Goal: Task Accomplishment & Management: Manage account settings

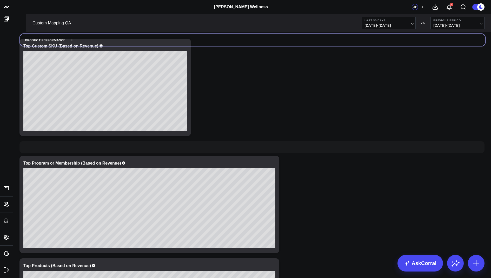
drag, startPoint x: 43, startPoint y: 150, endPoint x: 43, endPoint y: 43, distance: 107.3
click at [43, 43] on div "Product Performance" at bounding box center [42, 40] width 45 height 12
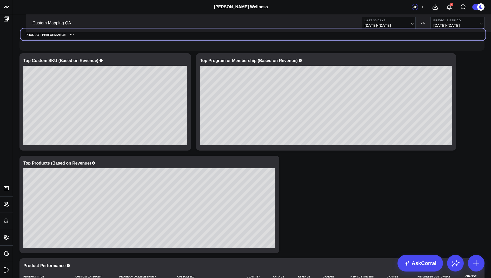
drag, startPoint x: 34, startPoint y: 152, endPoint x: 34, endPoint y: 43, distance: 108.9
click at [34, 41] on div "Product Performance" at bounding box center [43, 35] width 45 height 12
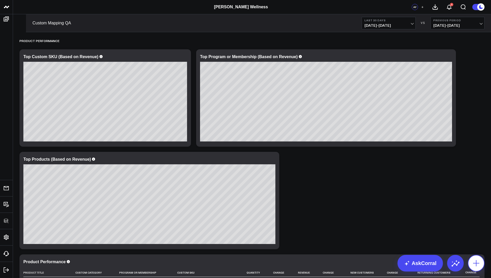
click at [478, 262] on icon at bounding box center [476, 263] width 8 height 8
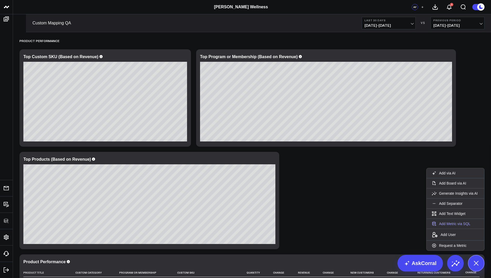
click at [450, 224] on button "Add Metric via SQL" at bounding box center [451, 224] width 49 height 10
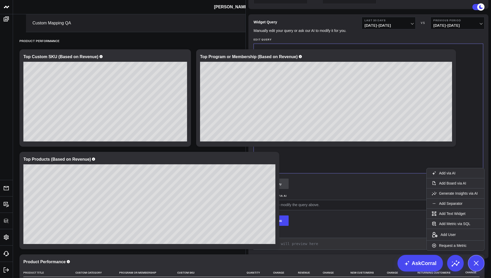
type input "Sales"
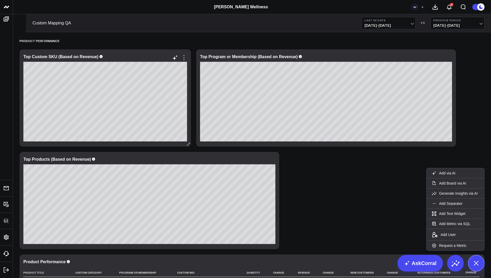
click at [183, 57] on icon at bounding box center [184, 58] width 6 height 6
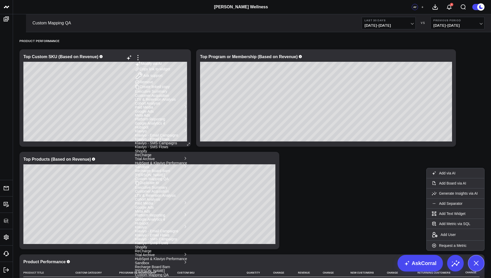
click at [169, 273] on button "Custom Mapping QA" at bounding box center [152, 275] width 34 height 4
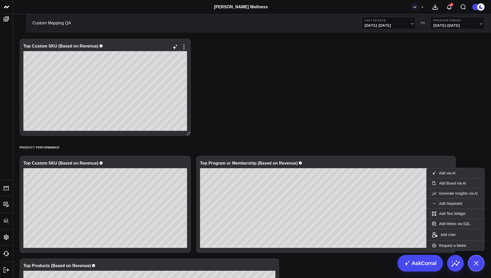
click at [86, 45] on div "Top Custom SKU (Based on Revenue)" at bounding box center [60, 46] width 75 height 4
drag, startPoint x: 96, startPoint y: 44, endPoint x: 24, endPoint y: 45, distance: 72.0
click at [24, 45] on div "Top Custom SKU (Based on Revenue)" at bounding box center [60, 46] width 75 height 4
click at [186, 46] on icon at bounding box center [184, 47] width 6 height 6
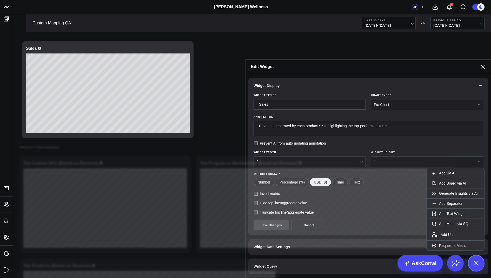
click at [271, 265] on span "Widget Query" at bounding box center [266, 267] width 24 height 4
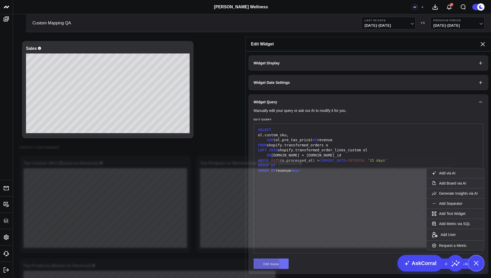
click at [263, 259] on button "Edit Query" at bounding box center [271, 264] width 35 height 10
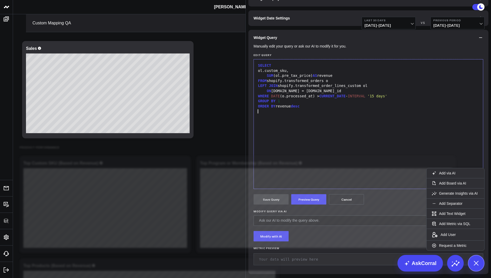
click at [315, 114] on div at bounding box center [369, 111] width 224 height 5
drag, startPoint x: 305, startPoint y: 109, endPoint x: 255, endPoint y: 112, distance: 50.2
click at [255, 112] on div "99 1 2 3 4 5 6 7 8 9 10 › ⌄ SELECT ol.custom_sku, SUM (ol.pre_tax_price) AS rev…" at bounding box center [369, 124] width 230 height 130
click at [288, 104] on div "GROUP BY 1" at bounding box center [369, 101] width 224 height 5
drag, startPoint x: 312, startPoint y: 147, endPoint x: 247, endPoint y: 147, distance: 64.5
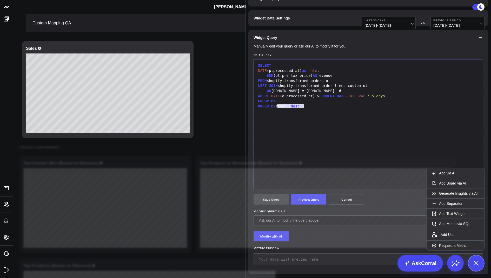
click at [247, 147] on div "Widget Display Widget Date Settings Widget Query Manually edit your query or as…" at bounding box center [368, 132] width 245 height 291
click at [306, 246] on form "Manually edit your query or ask our AI to modify it for you. Edit Query Selecti…" at bounding box center [369, 157] width 230 height 224
click at [312, 205] on button "Preview Query" at bounding box center [308, 199] width 35 height 10
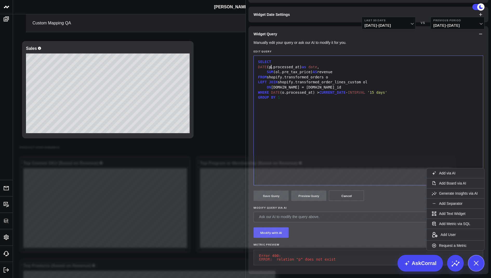
click at [271, 70] on div "DATE (p.processed_at) as date ," at bounding box center [369, 67] width 224 height 5
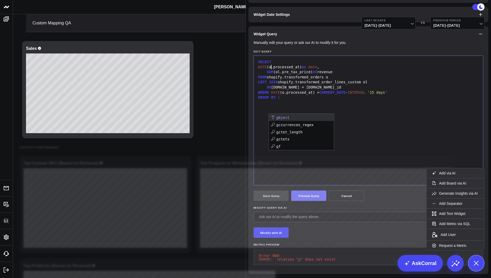
click at [304, 201] on button "Preview Query" at bounding box center [308, 196] width 35 height 10
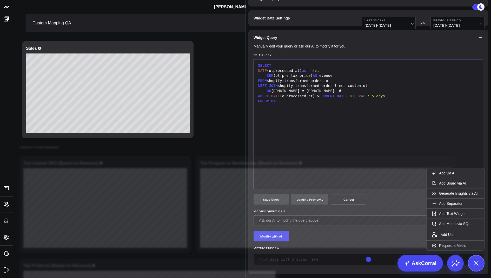
scroll to position [40, 0]
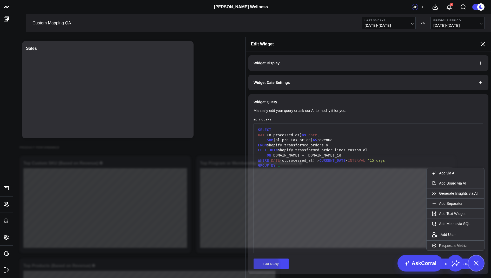
scroll to position [0, 0]
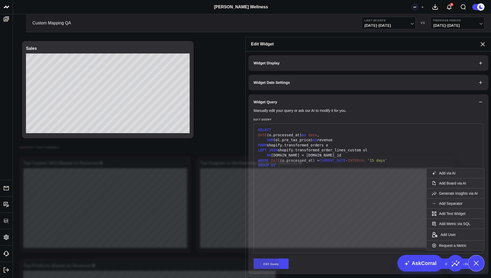
click at [482, 41] on icon at bounding box center [483, 44] width 6 height 6
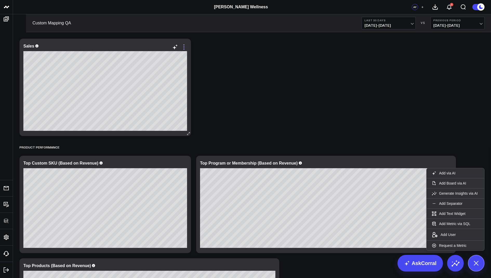
click at [186, 47] on icon at bounding box center [184, 47] width 6 height 6
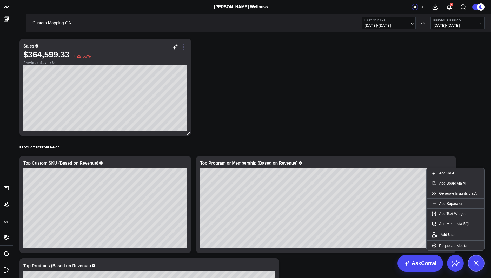
click at [182, 46] on icon at bounding box center [184, 47] width 6 height 6
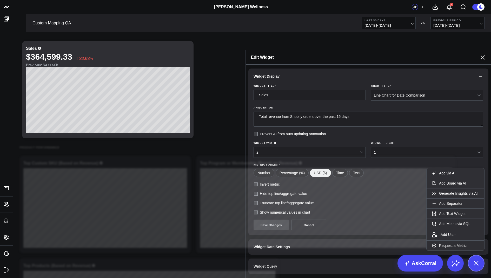
click at [264, 245] on span "Widget Date Settings" at bounding box center [272, 247] width 36 height 4
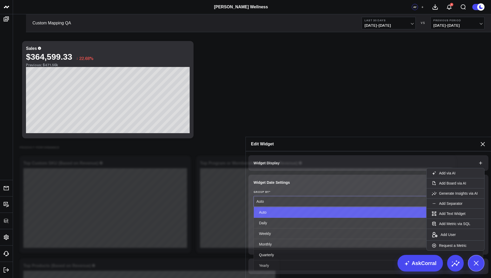
click at [261, 196] on div "Auto" at bounding box center [367, 201] width 221 height 10
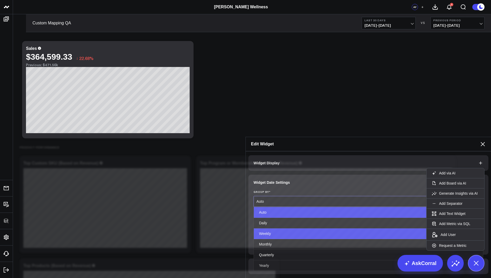
click at [270, 229] on div "Weekly" at bounding box center [368, 234] width 229 height 11
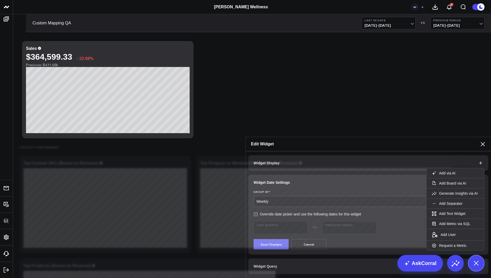
click at [267, 239] on button "Save Changes" at bounding box center [271, 244] width 35 height 10
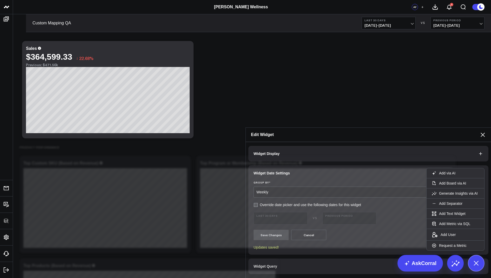
click at [482, 128] on div "Edit Widget" at bounding box center [368, 135] width 245 height 14
click at [482, 132] on icon at bounding box center [483, 135] width 6 height 6
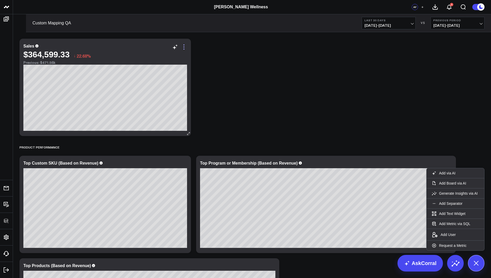
click at [186, 48] on icon at bounding box center [184, 47] width 6 height 6
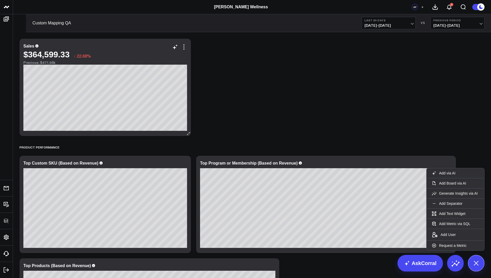
click at [31, 47] on div "Sales" at bounding box center [28, 46] width 11 height 4
click at [185, 47] on icon at bounding box center [184, 47] width 6 height 6
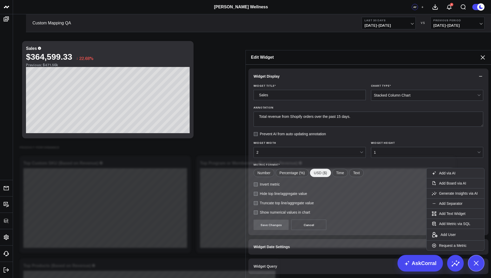
click at [253, 259] on button "Widget Query" at bounding box center [368, 267] width 240 height 16
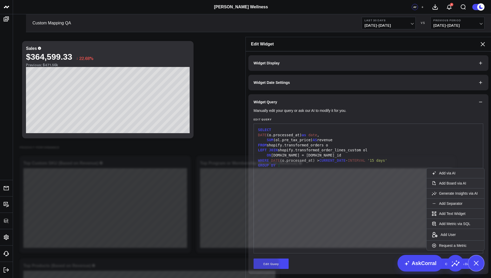
click at [481, 41] on icon at bounding box center [483, 44] width 6 height 6
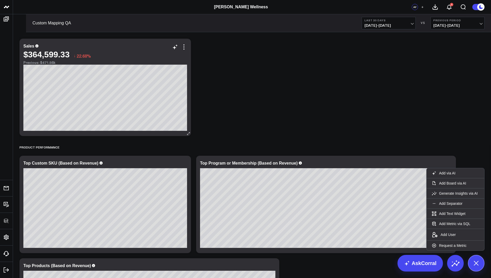
click at [33, 46] on div "Sales" at bounding box center [28, 46] width 11 height 4
click at [181, 48] on icon at bounding box center [184, 47] width 6 height 6
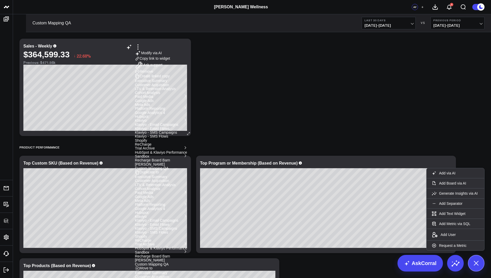
click at [169, 263] on button "Custom Mapping QA" at bounding box center [152, 265] width 34 height 4
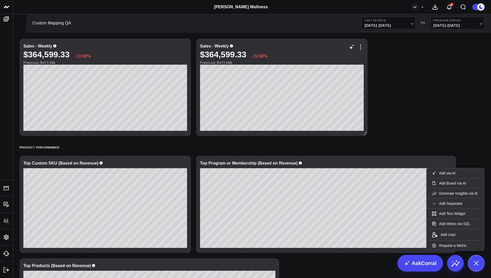
click at [225, 46] on div "Sales - Weekly" at bounding box center [214, 46] width 29 height 4
click at [362, 48] on icon at bounding box center [361, 47] width 6 height 6
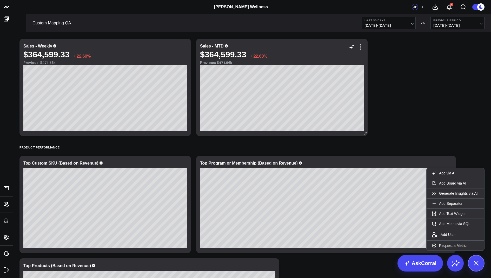
click at [364, 48] on div "Sales - MTD $364,599.33 ↓ 22.68% Previous: $471.56k [fontSize:10px lineHeight:1…" at bounding box center [282, 87] width 172 height 97
click at [362, 48] on icon at bounding box center [361, 47] width 6 height 6
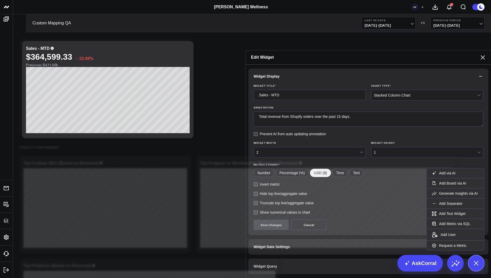
click at [264, 239] on button "Widget Date Settings" at bounding box center [368, 247] width 240 height 16
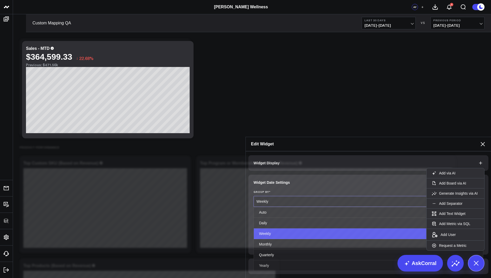
click at [269, 200] on div "Weekly" at bounding box center [367, 202] width 221 height 4
click at [305, 172] on div "Widget Display Widget Date Settings Group By * Yearly, 6 of 6. 6 results availa…" at bounding box center [368, 215] width 245 height 127
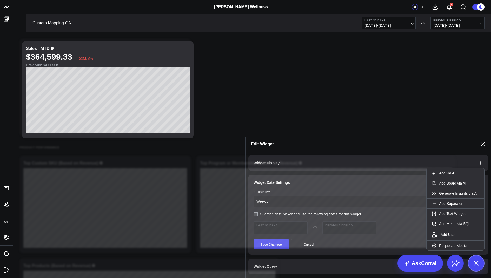
click at [373, 259] on button "Widget Query" at bounding box center [368, 267] width 240 height 16
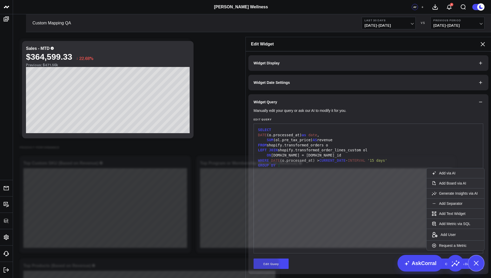
click at [485, 41] on icon at bounding box center [483, 44] width 6 height 6
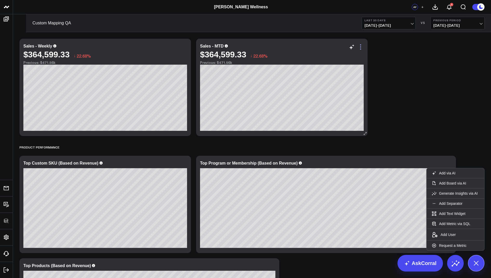
click at [359, 45] on icon at bounding box center [361, 47] width 6 height 6
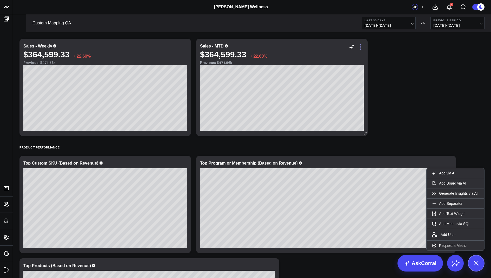
click at [360, 47] on icon at bounding box center [360, 47] width 1 height 1
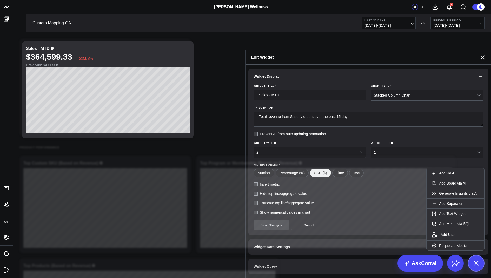
click at [270, 265] on span "Widget Query" at bounding box center [266, 267] width 24 height 4
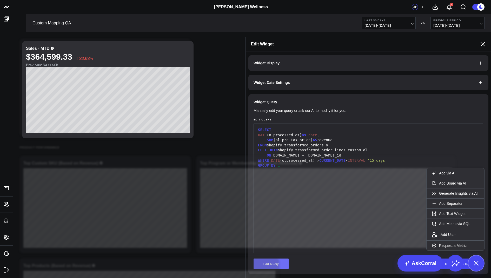
click at [267, 259] on button "Edit Query" at bounding box center [271, 264] width 35 height 10
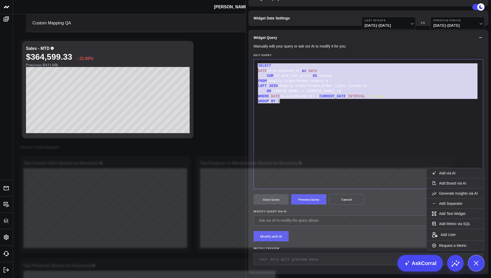
drag, startPoint x: 307, startPoint y: 142, endPoint x: 279, endPoint y: 64, distance: 83.3
click at [279, 64] on div "Widget Display Widget Date Settings Widget Query Manually edit your query or as…" at bounding box center [368, 133] width 240 height 284
copy div "SELECT DATE (o.processed_at) as date , SUM (ol.pre_tax_price) AS revenue FROM s…"
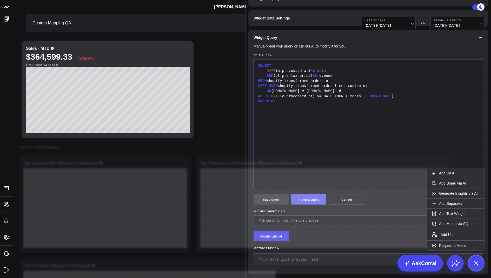
click at [303, 205] on button "Preview Query" at bounding box center [308, 199] width 35 height 10
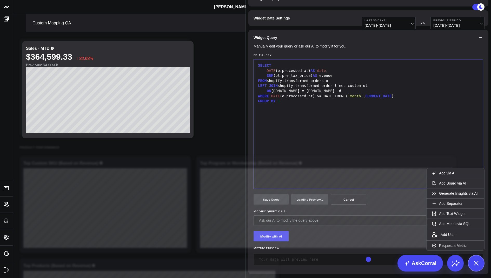
scroll to position [40, 0]
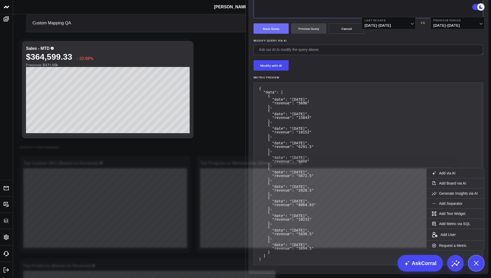
click at [265, 34] on button "Save Query" at bounding box center [271, 28] width 35 height 10
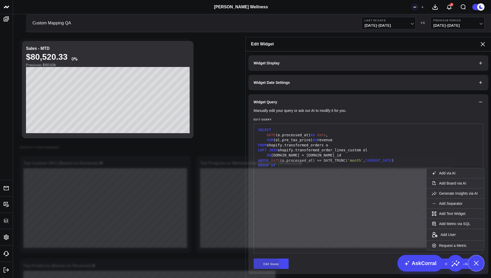
click at [481, 41] on icon at bounding box center [483, 44] width 6 height 6
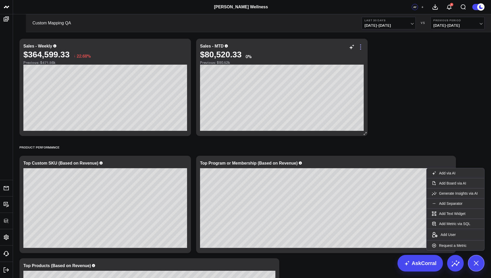
click at [361, 46] on icon at bounding box center [361, 47] width 6 height 6
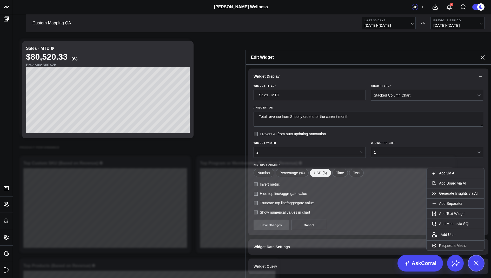
click at [265, 245] on span "Widget Date Settings" at bounding box center [272, 247] width 36 height 4
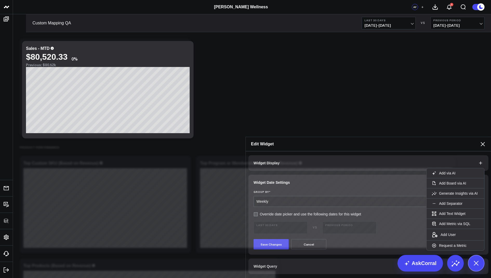
click at [255, 212] on label "Override date picker and use the following dates for this widget" at bounding box center [308, 214] width 108 height 4
click at [255, 212] on input "Override date picker and use the following dates for this widget" at bounding box center [256, 214] width 4 height 4
checkbox input "true"
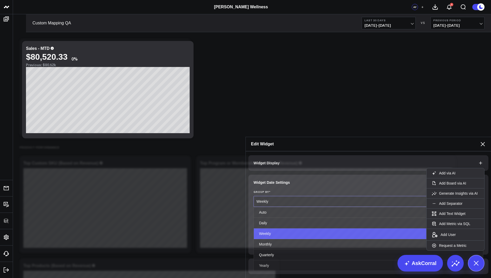
click at [277, 200] on div "Weekly" at bounding box center [367, 202] width 221 height 4
click at [299, 175] on button "Widget Date Settings" at bounding box center [368, 183] width 240 height 16
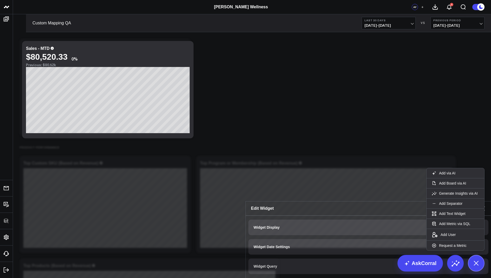
click at [267, 245] on span "Widget Date Settings" at bounding box center [272, 247] width 36 height 4
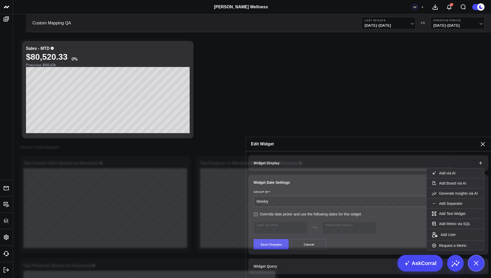
click at [254, 212] on label "Override date picker and use the following dates for this widget" at bounding box center [308, 214] width 108 height 4
click at [254, 212] on input "Override date picker and use the following dates for this widget" at bounding box center [256, 214] width 4 height 4
checkbox input "true"
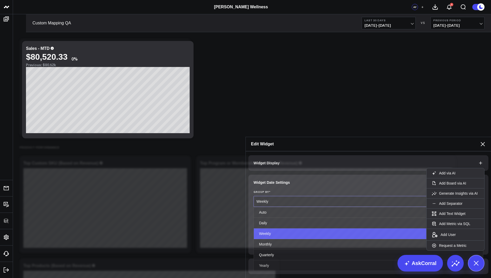
click at [275, 200] on div "Weekly" at bounding box center [367, 202] width 221 height 4
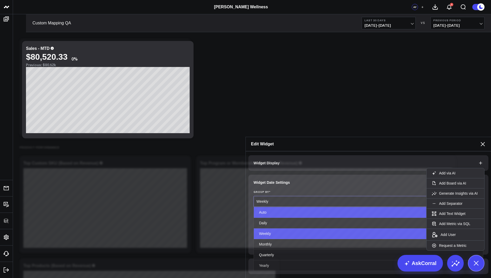
click at [270, 207] on div "Auto" at bounding box center [368, 212] width 229 height 11
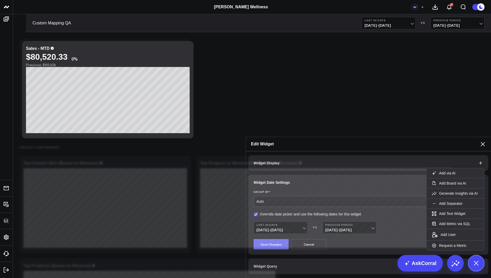
click at [273, 239] on button "Save Changes" at bounding box center [271, 244] width 35 height 10
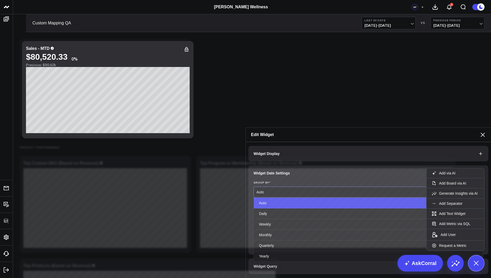
click at [313, 190] on div "Auto" at bounding box center [367, 192] width 221 height 4
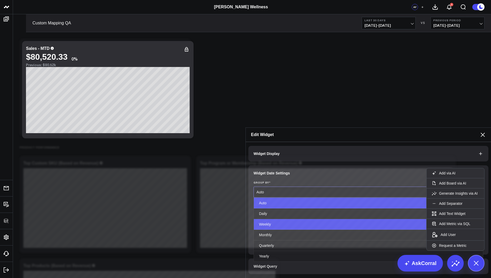
click at [286, 219] on div "Weekly" at bounding box center [368, 224] width 229 height 11
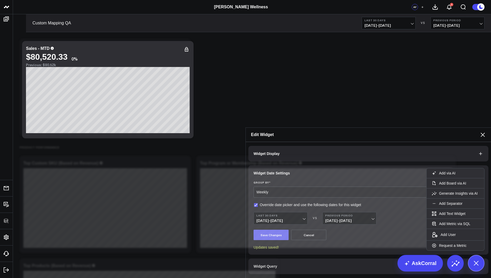
click at [266, 230] on button "Save Changes" at bounding box center [271, 235] width 35 height 10
click at [482, 132] on icon at bounding box center [483, 135] width 6 height 6
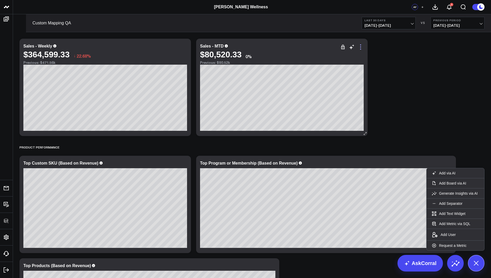
click at [360, 46] on icon at bounding box center [361, 47] width 6 height 6
click at [362, 46] on icon at bounding box center [361, 47] width 6 height 6
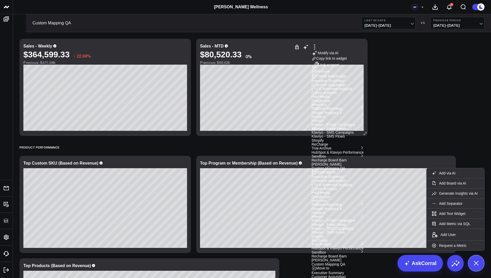
click at [345, 263] on button "Custom Mapping QA" at bounding box center [329, 265] width 34 height 4
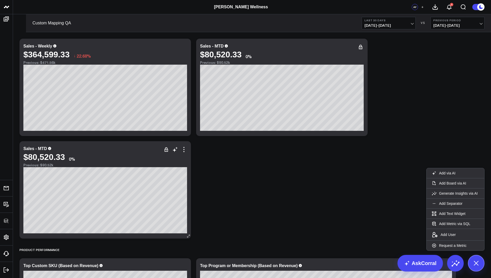
click at [39, 148] on div "Sales - MTD" at bounding box center [35, 149] width 24 height 4
click at [41, 148] on div "Sales - MTD" at bounding box center [35, 149] width 24 height 4
click at [182, 152] on icon at bounding box center [184, 150] width 6 height 6
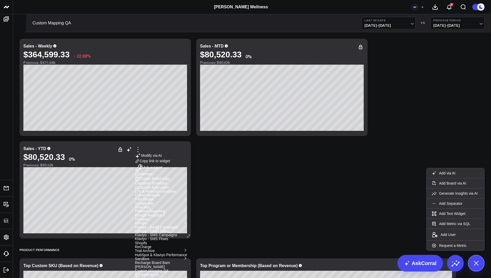
click at [141, 150] on icon at bounding box center [138, 150] width 6 height 6
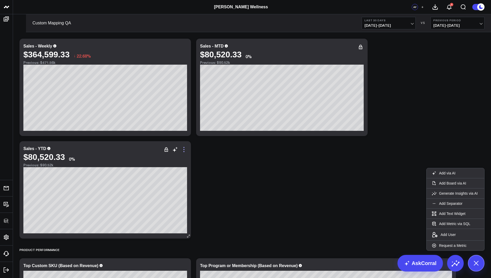
click at [182, 150] on icon at bounding box center [184, 150] width 6 height 6
click at [360, 47] on icon at bounding box center [360, 47] width 1 height 1
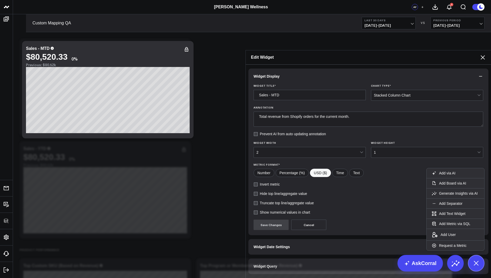
click at [267, 239] on button "Widget Date Settings" at bounding box center [368, 247] width 240 height 16
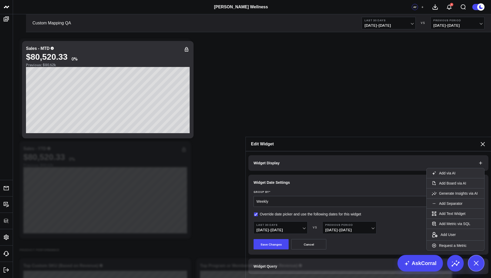
click at [283, 196] on div "Weekly" at bounding box center [367, 201] width 221 height 10
click at [290, 250] on div "Widget Display Widget Date Settings Group By * Weekly Override date picker and …" at bounding box center [368, 215] width 245 height 127
click at [482, 142] on icon at bounding box center [483, 144] width 4 height 4
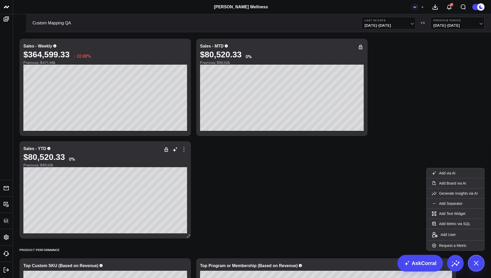
click at [185, 151] on icon at bounding box center [184, 150] width 6 height 6
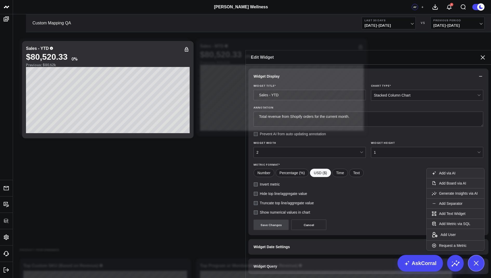
click at [262, 259] on button "Widget Query" at bounding box center [368, 267] width 240 height 16
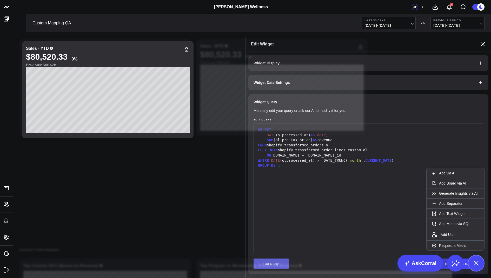
click at [261, 259] on button "Edit Query" at bounding box center [271, 264] width 35 height 10
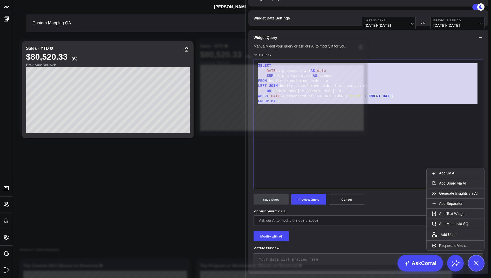
drag, startPoint x: 284, startPoint y: 147, endPoint x: 277, endPoint y: 87, distance: 59.7
click at [277, 87] on form "Manually edit your query or ask our AI to modify it for you. Edit Query 99 1 2 …" at bounding box center [369, 157] width 230 height 224
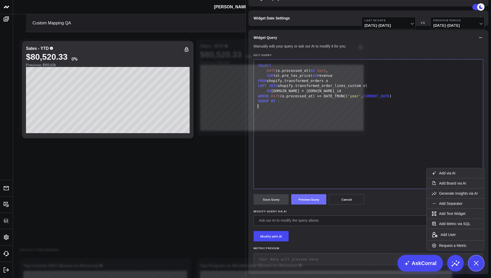
click at [308, 205] on button "Preview Query" at bounding box center [308, 199] width 35 height 10
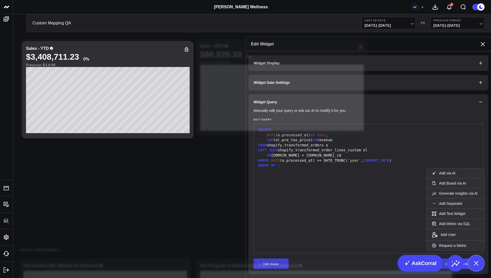
click at [481, 41] on icon at bounding box center [483, 44] width 6 height 6
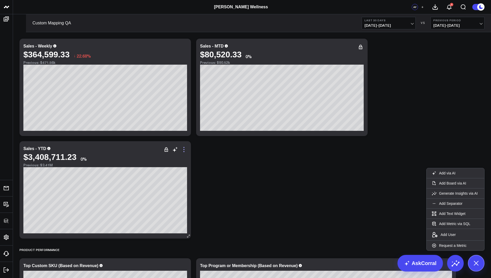
click at [184, 147] on icon at bounding box center [184, 150] width 6 height 6
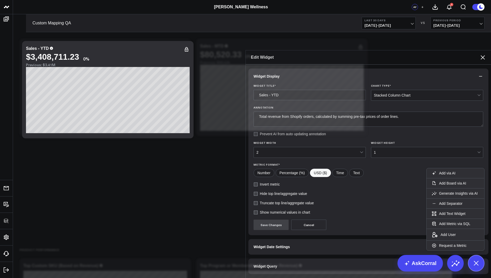
click at [285, 259] on button "Widget Query" at bounding box center [368, 267] width 240 height 16
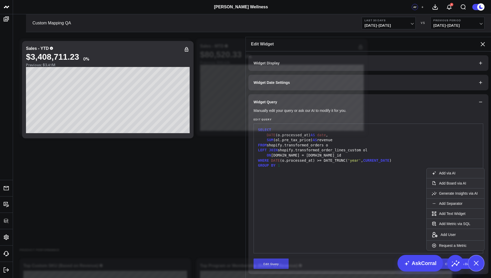
click at [485, 41] on icon at bounding box center [483, 44] width 6 height 6
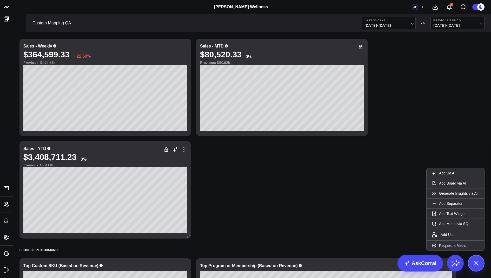
click at [185, 150] on icon at bounding box center [184, 150] width 6 height 6
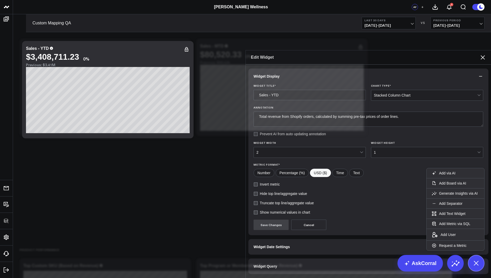
click at [271, 245] on span "Widget Date Settings" at bounding box center [272, 247] width 36 height 4
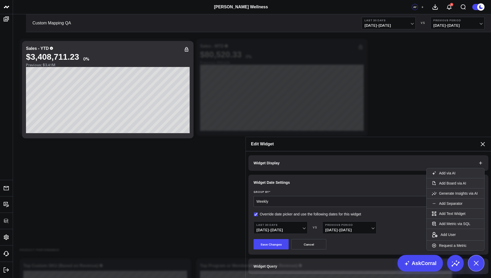
click at [263, 200] on div "Weekly" at bounding box center [367, 202] width 221 height 4
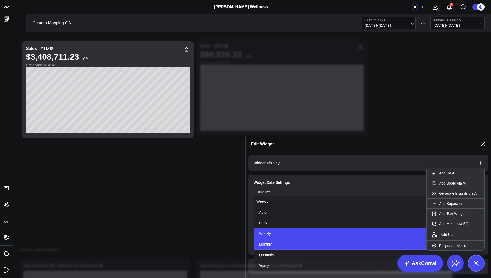
click at [272, 239] on div "Monthly" at bounding box center [368, 244] width 229 height 11
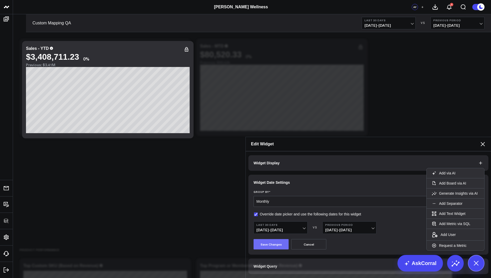
click at [267, 239] on button "Save Changes" at bounding box center [271, 244] width 35 height 10
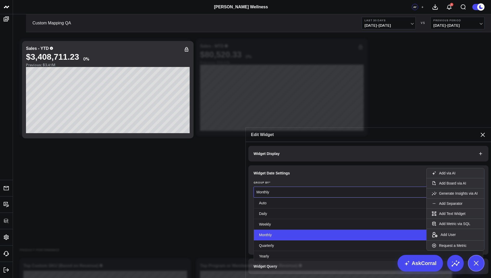
click at [350, 187] on div "Monthly" at bounding box center [367, 192] width 221 height 10
click at [366, 146] on button "Widget Display" at bounding box center [368, 154] width 240 height 16
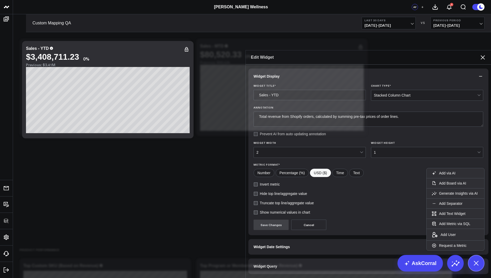
click at [488, 50] on div "Edit Widget" at bounding box center [368, 57] width 245 height 14
click at [484, 54] on icon at bounding box center [483, 57] width 6 height 6
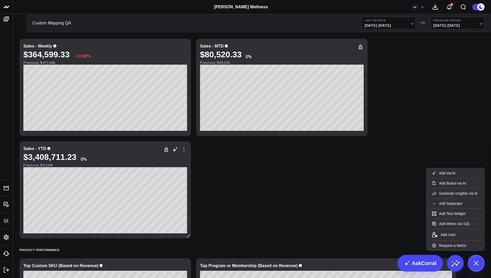
click at [183, 149] on icon at bounding box center [184, 150] width 6 height 6
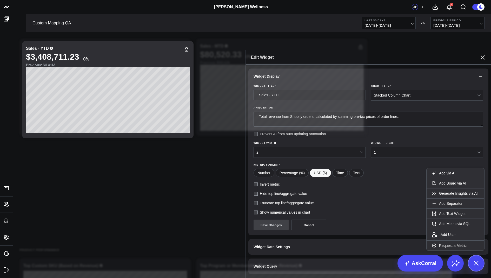
click at [285, 147] on div "2" at bounding box center [308, 152] width 103 height 10
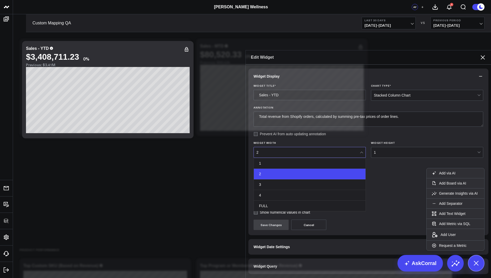
click at [311, 132] on label "Prevent AI from auto updating annotation" at bounding box center [290, 134] width 73 height 4
click at [258, 132] on input "Prevent AI from auto updating annotation" at bounding box center [256, 134] width 4 height 4
checkbox input "true"
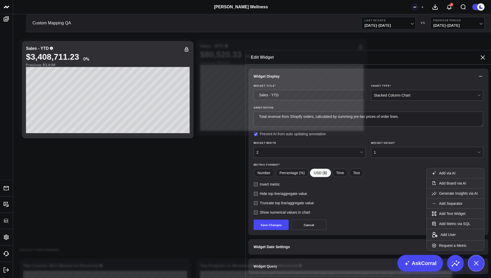
click at [272, 218] on div "Widget Display Widget Title * Sales - YTD Chart Type * Stacked Column Chart Ann…" at bounding box center [368, 172] width 240 height 206
click at [272, 245] on span "Widget Date Settings" at bounding box center [272, 247] width 36 height 4
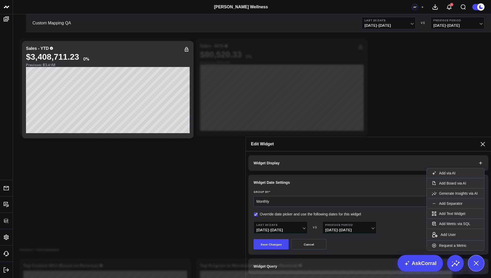
click at [271, 200] on div "Monthly" at bounding box center [367, 202] width 221 height 4
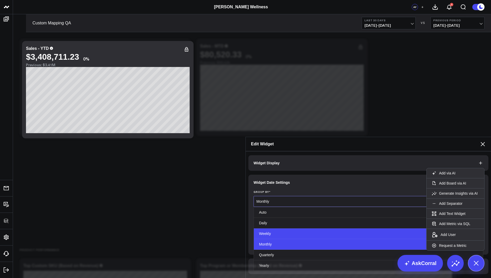
click at [269, 229] on div "Weekly" at bounding box center [368, 234] width 229 height 11
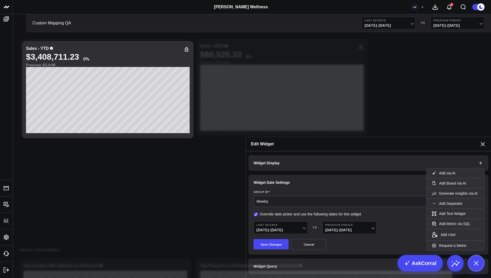
click at [286, 191] on label "Group By *" at bounding box center [369, 192] width 230 height 3
click at [340, 202] on input "Group By *" at bounding box center [341, 202] width 2 height 0
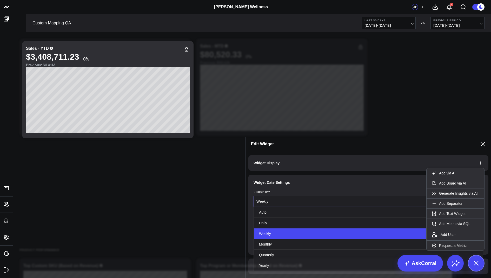
click at [282, 200] on div "Weekly" at bounding box center [367, 202] width 221 height 4
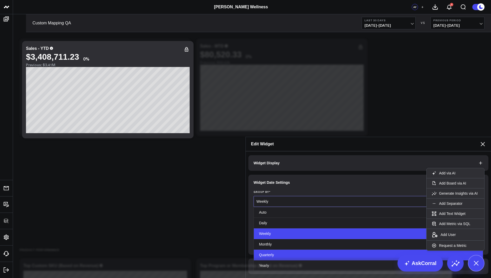
click at [280, 250] on div "Quarterly" at bounding box center [368, 255] width 229 height 11
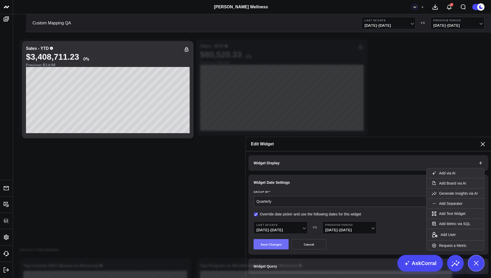
click at [267, 239] on button "Save Changes" at bounding box center [271, 244] width 35 height 10
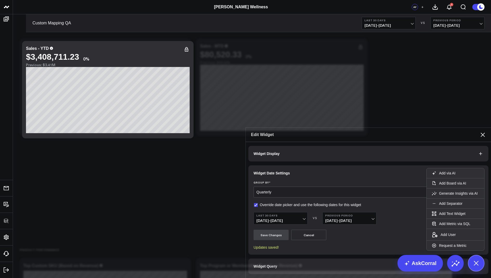
click at [483, 132] on icon at bounding box center [483, 135] width 6 height 6
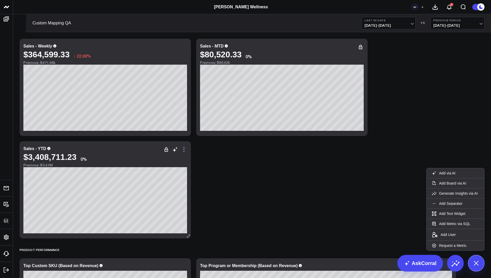
click at [183, 152] on icon at bounding box center [184, 150] width 6 height 6
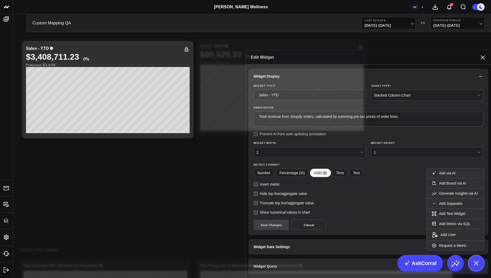
click at [269, 239] on button "Widget Date Settings" at bounding box center [368, 247] width 240 height 16
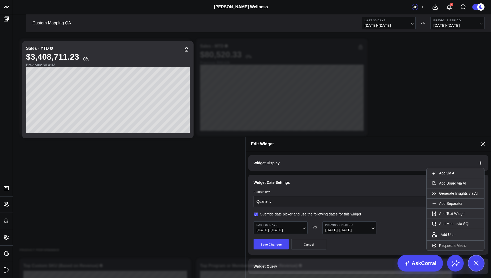
click at [255, 212] on label "Override date picker and use the following dates for this widget" at bounding box center [308, 214] width 108 height 4
click at [255, 212] on input "Override date picker and use the following dates for this widget" at bounding box center [256, 214] width 4 height 4
click at [270, 239] on button "Save Changes" at bounding box center [271, 244] width 35 height 10
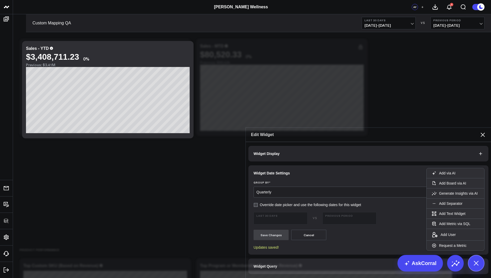
click at [296, 187] on div "Quarterly" at bounding box center [367, 192] width 221 height 10
click at [278, 190] on div "Quarterly" at bounding box center [367, 192] width 221 height 4
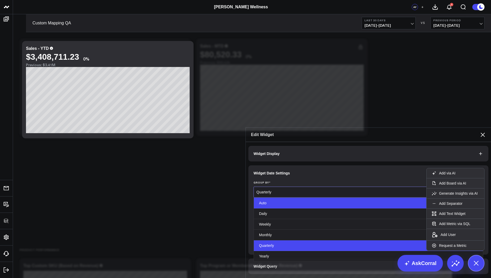
click at [271, 198] on div "Auto" at bounding box center [368, 203] width 229 height 11
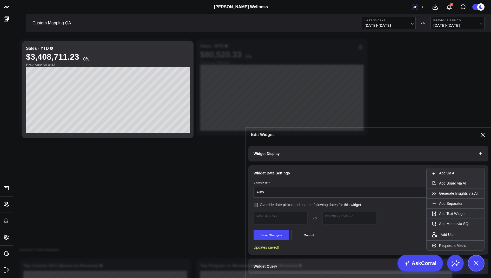
click at [255, 203] on label "Override date picker and use the following dates for this widget" at bounding box center [308, 205] width 108 height 4
click at [255, 203] on input "Override date picker and use the following dates for this widget" at bounding box center [256, 205] width 4 height 4
checkbox input "true"
click at [271, 230] on button "Save Changes" at bounding box center [271, 235] width 35 height 10
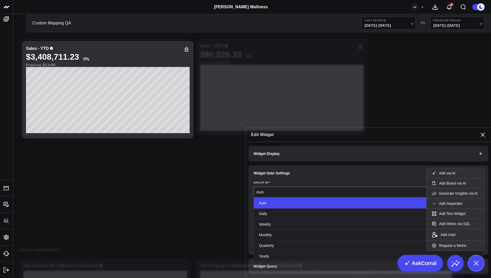
click at [264, 187] on div "Auto" at bounding box center [367, 192] width 221 height 10
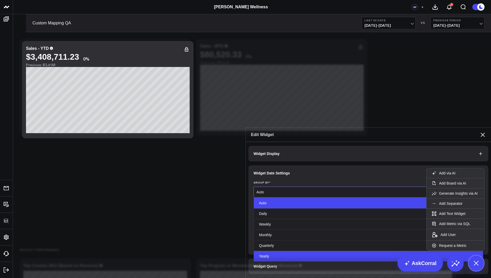
click at [273, 251] on div "Yearly" at bounding box center [368, 256] width 229 height 10
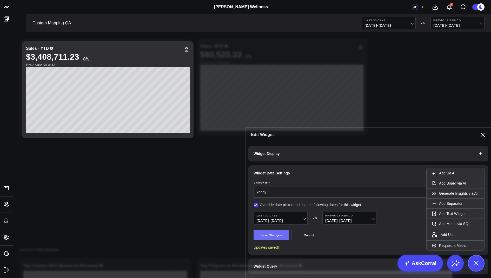
click at [267, 230] on button "Save Changes" at bounding box center [271, 235] width 35 height 10
click at [482, 132] on icon at bounding box center [483, 135] width 6 height 6
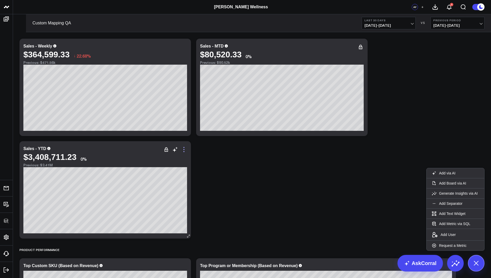
click at [186, 150] on icon at bounding box center [184, 150] width 6 height 6
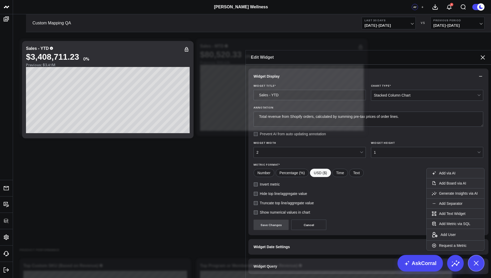
click at [266, 265] on span "Widget Query" at bounding box center [266, 267] width 24 height 4
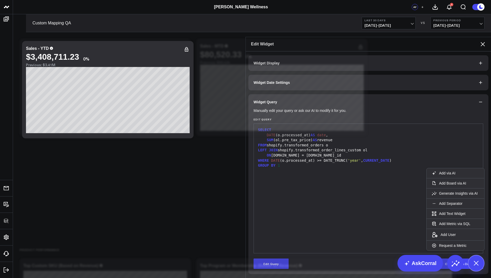
click at [483, 41] on icon at bounding box center [483, 44] width 6 height 6
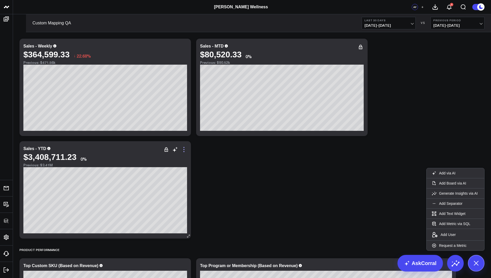
click at [184, 149] on icon at bounding box center [183, 149] width 1 height 1
click at [382, 21] on b "Last 30 Days" at bounding box center [389, 20] width 48 height 3
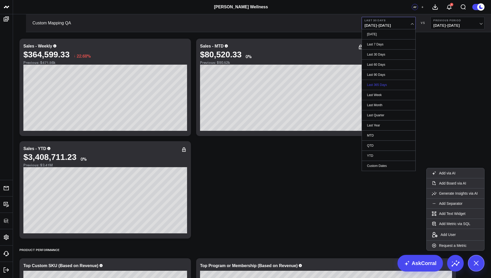
click at [375, 83] on link "Last 365 Days" at bounding box center [389, 85] width 54 height 10
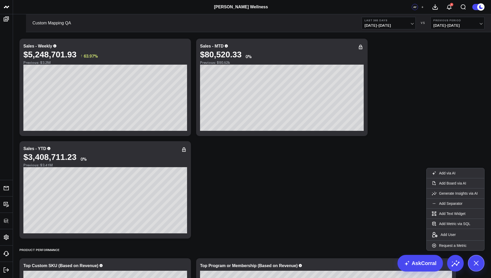
click at [396, 23] on span "08/11/24 - 08/10/25" at bounding box center [389, 25] width 48 height 4
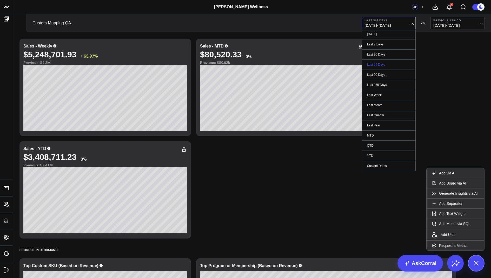
click at [380, 62] on link "Last 60 Days" at bounding box center [389, 65] width 54 height 10
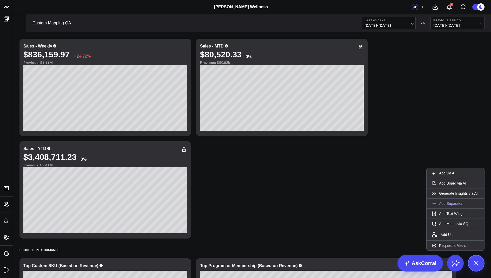
click at [453, 202] on p "Add Separator" at bounding box center [450, 203] width 23 height 5
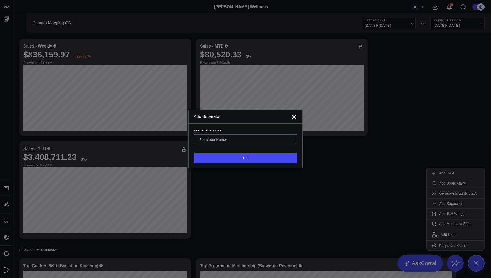
click at [206, 145] on input "Separator Name" at bounding box center [245, 140] width 103 height 10
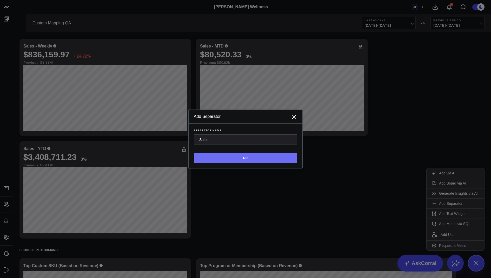
type input "Sales"
click at [226, 163] on button "Add" at bounding box center [245, 158] width 103 height 10
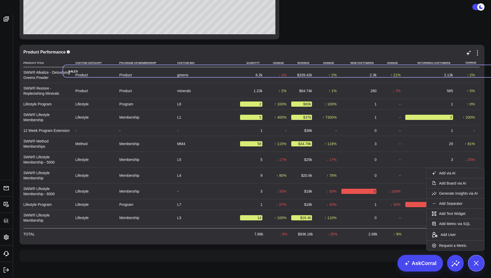
scroll to position [422, 0]
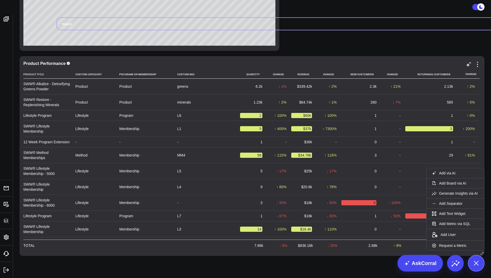
drag, startPoint x: 23, startPoint y: 258, endPoint x: 53, endPoint y: 54, distance: 205.9
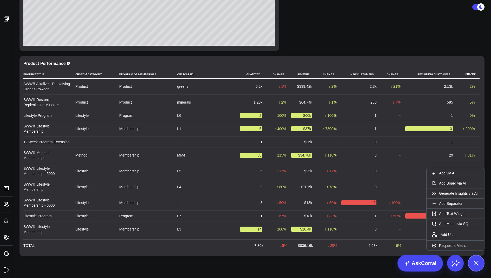
scroll to position [184, 0]
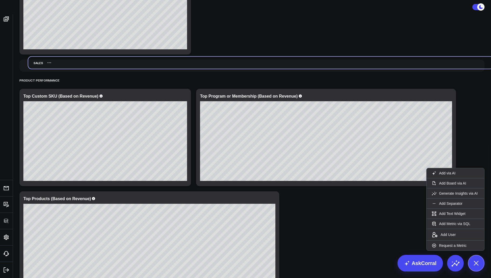
drag, startPoint x: 27, startPoint y: 183, endPoint x: 35, endPoint y: 63, distance: 120.6
click at [35, 63] on div "Sales" at bounding box center [35, 63] width 15 height 12
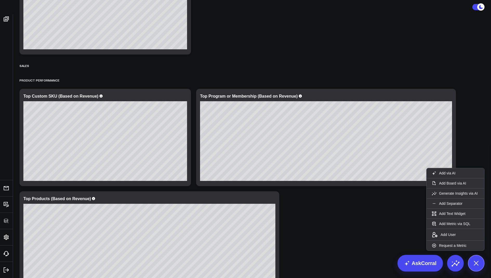
scroll to position [2, 0]
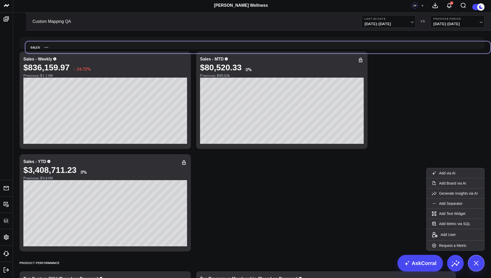
drag, startPoint x: 23, startPoint y: 248, endPoint x: 29, endPoint y: 47, distance: 201.2
click at [29, 47] on div "Sales" at bounding box center [32, 47] width 15 height 12
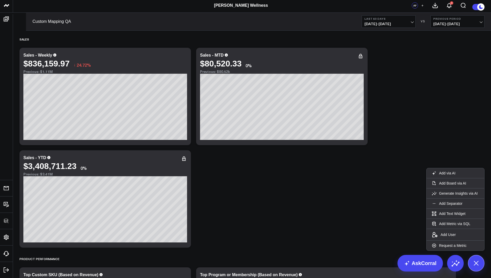
scroll to position [96, 0]
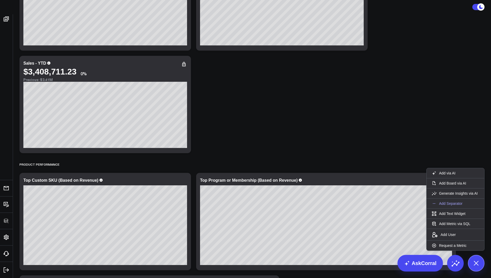
click at [449, 203] on p "Add Separator" at bounding box center [450, 203] width 23 height 5
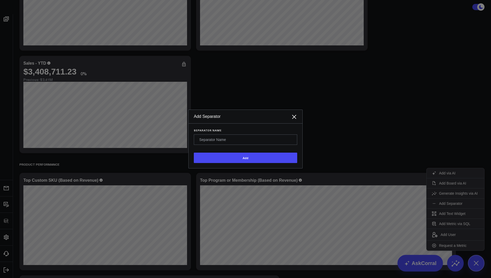
click at [210, 145] on input "Separator Name" at bounding box center [245, 140] width 103 height 10
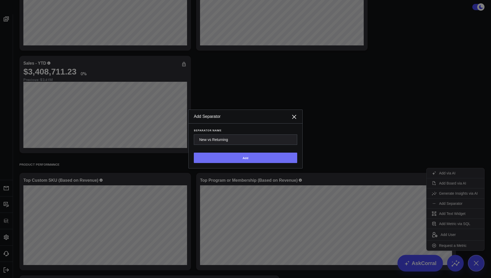
type input "New vs Returning"
click at [233, 163] on button "Add" at bounding box center [245, 158] width 103 height 10
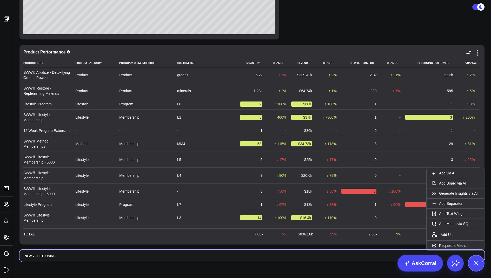
scroll to position [435, 0]
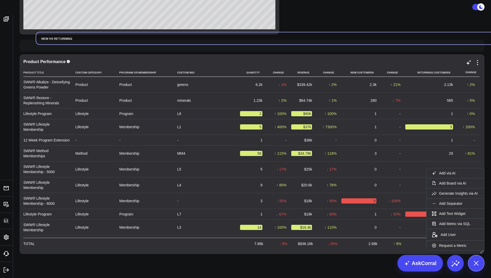
drag, startPoint x: 43, startPoint y: 258, endPoint x: 52, endPoint y: 65, distance: 193.6
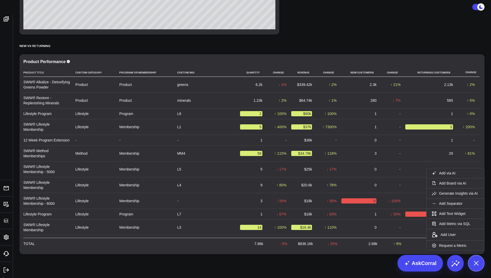
scroll to position [303, 0]
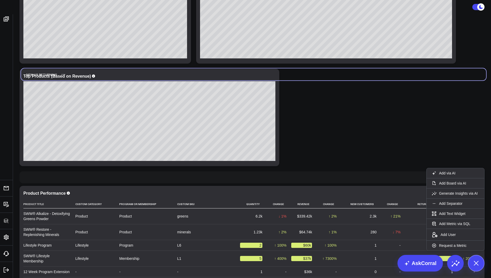
drag, startPoint x: 36, startPoint y: 177, endPoint x: 37, endPoint y: 74, distance: 102.9
click at [37, 74] on div "New vs Returning" at bounding box center [39, 75] width 36 height 12
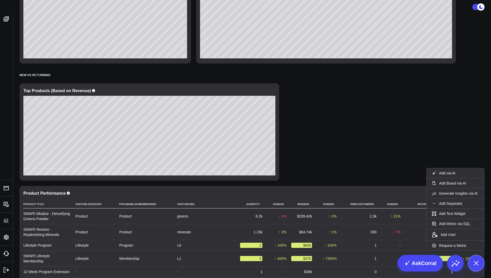
scroll to position [176, 0]
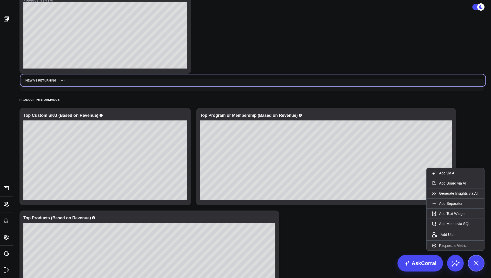
drag, startPoint x: 41, startPoint y: 206, endPoint x: 42, endPoint y: 84, distance: 121.6
click at [42, 84] on div "New vs Returning" at bounding box center [38, 80] width 36 height 12
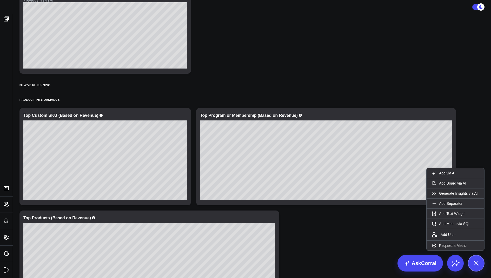
select select "7"
select select "2025"
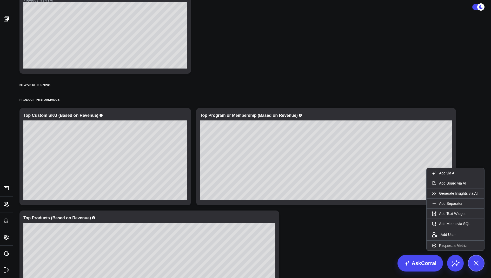
select select "6"
select select "2025"
type input "07/01/25"
select select "6"
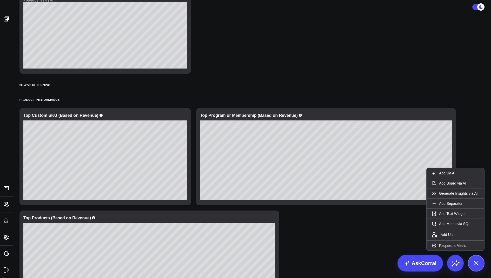
select select "2025"
type input "07/31/25"
select select "6"
select select "2025"
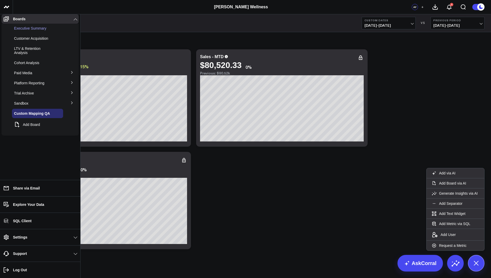
click at [28, 30] on span "Executive Summary" at bounding box center [30, 28] width 32 height 4
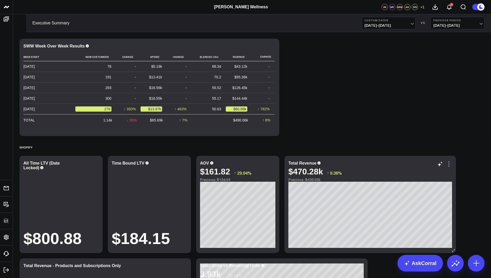
click at [450, 165] on icon at bounding box center [449, 164] width 6 height 6
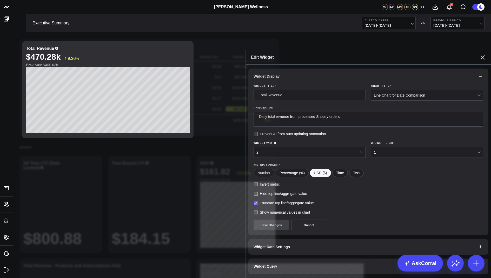
click at [276, 265] on span "Widget Query" at bounding box center [266, 267] width 24 height 4
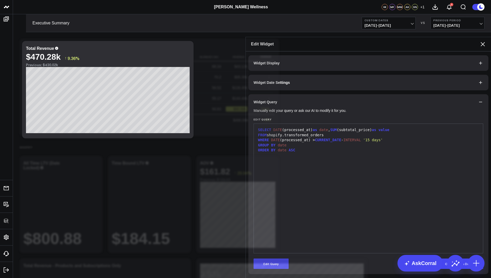
click at [483, 37] on div "Edit Widget" at bounding box center [368, 44] width 245 height 14
click at [482, 41] on icon at bounding box center [483, 44] width 6 height 6
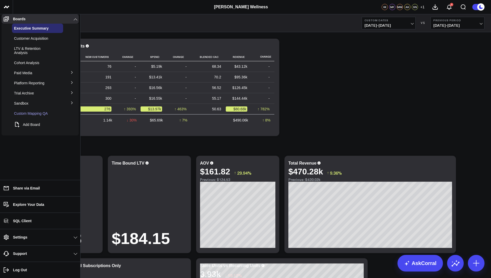
click at [40, 111] on span "Custom Mapping QA" at bounding box center [31, 113] width 34 height 4
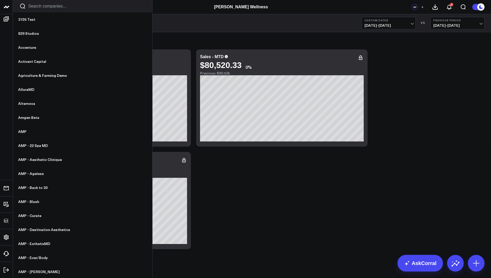
click at [0, 0] on icon at bounding box center [0, 0] width 0 height 0
click at [0, 0] on button "Edit Widget" at bounding box center [0, 0] width 0 height 0
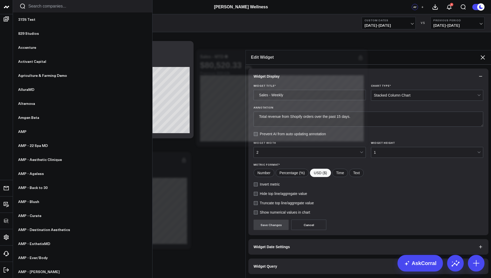
click at [262, 265] on span "Widget Query" at bounding box center [266, 267] width 24 height 4
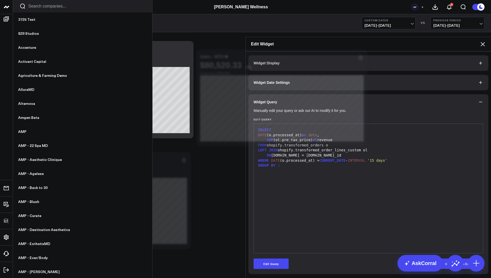
click at [263, 259] on button "Edit Query" at bounding box center [271, 264] width 35 height 10
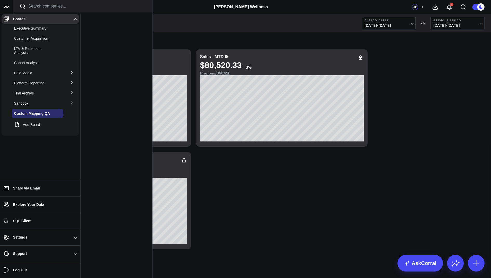
click at [37, 30] on span "Executive Summary" at bounding box center [30, 28] width 32 height 4
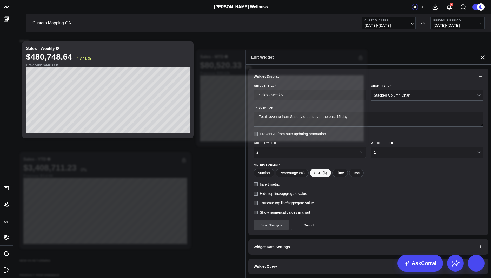
click at [279, 259] on button "Widget Query" at bounding box center [368, 267] width 240 height 16
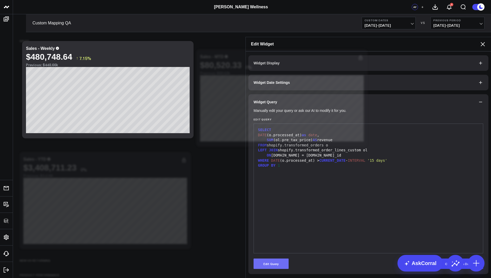
click at [273, 259] on button "Edit Query" at bounding box center [271, 264] width 35 height 10
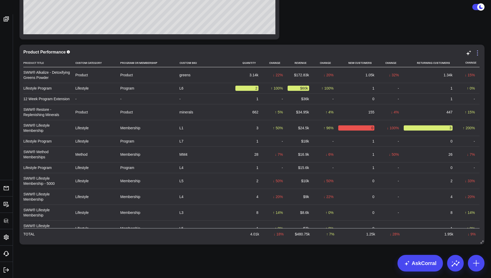
click at [478, 53] on icon at bounding box center [478, 53] width 6 height 6
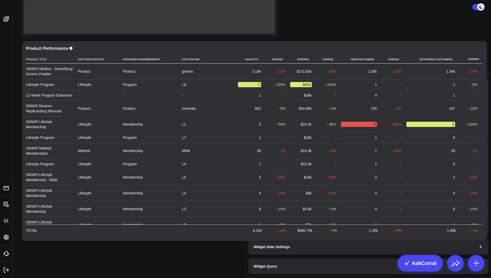
click at [277, 259] on button "Widget Query" at bounding box center [368, 267] width 240 height 16
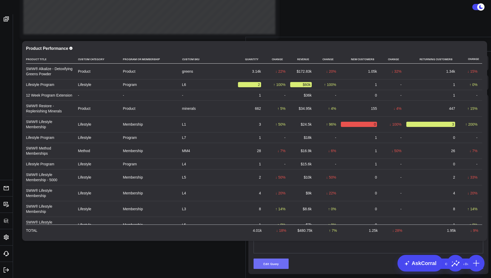
click at [277, 259] on button "Edit Query" at bounding box center [271, 264] width 35 height 10
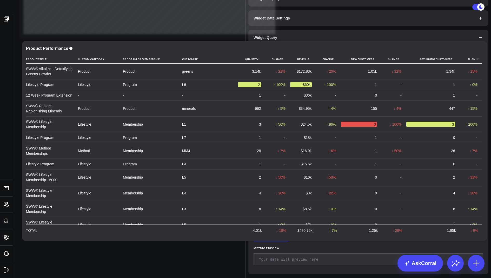
drag, startPoint x: 343, startPoint y: 136, endPoint x: 330, endPoint y: 135, distance: 12.3
click at [330, 99] on div "SUM (ol.pre_tax_price) AS revenue," at bounding box center [369, 96] width 224 height 5
click at [346, 94] on div "SUM (ol.quantity) AS quantity," at bounding box center [369, 91] width 224 height 5
drag, startPoint x: 344, startPoint y: 137, endPoint x: 266, endPoint y: 112, distance: 82.1
click at [266, 112] on div "SELECT ol.title as product_title, ol.custom_category, ol.program_or_membership,…" at bounding box center [369, 124] width 224 height 124
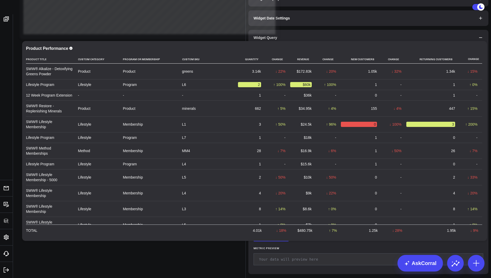
drag, startPoint x: 290, startPoint y: 113, endPoint x: 259, endPoint y: 112, distance: 31.5
click at [259, 74] on div "SELECT ()" at bounding box center [369, 70] width 224 height 5
click at [326, 68] on div "SELECT DATE ( o.processed_at )" at bounding box center [369, 65] width 224 height 5
drag, startPoint x: 305, startPoint y: 147, endPoint x: 284, endPoint y: 148, distance: 21.3
click at [284, 109] on div "GROUP BY 1 , 2 , 3 , 4" at bounding box center [369, 106] width 224 height 5
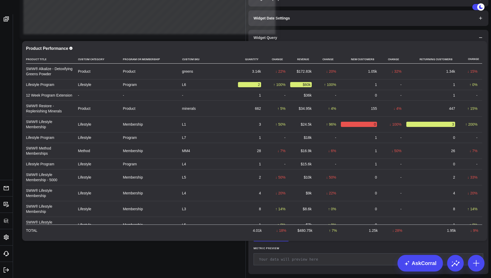
drag, startPoint x: 309, startPoint y: 152, endPoint x: 243, endPoint y: 154, distance: 66.6
click at [243, 278] on div "Edit Widget Widget Display Widget Date Settings Widget Query Manually edit your…" at bounding box center [245, 278] width 491 height 0
click at [304, 205] on button "Preview Query" at bounding box center [308, 199] width 35 height 10
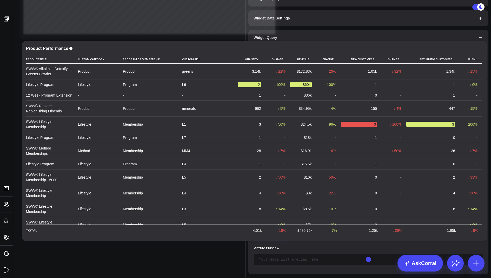
scroll to position [40, 0]
click at [352, 201] on button "Cancel" at bounding box center [348, 199] width 35 height 10
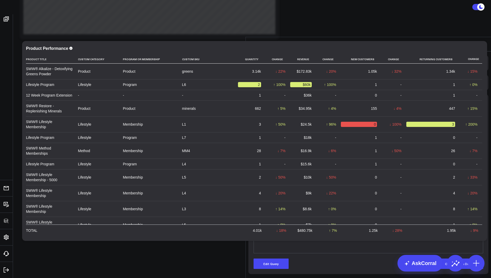
drag, startPoint x: 323, startPoint y: 189, endPoint x: 313, endPoint y: 49, distance: 140.7
click at [313, 55] on div "Widget Display Widget Date Settings Widget Query Manually edit your query or as…" at bounding box center [368, 164] width 240 height 219
click at [270, 259] on button "Edit Query" at bounding box center [271, 264] width 35 height 10
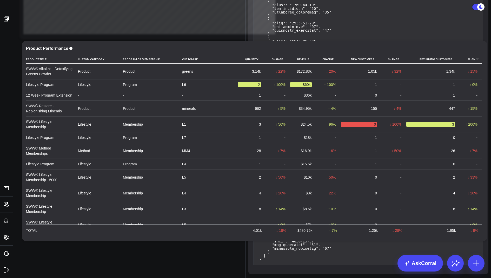
drag, startPoint x: 315, startPoint y: 187, endPoint x: 270, endPoint y: 73, distance: 122.7
click at [270, 73] on div "Widget Query Manually edit your query or ask our AI to modify it for you. Edit …" at bounding box center [368, 10] width 240 height 528
copy div "SELECT ol.title as product_title, ol.custom_category, ol.program_or_membership,…"
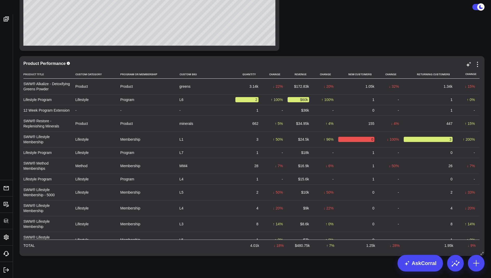
scroll to position [431, 0]
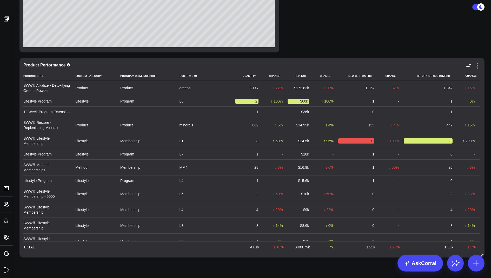
click at [478, 66] on icon at bounding box center [478, 66] width 6 height 6
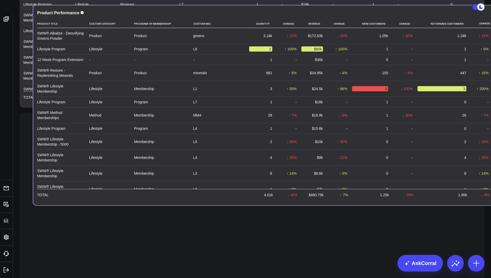
drag, startPoint x: 170, startPoint y: 102, endPoint x: 183, endPoint y: 3, distance: 100.2
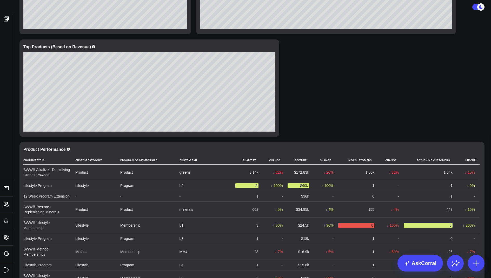
scroll to position [261, 0]
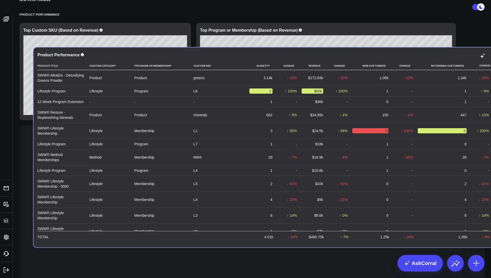
drag, startPoint x: 202, startPoint y: 237, endPoint x: 216, endPoint y: 56, distance: 180.9
click at [216, 56] on div "Product Performance" at bounding box center [265, 55] width 457 height 5
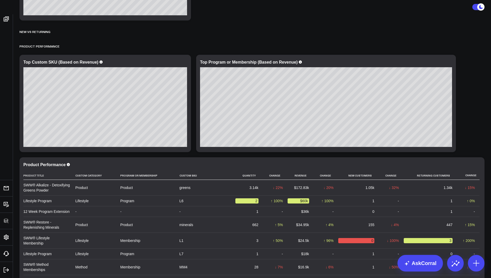
scroll to position [221, 0]
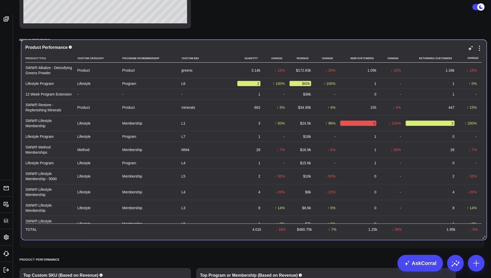
drag, startPoint x: 191, startPoint y: 172, endPoint x: 193, endPoint y: 47, distance: 125.0
click at [193, 47] on div "Product Performance" at bounding box center [253, 47] width 457 height 5
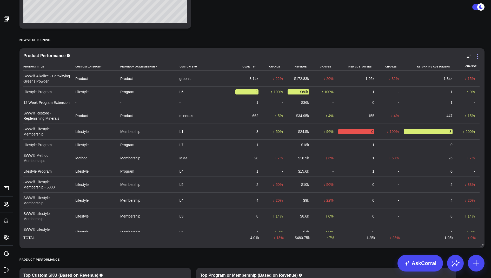
click at [479, 57] on icon at bounding box center [478, 57] width 6 height 6
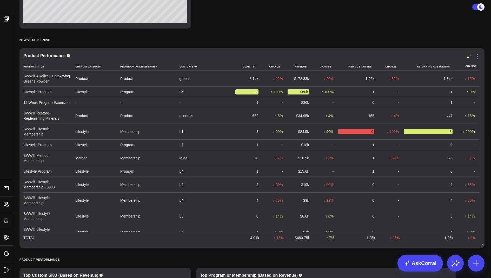
click at [479, 56] on icon at bounding box center [478, 57] width 6 height 6
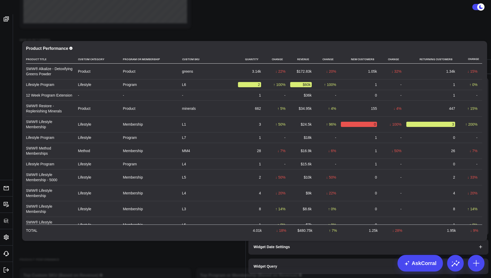
click at [277, 259] on button "Widget Query" at bounding box center [368, 267] width 240 height 16
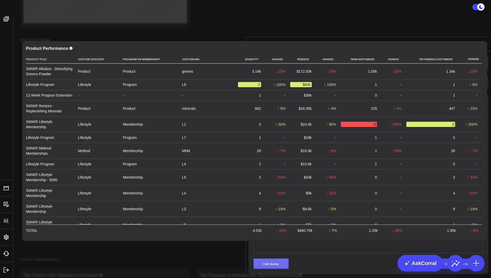
click at [268, 259] on button "Edit Query" at bounding box center [271, 264] width 35 height 10
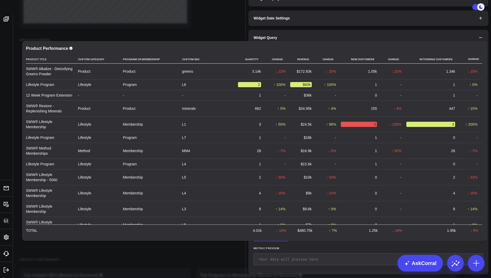
drag, startPoint x: 346, startPoint y: 137, endPoint x: 259, endPoint y: 113, distance: 90.5
click at [259, 113] on div "SELECT ol.title as product_title, ol.custom_category, ol.program_or_membership,…" at bounding box center [369, 124] width 224 height 124
drag, startPoint x: 313, startPoint y: 148, endPoint x: 282, endPoint y: 147, distance: 30.9
click at [282, 109] on div "WHERE DATE (o.processed_at) > CURRENT_DATE - INTERVAL '15 days'" at bounding box center [369, 106] width 224 height 5
copy div "o.processed_at"
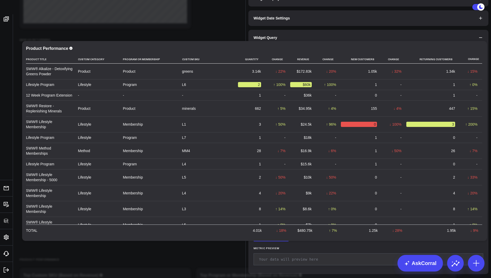
click at [277, 74] on div "DATE ( )" at bounding box center [369, 70] width 224 height 5
click at [313, 74] on div "DATE ( o.processed_at )" at bounding box center [369, 70] width 224 height 5
drag, startPoint x: 300, startPoint y: 154, endPoint x: 280, endPoint y: 154, distance: 19.8
click at [280, 114] on div "GROUP BY 1 , 2 , 3 , 4" at bounding box center [369, 111] width 224 height 5
drag, startPoint x: 307, startPoint y: 157, endPoint x: 254, endPoint y: 158, distance: 53.3
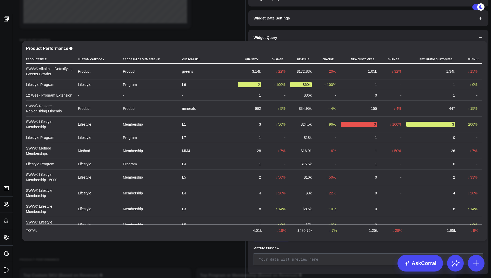
click at [254, 158] on div "Selection deleted 99 1 2 3 4 5 6 7 8 9 10 11 › ⌄ SELECT DATE (o.processed_at) a…" at bounding box center [369, 124] width 230 height 130
click at [311, 205] on button "Preview Query" at bounding box center [308, 199] width 35 height 10
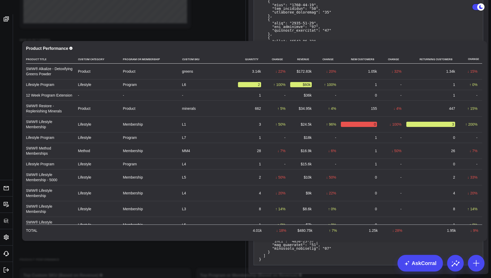
scroll to position [126, 0]
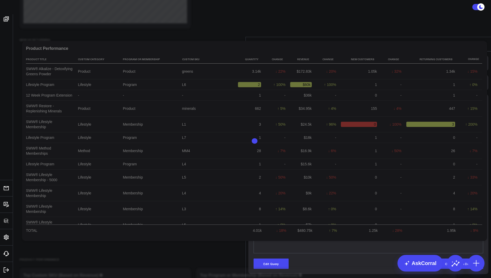
click at [483, 41] on icon at bounding box center [483, 44] width 6 height 6
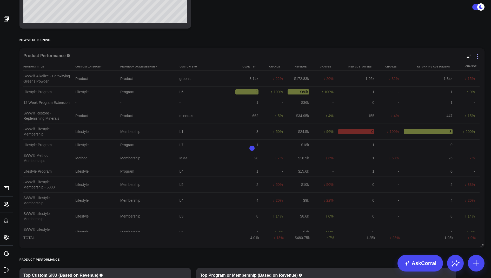
click at [478, 58] on icon at bounding box center [478, 57] width 6 height 6
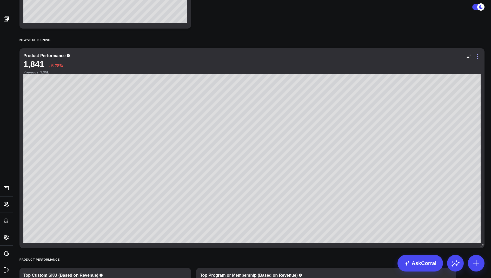
click at [476, 57] on icon at bounding box center [478, 57] width 6 height 6
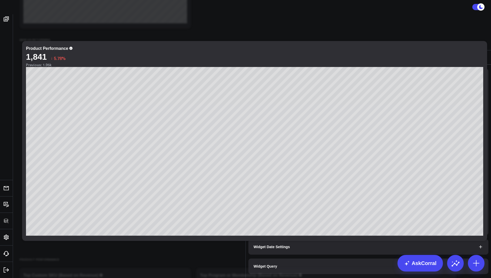
click at [292, 150] on div "FULL" at bounding box center [308, 152] width 103 height 4
click at [276, 180] on div "3" at bounding box center [310, 185] width 112 height 11
click at [272, 220] on button "Save Changes" at bounding box center [271, 225] width 35 height 10
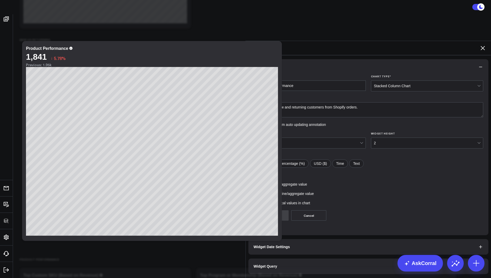
click at [412, 138] on div "2" at bounding box center [425, 143] width 103 height 10
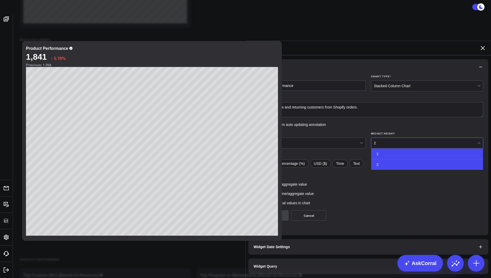
click at [399, 149] on div "1" at bounding box center [427, 154] width 112 height 11
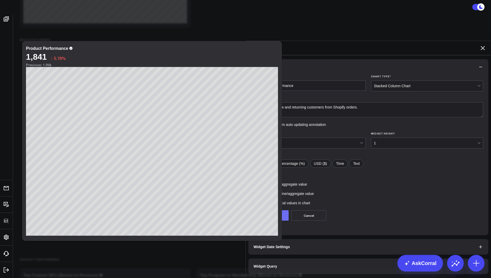
click at [265, 211] on button "Save Changes" at bounding box center [271, 216] width 35 height 10
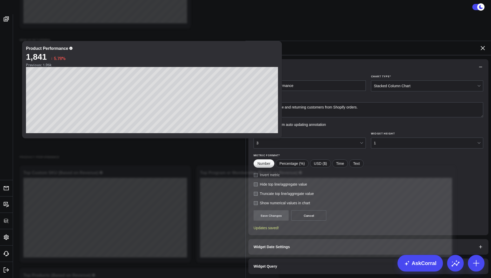
click at [483, 45] on icon at bounding box center [483, 48] width 6 height 6
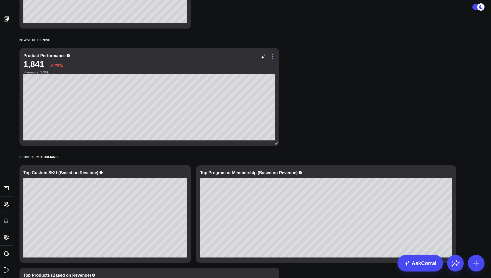
click at [272, 54] on icon at bounding box center [272, 57] width 6 height 6
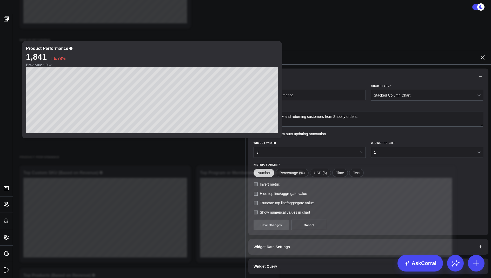
click at [259, 259] on button "Widget Query" at bounding box center [368, 267] width 240 height 16
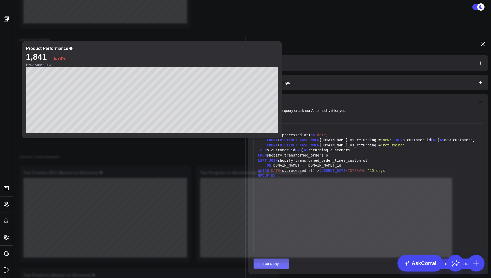
click at [266, 259] on button "Edit Query" at bounding box center [271, 264] width 35 height 10
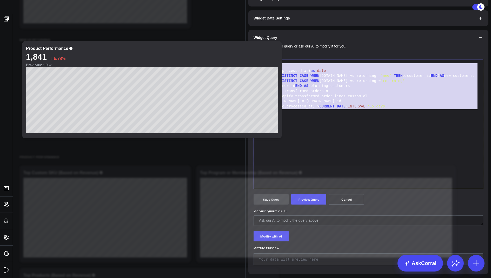
drag, startPoint x: 290, startPoint y: 152, endPoint x: 267, endPoint y: 99, distance: 58.0
click at [267, 99] on div "Edit Query 99 1 2 3 4 5 6 7 8 9 10 › ⌄ SELECT DATE (o.processed_at) as date , C…" at bounding box center [369, 122] width 230 height 136
copy div "SELECT DATE (o.processed_at) as date , COUNT ( DISTINCT CASE WHEN o.new_vs_retu…"
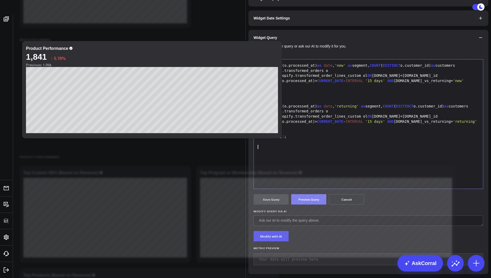
click at [313, 205] on button "Preview Query" at bounding box center [308, 199] width 35 height 10
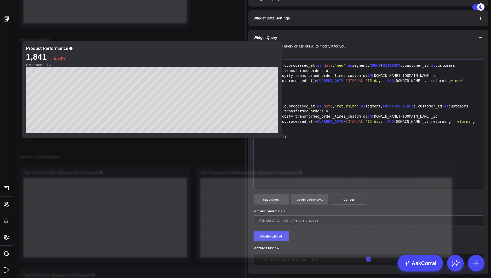
scroll to position [40, 0]
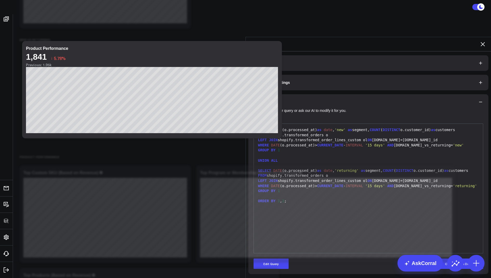
scroll to position [0, 0]
click at [483, 41] on icon at bounding box center [483, 44] width 6 height 6
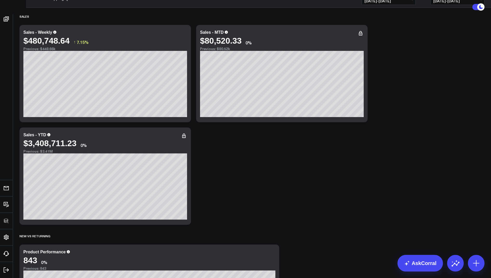
scroll to position [9, 0]
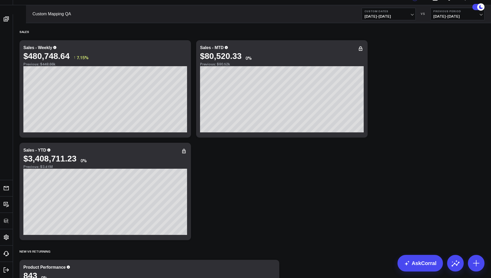
click at [386, 13] on b "Custom Dates" at bounding box center [389, 11] width 48 height 3
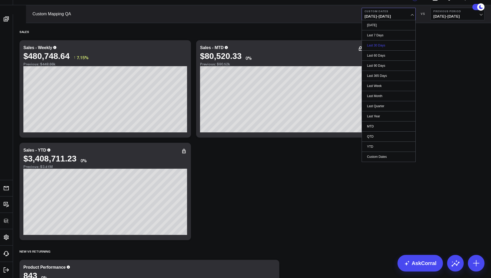
click at [377, 50] on link "Last 30 Days" at bounding box center [389, 46] width 54 height 10
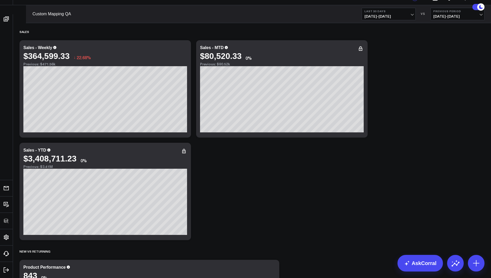
scroll to position [206, 0]
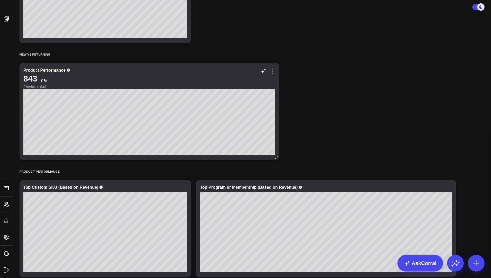
click at [273, 71] on icon at bounding box center [272, 71] width 1 height 1
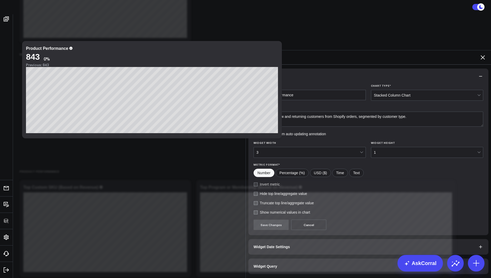
click at [267, 265] on span "Widget Query" at bounding box center [266, 267] width 24 height 4
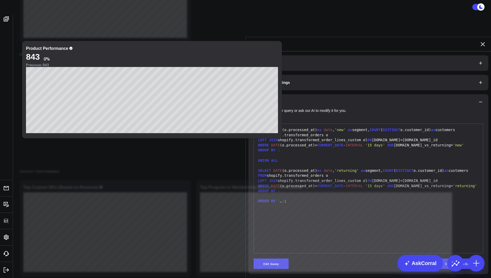
click at [297, 55] on button "Widget Display" at bounding box center [368, 63] width 240 height 16
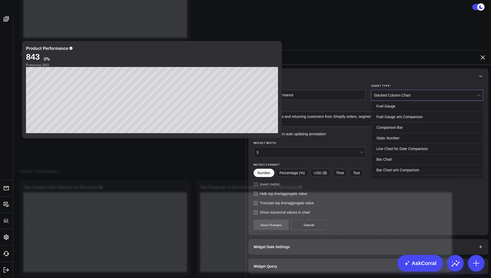
click at [394, 90] on div "Stacked Column Chart" at bounding box center [425, 95] width 103 height 10
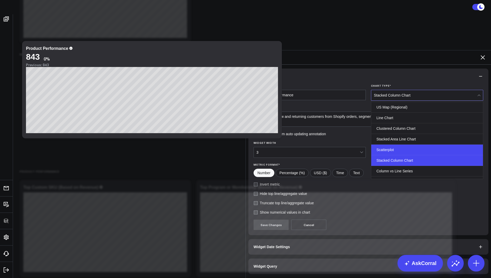
scroll to position [160, 0]
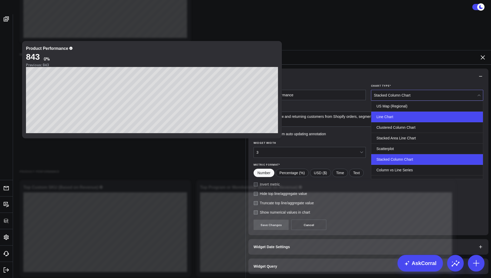
click at [408, 112] on div "Line Chart" at bounding box center [427, 117] width 112 height 11
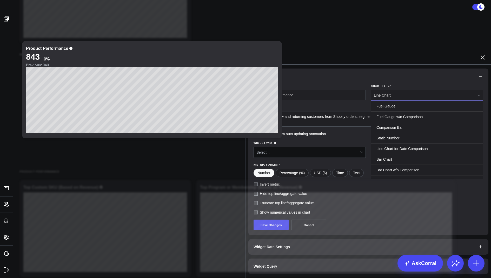
click at [403, 90] on div "Line Chart" at bounding box center [425, 95] width 103 height 10
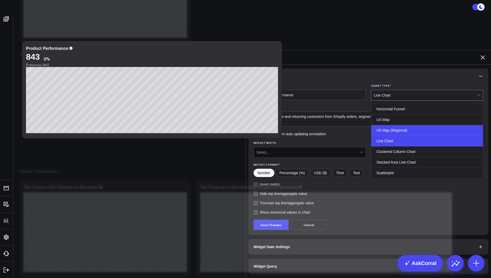
scroll to position [139, 0]
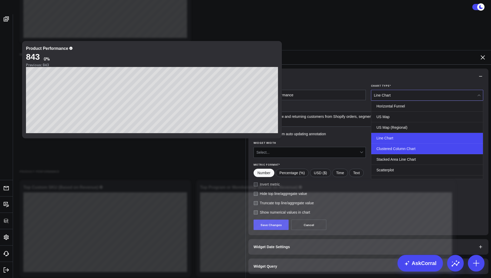
click at [398, 144] on div "Clustered Column Chart" at bounding box center [427, 149] width 112 height 11
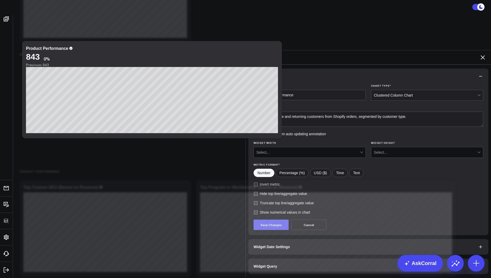
click at [267, 220] on button "Save Changes" at bounding box center [271, 225] width 35 height 10
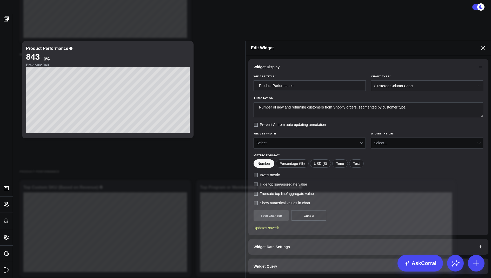
click at [483, 45] on icon at bounding box center [483, 48] width 6 height 6
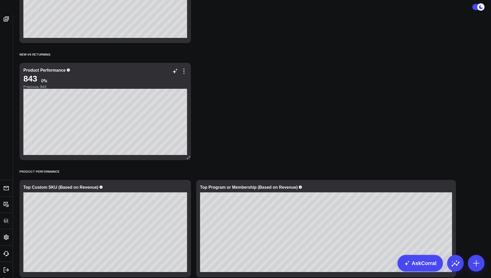
click at [50, 69] on div "Product Performance" at bounding box center [44, 70] width 42 height 4
click at [388, 117] on div "Sales Modify via AI Copy link to widget Ask support Remove Create linked copy E…" at bounding box center [252, 207] width 470 height 762
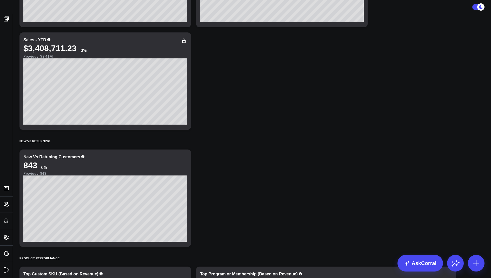
scroll to position [124, 0]
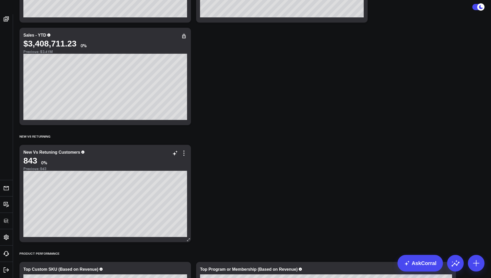
click at [67, 150] on div "New Vs Retuning Customers" at bounding box center [51, 152] width 57 height 4
click at [187, 152] on icon at bounding box center [184, 153] width 6 height 6
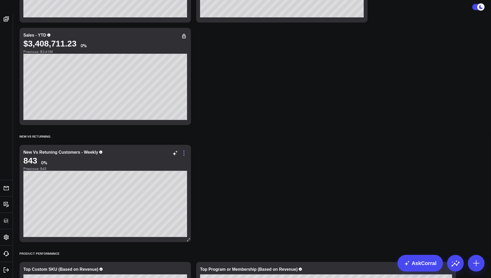
click at [185, 153] on icon at bounding box center [184, 153] width 6 height 6
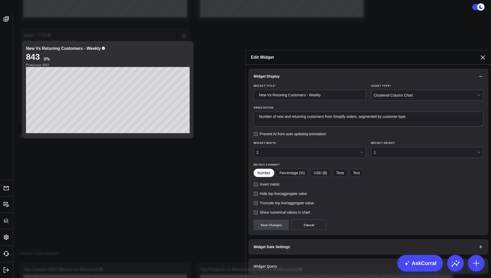
click at [269, 150] on div "2" at bounding box center [308, 152] width 103 height 4
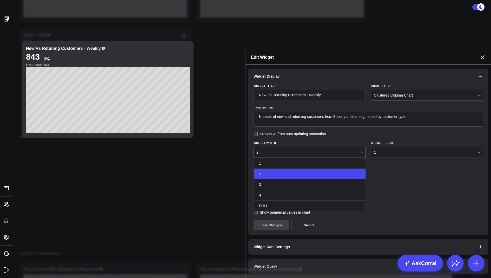
click at [440, 151] on form "Widget Title * New Vs Retuning Customers - Weekly Chart Type * Clustered Column…" at bounding box center [369, 157] width 230 height 146
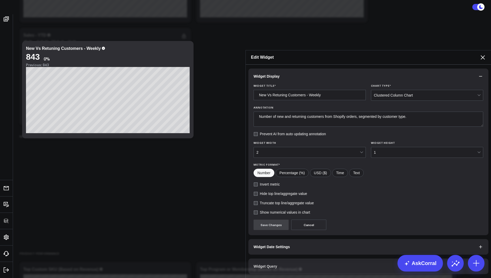
click at [266, 245] on span "Widget Date Settings" at bounding box center [272, 247] width 36 height 4
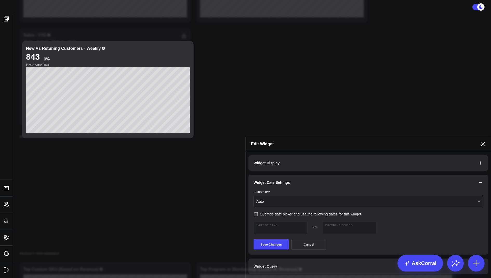
click at [291, 200] on div "Auto" at bounding box center [367, 202] width 221 height 4
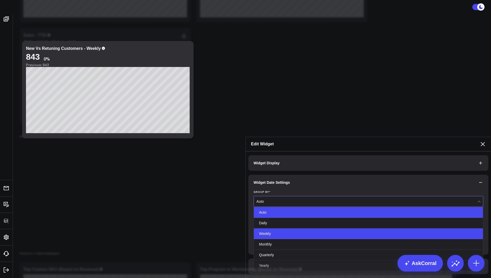
click at [275, 229] on div "Weekly" at bounding box center [368, 234] width 229 height 11
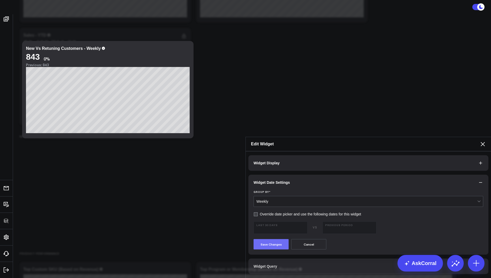
click at [266, 239] on button "Save Changes" at bounding box center [271, 244] width 35 height 10
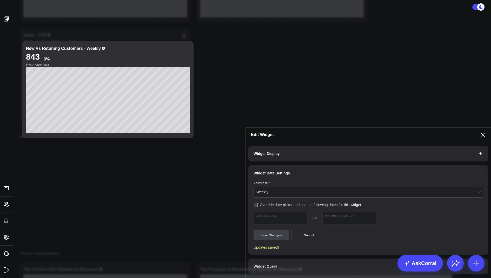
click at [482, 133] on icon at bounding box center [483, 135] width 4 height 4
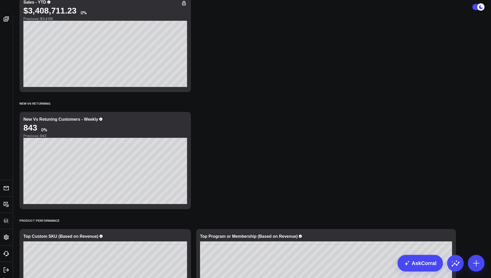
scroll to position [148, 0]
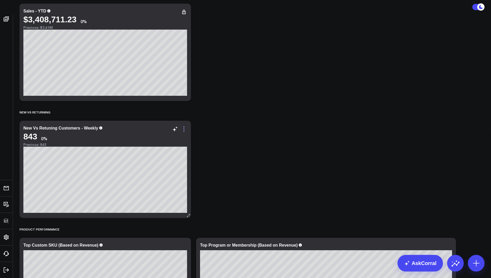
click at [185, 129] on icon at bounding box center [184, 129] width 6 height 6
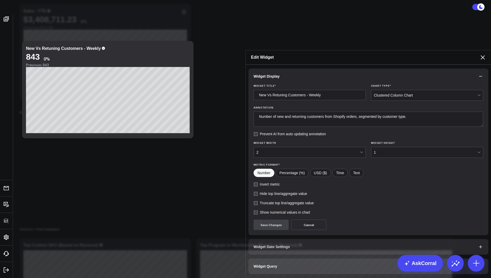
click at [262, 265] on span "Widget Query" at bounding box center [266, 267] width 24 height 4
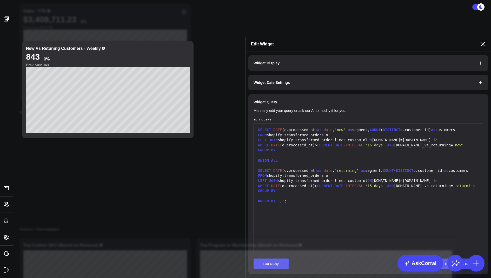
click at [482, 41] on icon at bounding box center [483, 44] width 6 height 6
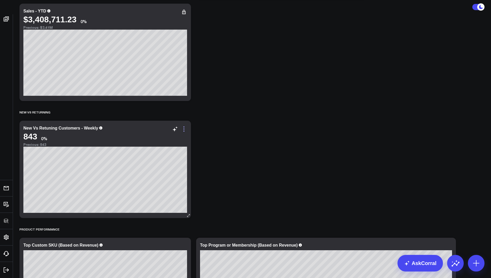
click at [185, 128] on icon at bounding box center [184, 129] width 6 height 6
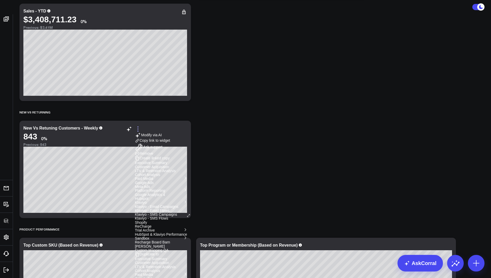
click at [141, 126] on icon at bounding box center [138, 129] width 6 height 6
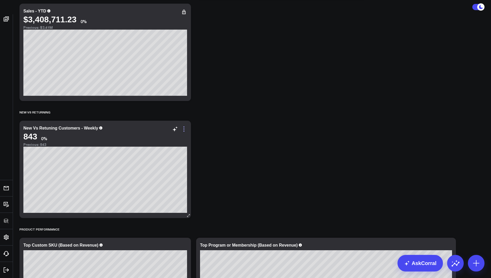
click at [184, 126] on icon at bounding box center [184, 129] width 6 height 6
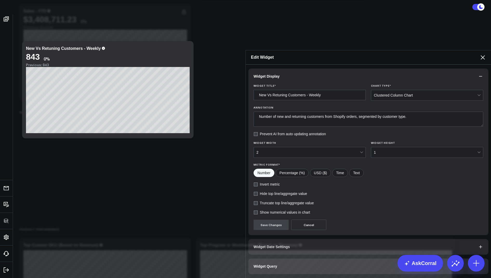
click at [280, 259] on button "Widget Query" at bounding box center [368, 267] width 240 height 16
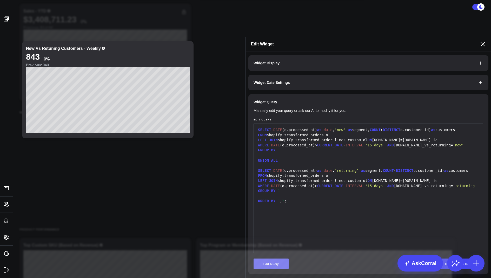
click at [263, 259] on button "Edit Query" at bounding box center [271, 264] width 35 height 10
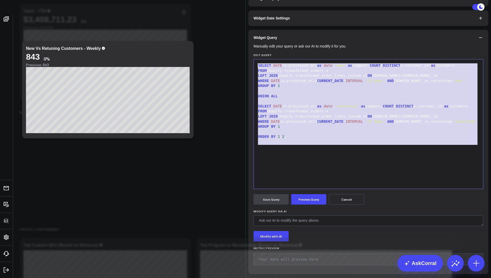
drag, startPoint x: 292, startPoint y: 188, endPoint x: 286, endPoint y: 49, distance: 139.4
click at [286, 49] on div "Widget Display Widget Date Settings Widget Query Manually edit your query or as…" at bounding box center [368, 133] width 240 height 284
copy div "SELECT DATE (o.processed_at) as date , 'new' as segment, COUNT ( DISTINCT o.cus…"
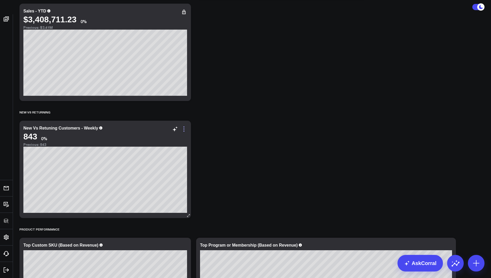
click at [186, 127] on icon at bounding box center [184, 129] width 6 height 6
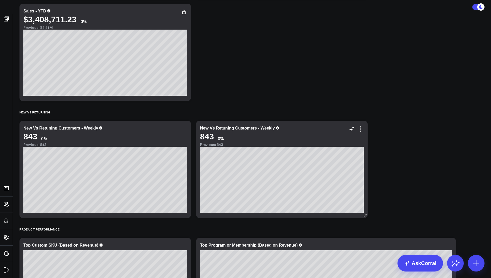
click at [271, 127] on div "New Vs Retuning Customers - Weekly" at bounding box center [237, 128] width 75 height 4
click at [362, 128] on icon at bounding box center [361, 129] width 6 height 6
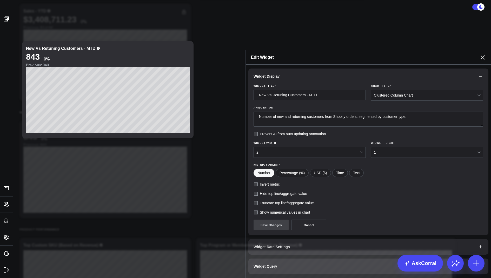
click at [255, 265] on span "Widget Query" at bounding box center [266, 267] width 24 height 4
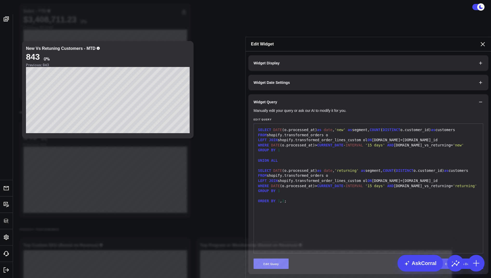
click at [267, 259] on button "Edit Query" at bounding box center [271, 264] width 35 height 10
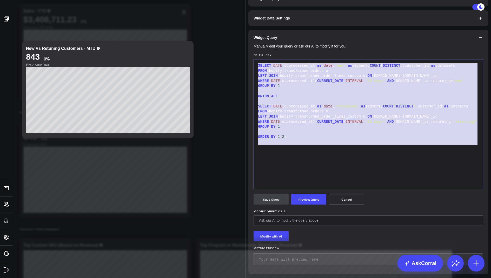
drag, startPoint x: 298, startPoint y: 186, endPoint x: 294, endPoint y: 84, distance: 101.1
click at [294, 84] on form "Manually edit your query or ask our AI to modify it for you. Edit Query 99 1 2 …" at bounding box center [369, 157] width 230 height 224
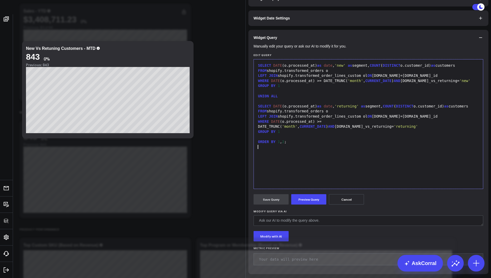
click at [303, 245] on form "Manually edit your query or ask our AI to modify it for you. Edit Query 99 1 2 …" at bounding box center [369, 157] width 230 height 224
click at [316, 205] on button "Preview Query" at bounding box center [308, 199] width 35 height 10
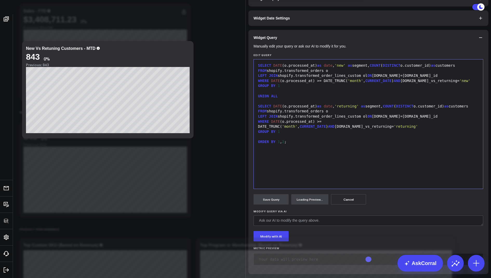
scroll to position [40, 0]
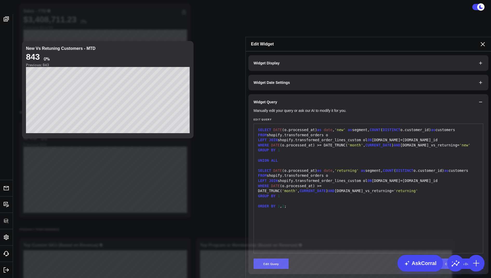
scroll to position [0, 0]
click at [483, 42] on icon at bounding box center [483, 44] width 4 height 4
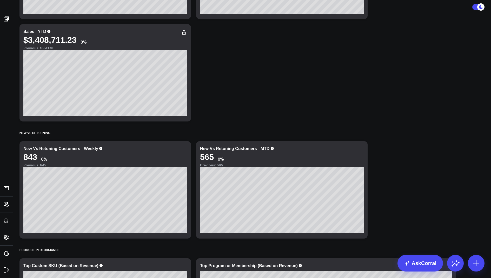
scroll to position [155, 0]
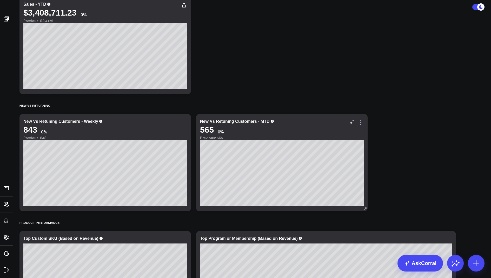
click at [361, 122] on icon at bounding box center [360, 122] width 1 height 1
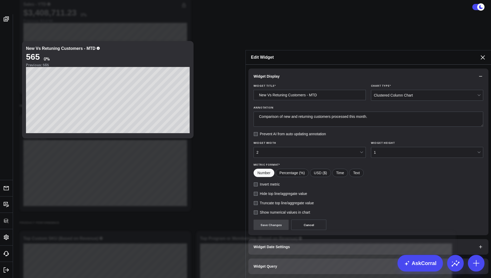
click at [259, 245] on span "Widget Date Settings" at bounding box center [272, 247] width 36 height 4
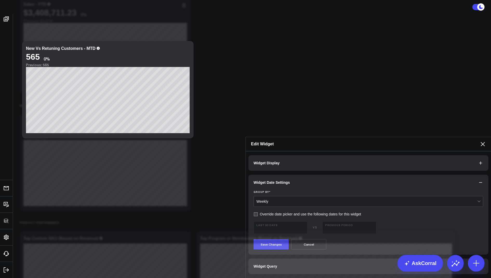
click at [252, 191] on div "Group By * Weekly Override date picker and use the following dates for this wid…" at bounding box center [368, 223] width 240 height 64
click at [253, 191] on div "Group By * Weekly Override date picker and use the following dates for this wid…" at bounding box center [368, 223] width 240 height 64
click at [254, 191] on form "Group By * Weekly Override date picker and use the following dates for this wid…" at bounding box center [369, 220] width 230 height 59
click at [255, 212] on label "Override date picker and use the following dates for this widget" at bounding box center [308, 214] width 108 height 4
click at [255, 212] on input "Override date picker and use the following dates for this widget" at bounding box center [256, 214] width 4 height 4
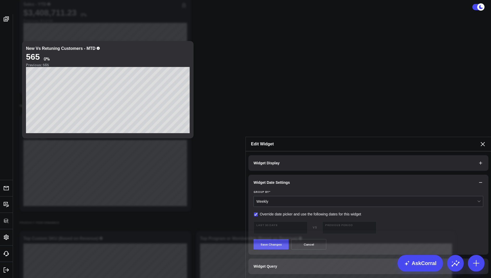
checkbox input "true"
click at [268, 239] on button "Save Changes" at bounding box center [271, 244] width 35 height 10
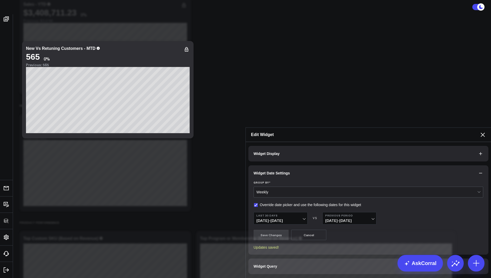
click at [481, 132] on icon at bounding box center [483, 135] width 6 height 6
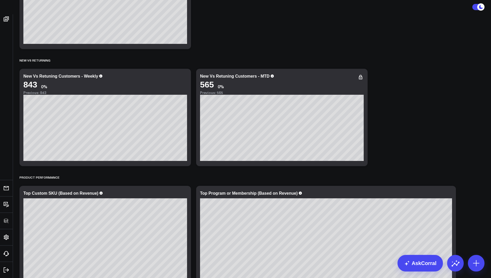
scroll to position [160, 0]
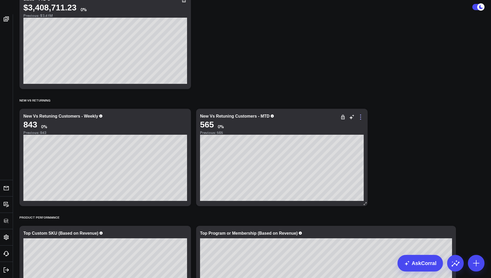
click at [361, 117] on icon at bounding box center [361, 117] width 6 height 6
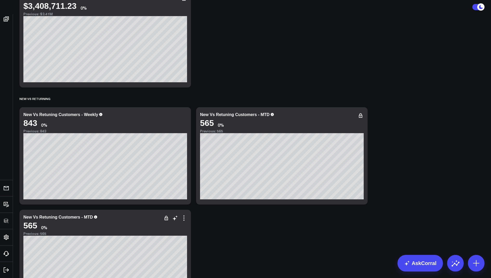
scroll to position [162, 0]
click at [55, 99] on icon at bounding box center [55, 99] width 1 height 1
click at [69, 103] on button "Rename" at bounding box center [70, 104] width 22 height 9
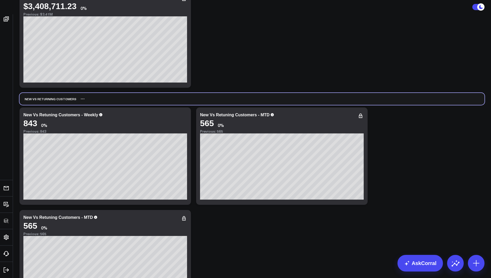
click at [249, 94] on div "New vs Returning Customers" at bounding box center [251, 99] width 465 height 12
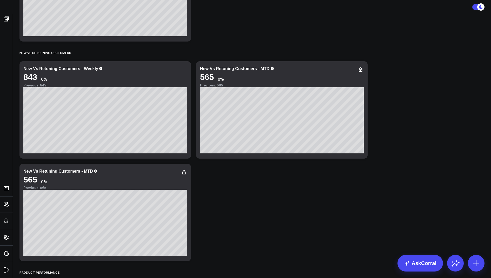
scroll to position [287, 0]
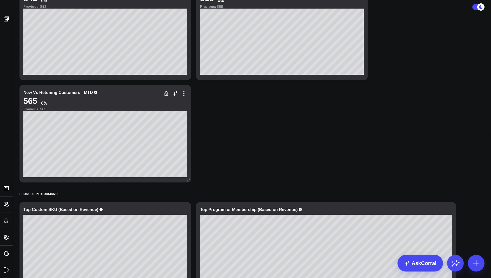
click at [89, 93] on div "New Vs Retuning Customers - MTD" at bounding box center [58, 92] width 70 height 4
click at [185, 93] on icon at bounding box center [184, 93] width 6 height 6
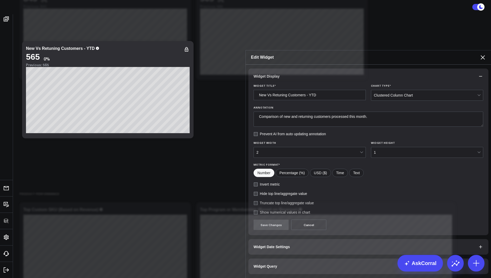
click at [283, 259] on button "Widget Query" at bounding box center [368, 267] width 240 height 16
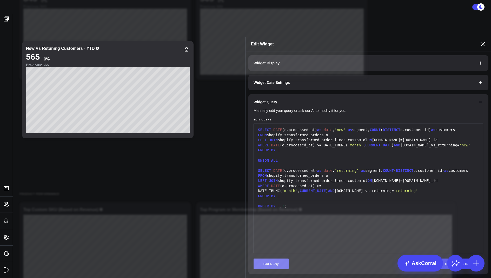
click at [267, 259] on button "Edit Query" at bounding box center [271, 264] width 35 height 10
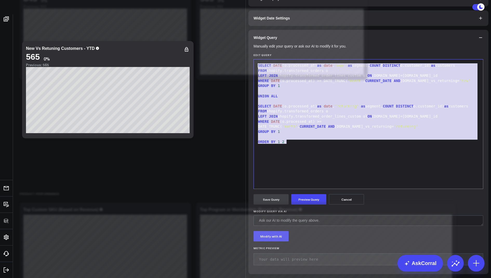
drag, startPoint x: 300, startPoint y: 181, endPoint x: 290, endPoint y: 70, distance: 110.9
click at [290, 70] on div "Widget Display Widget Date Settings Widget Query Manually edit your query or as…" at bounding box center [368, 133] width 240 height 284
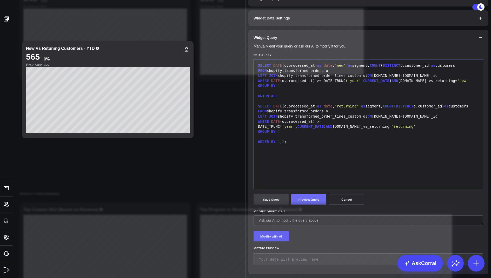
click at [308, 205] on button "Preview Query" at bounding box center [308, 199] width 35 height 10
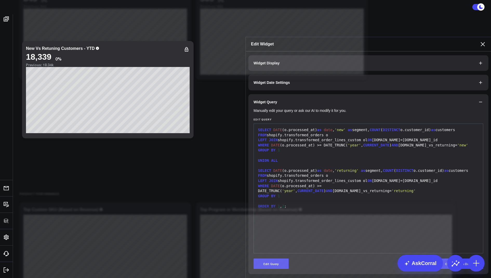
click at [482, 41] on icon at bounding box center [483, 44] width 6 height 6
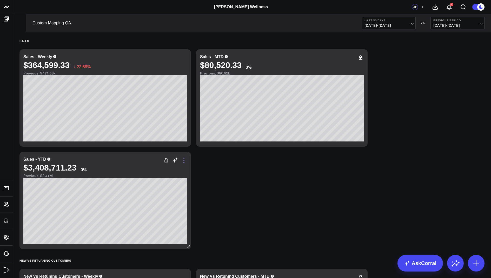
click at [185, 161] on icon at bounding box center [184, 160] width 6 height 6
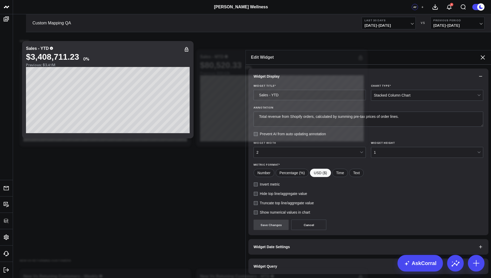
click at [252, 259] on button "Widget Query" at bounding box center [368, 267] width 240 height 16
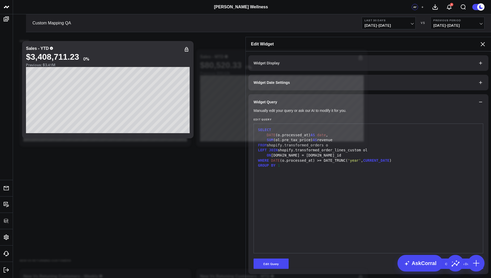
click at [286, 81] on span "Widget Date Settings" at bounding box center [272, 83] width 36 height 4
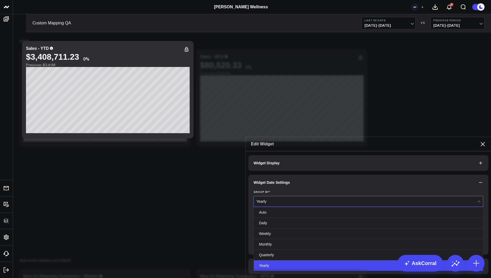
click at [296, 200] on div "Yearly" at bounding box center [367, 202] width 221 height 4
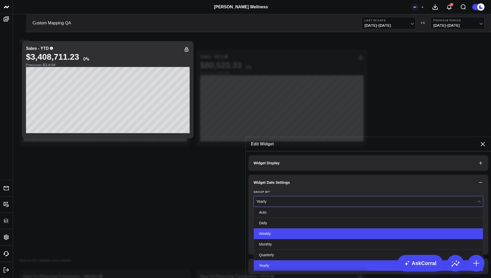
click at [282, 229] on div "Weekly" at bounding box center [368, 234] width 229 height 11
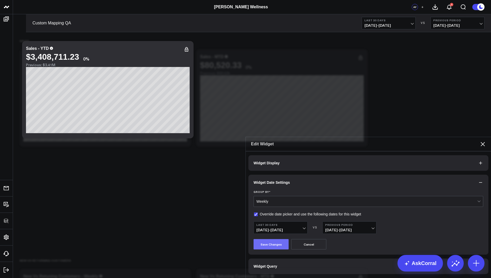
click at [269, 239] on button "Save Changes" at bounding box center [271, 244] width 35 height 10
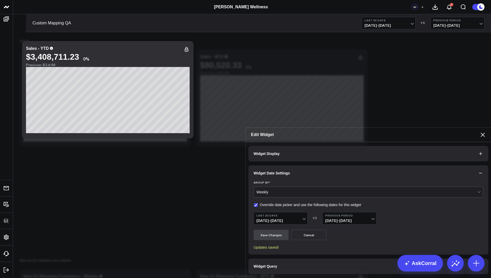
click at [483, 132] on icon at bounding box center [483, 135] width 6 height 6
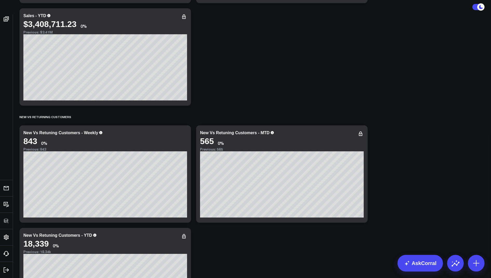
scroll to position [257, 0]
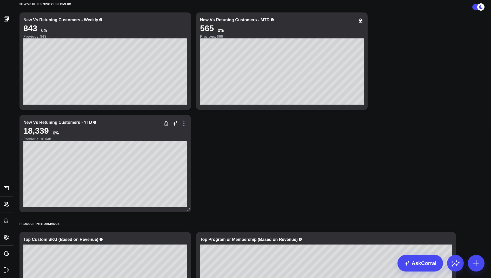
click at [186, 123] on icon at bounding box center [184, 123] width 6 height 6
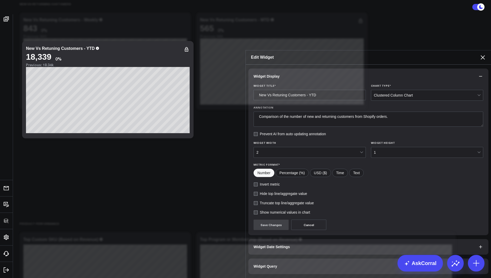
click at [264, 265] on span "Widget Query" at bounding box center [266, 267] width 24 height 4
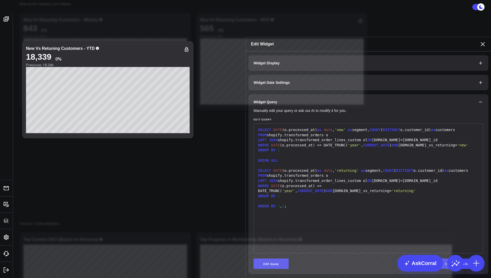
click at [273, 81] on span "Widget Date Settings" at bounding box center [272, 83] width 36 height 4
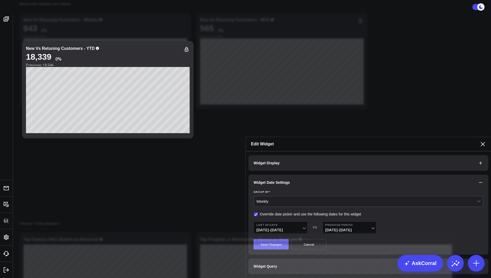
click at [268, 239] on button "Save Changes" at bounding box center [271, 244] width 35 height 10
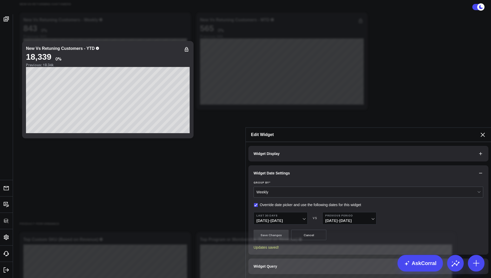
click at [482, 132] on icon at bounding box center [483, 135] width 6 height 6
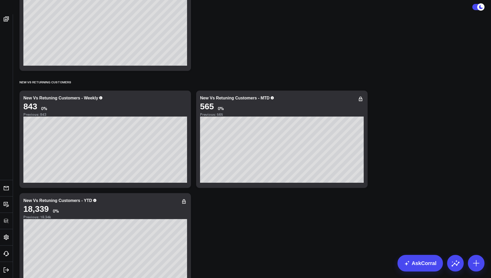
scroll to position [169, 0]
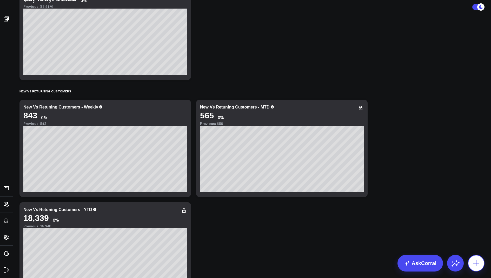
click at [480, 266] on icon at bounding box center [476, 263] width 8 height 8
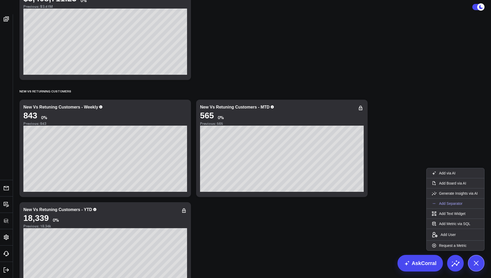
click at [448, 202] on p "Add Separator" at bounding box center [450, 203] width 23 height 5
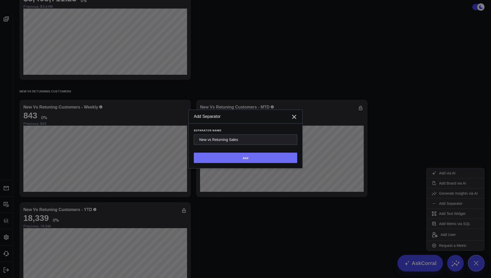
type input "New vs Returning Sales"
click at [227, 163] on button "Add" at bounding box center [245, 158] width 103 height 10
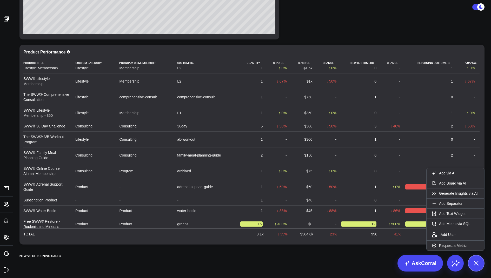
scroll to position [664, 0]
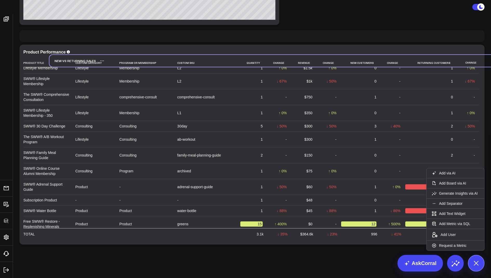
drag, startPoint x: 47, startPoint y: 243, endPoint x: 78, endPoint y: 54, distance: 191.7
click at [78, 55] on div "New vs Returning Sales" at bounding box center [72, 61] width 47 height 12
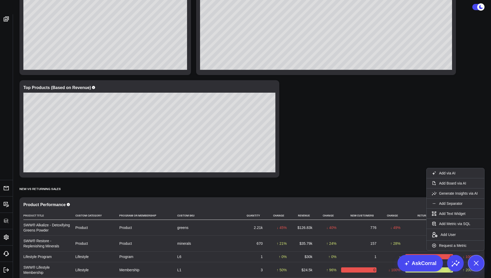
scroll to position [493, 0]
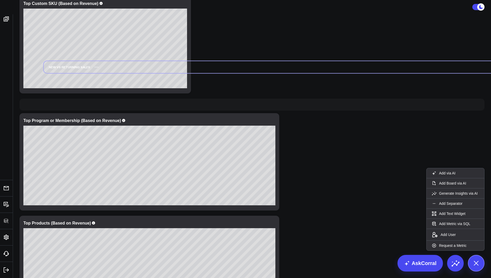
drag, startPoint x: 45, startPoint y: 210, endPoint x: 69, endPoint y: 70, distance: 142.2
click at [69, 70] on div "New vs Returning Sales" at bounding box center [67, 67] width 47 height 12
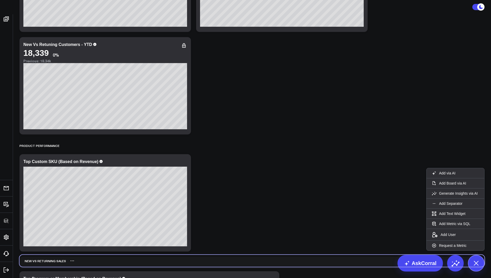
scroll to position [336, 0]
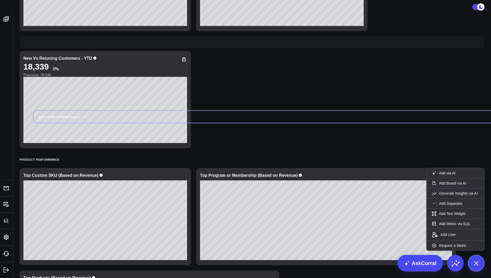
click at [60, 123] on div "Sales Modify via AI Copy link to widget Ask support Remove Create linked copy E…" at bounding box center [252, 136] width 470 height 879
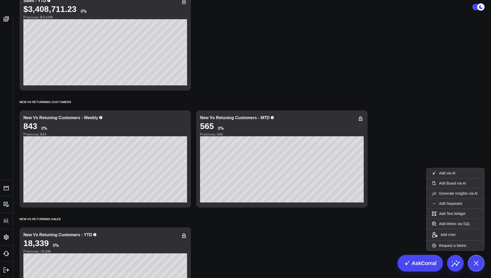
scroll to position [155, 0]
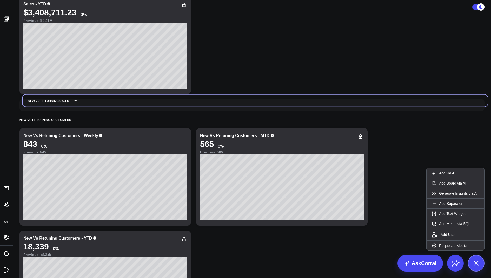
drag, startPoint x: 44, startPoint y: 225, endPoint x: 47, endPoint y: 103, distance: 121.7
click at [47, 103] on div "New vs Returning Sales" at bounding box center [46, 101] width 47 height 12
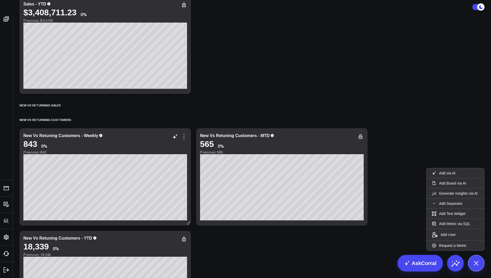
click at [181, 136] on icon at bounding box center [184, 137] width 6 height 6
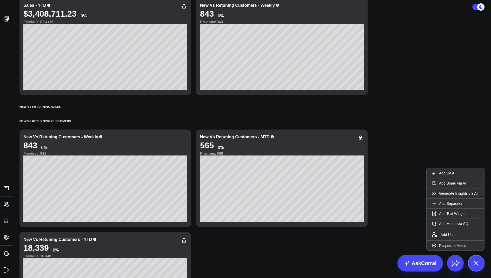
scroll to position [153, 0]
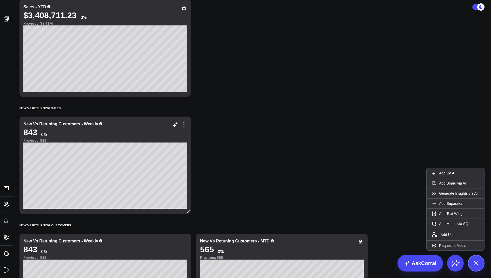
click at [78, 122] on div "New Vs Retuning Customers - Weekly" at bounding box center [60, 124] width 75 height 4
click at [79, 123] on div "New Vs Retuning Customers - Weekly" at bounding box center [60, 124] width 75 height 4
click at [184, 125] on icon at bounding box center [183, 124] width 1 height 1
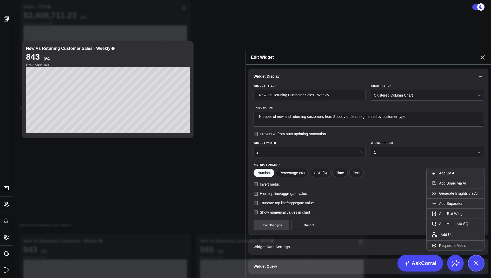
click at [268, 265] on span "Widget Query" at bounding box center [266, 267] width 24 height 4
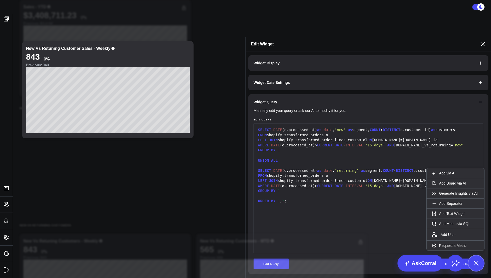
click at [264, 247] on div "Manually edit your query or ask our AI to modify it for you. Edit Query 99 1 2 …" at bounding box center [368, 192] width 240 height 165
click at [265, 246] on div "Manually edit your query or ask our AI to modify it for you. Edit Query 99 1 2 …" at bounding box center [368, 192] width 240 height 165
click at [280, 259] on button "Edit Query" at bounding box center [271, 264] width 35 height 10
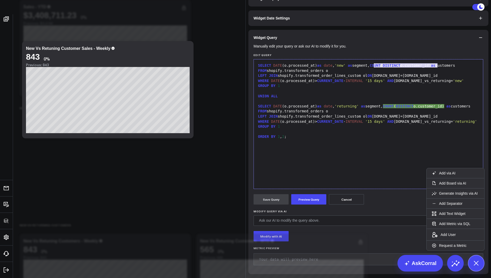
drag, startPoint x: 437, startPoint y: 106, endPoint x: 374, endPoint y: 107, distance: 62.9
click at [374, 68] on div "SELECT DATE (o.processed_at) as date , 'new' as segment, COUNT ( DISTINCT o.cus…" at bounding box center [369, 65] width 224 height 5
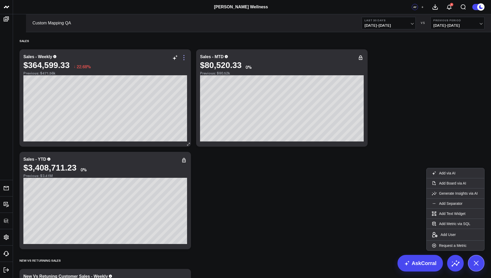
click at [184, 60] on icon at bounding box center [184, 58] width 6 height 6
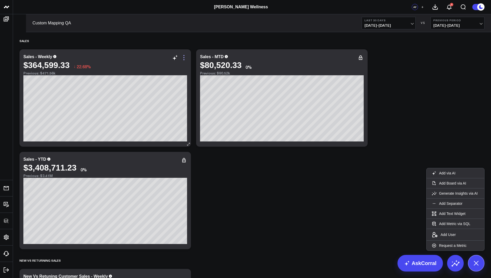
click at [182, 60] on icon at bounding box center [184, 58] width 6 height 6
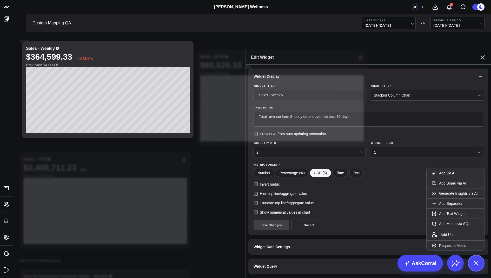
click at [273, 265] on span "Widget Query" at bounding box center [266, 267] width 24 height 4
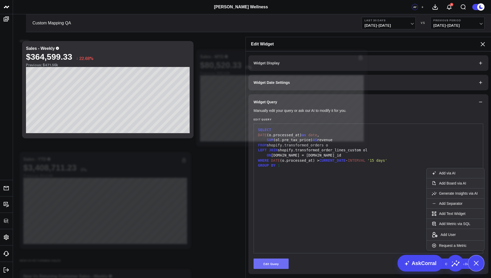
click at [273, 259] on button "Edit Query" at bounding box center [271, 264] width 35 height 10
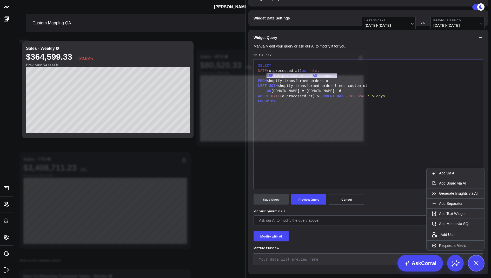
drag, startPoint x: 343, startPoint y: 116, endPoint x: 266, endPoint y: 117, distance: 77.5
click at [266, 78] on div "SUM (ol.pre_tax_price) AS revenue" at bounding box center [369, 75] width 224 height 5
copy div "SUM (ol.pre_tax_price) AS revenue"
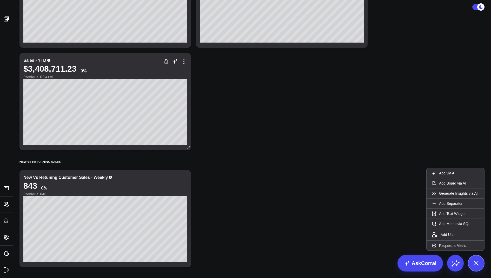
scroll to position [104, 0]
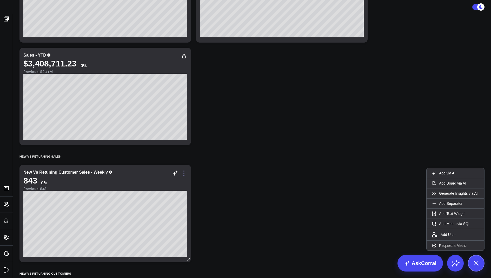
click at [185, 173] on icon at bounding box center [184, 173] width 6 height 6
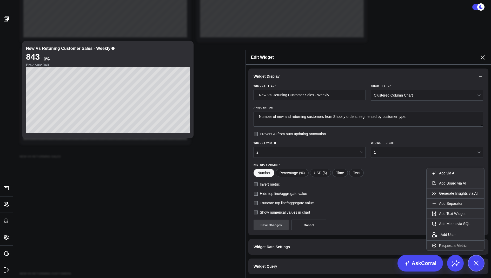
click at [273, 265] on span "Widget Query" at bounding box center [266, 267] width 24 height 4
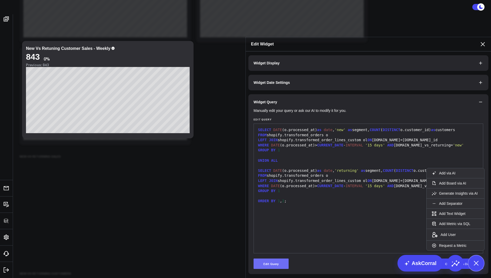
click at [269, 259] on button "Edit Query" at bounding box center [271, 264] width 35 height 10
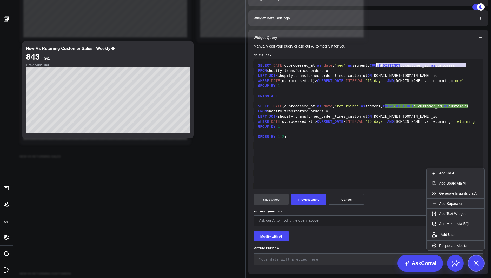
drag, startPoint x: 469, startPoint y: 105, endPoint x: 376, endPoint y: 106, distance: 92.8
click at [376, 68] on div "SELECT DATE (o.processed_at) as date , 'new' as segment, COUNT ( DISTINCT o.cus…" at bounding box center [369, 65] width 224 height 5
drag, startPoint x: 450, startPoint y: 107, endPoint x: 375, endPoint y: 106, distance: 74.9
click at [375, 68] on div "SELECT DATE (o.processed_at) as date , 'new' as segment, SUM (ol.pre_tax_price)…" at bounding box center [369, 65] width 224 height 5
click at [394, 74] on div "FROM shopify.transformed_orders o" at bounding box center [369, 70] width 224 height 5
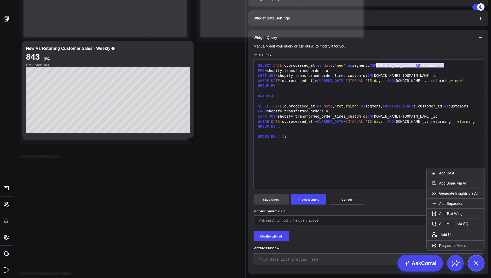
drag, startPoint x: 451, startPoint y: 107, endPoint x: 375, endPoint y: 106, distance: 76.2
click at [375, 68] on div "SELECT DATE (o.processed_at) as date , 'new' as segment, SUM (ol.pre_tax_price)…" at bounding box center [369, 65] width 224 height 5
click at [405, 68] on div "SELECT DATE (o.processed_at) as date , 'new' as segment, SUM (ol.pre_tax_price)…" at bounding box center [369, 65] width 224 height 5
drag, startPoint x: 455, startPoint y: 106, endPoint x: 373, endPoint y: 106, distance: 82.1
click at [373, 68] on div "SELECT DATE (o.processed_at) as date , 'new' as segment, SUM (ol.pre_tax_price)…" at bounding box center [369, 65] width 224 height 5
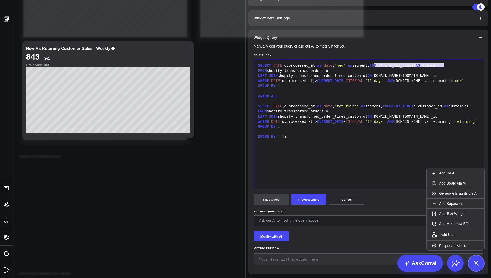
copy div "SUM (ol.pre_tax_price) AS revenue"
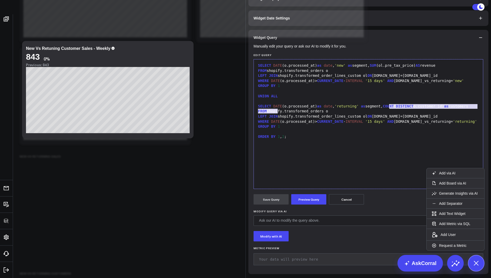
drag, startPoint x: 284, startPoint y: 153, endPoint x: 387, endPoint y: 148, distance: 103.0
click at [387, 109] on div "SELECT DATE (o.processed_at) as date , 'returning' as segment, COUNT ( DISTINCT…" at bounding box center [369, 106] width 224 height 5
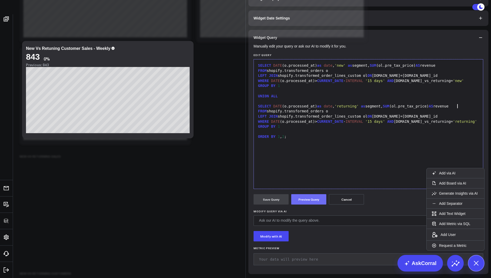
click at [316, 205] on button "Preview Query" at bounding box center [308, 199] width 35 height 10
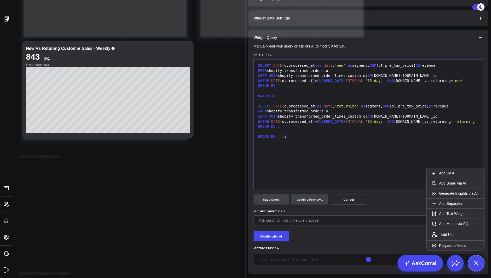
scroll to position [40, 0]
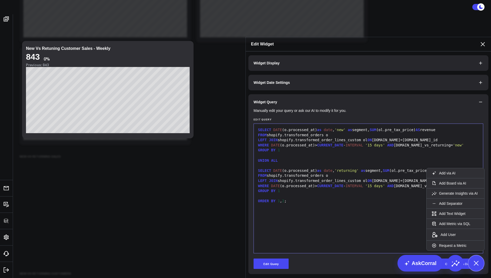
scroll to position [0, 0]
click at [484, 41] on icon at bounding box center [483, 44] width 6 height 6
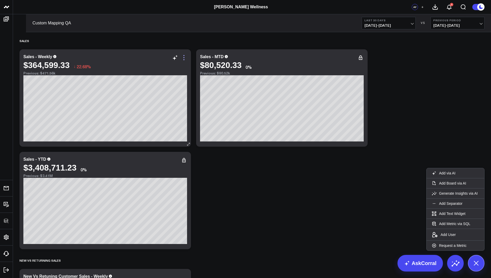
click at [183, 57] on icon at bounding box center [184, 58] width 6 height 6
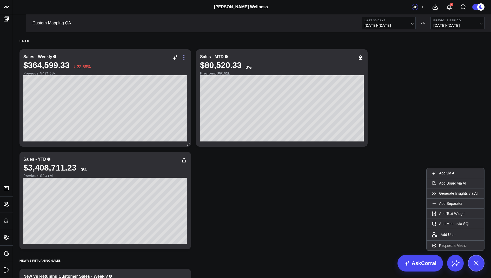
click at [186, 58] on icon at bounding box center [184, 58] width 6 height 6
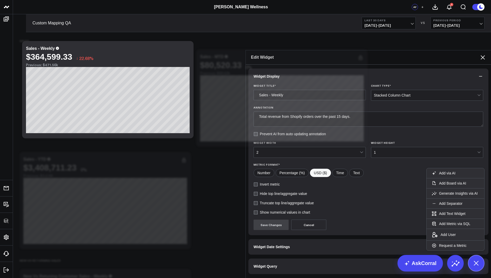
click at [262, 265] on span "Widget Query" at bounding box center [266, 267] width 24 height 4
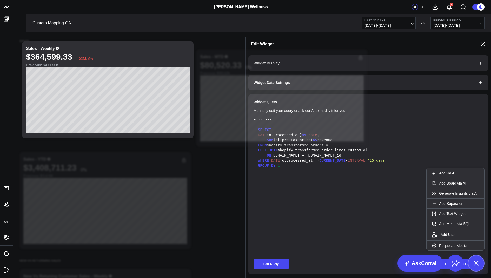
click at [483, 41] on icon at bounding box center [483, 44] width 6 height 6
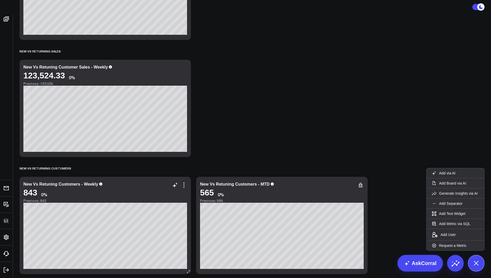
scroll to position [203, 0]
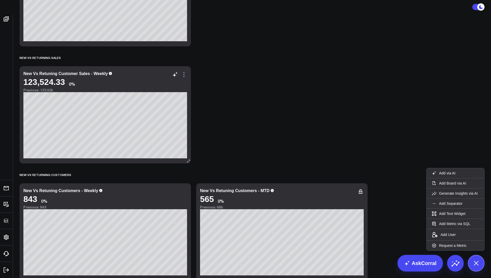
click at [182, 74] on icon at bounding box center [184, 74] width 6 height 6
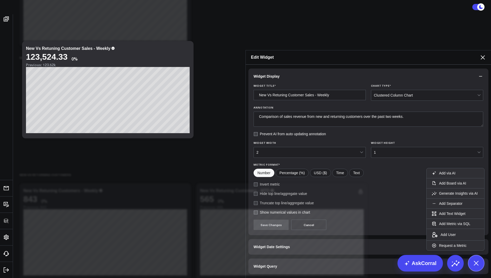
click at [266, 245] on span "Widget Date Settings" at bounding box center [272, 247] width 36 height 4
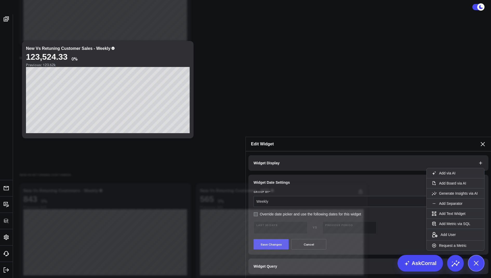
click at [276, 259] on button "Widget Query" at bounding box center [368, 267] width 240 height 16
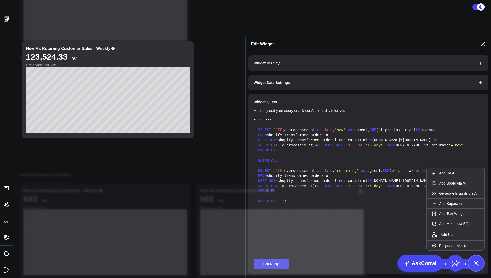
click at [483, 41] on icon at bounding box center [483, 44] width 6 height 6
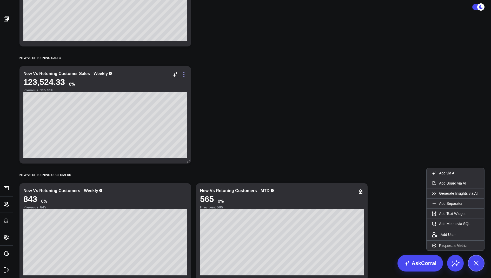
click at [181, 76] on icon at bounding box center [184, 74] width 6 height 6
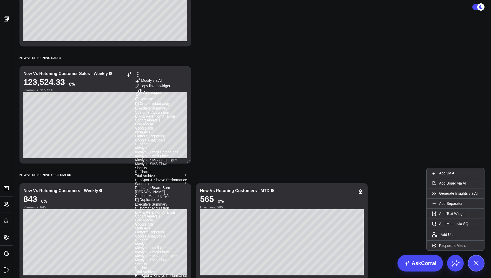
click at [153, 102] on button "Remove" at bounding box center [144, 99] width 18 height 5
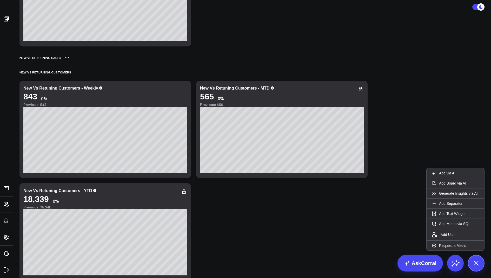
click at [30, 56] on div "New vs Returning Sales" at bounding box center [39, 58] width 41 height 12
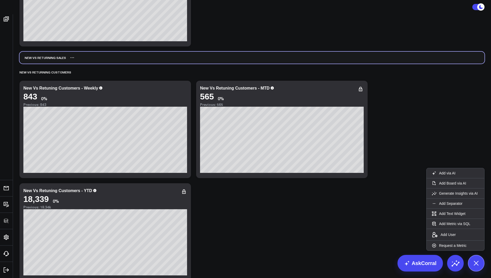
click at [63, 58] on div "New vs Returning Sales" at bounding box center [251, 58] width 465 height 12
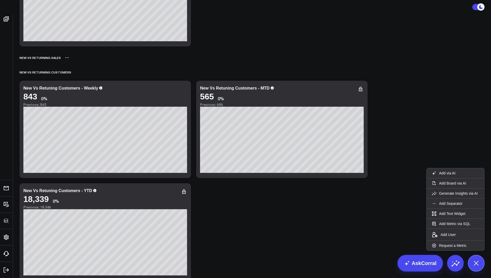
click at [70, 57] on div "New vs Returning Sales" at bounding box center [251, 58] width 465 height 12
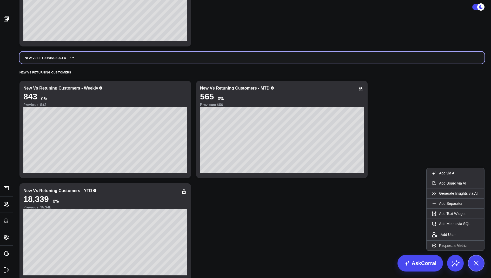
click at [69, 57] on div "New vs Returning Sales" at bounding box center [251, 58] width 465 height 12
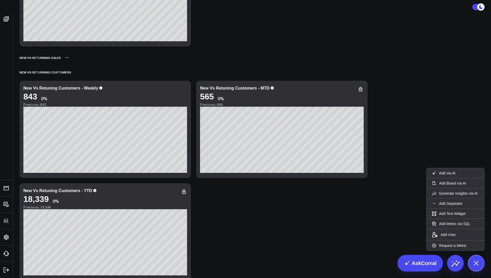
click at [68, 57] on icon at bounding box center [67, 58] width 4 height 4
click at [77, 72] on button "Delete" at bounding box center [80, 72] width 22 height 9
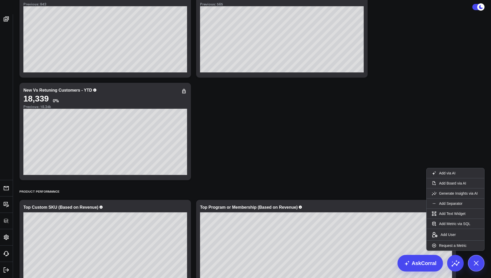
scroll to position [303, 0]
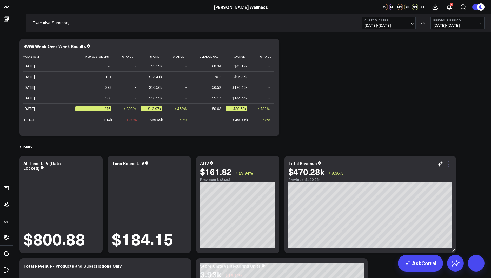
click at [448, 165] on icon at bounding box center [449, 164] width 6 height 6
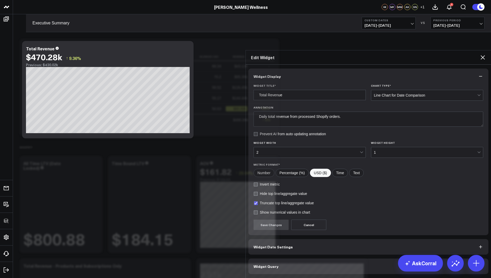
click at [292, 259] on button "Widget Query" at bounding box center [368, 267] width 240 height 16
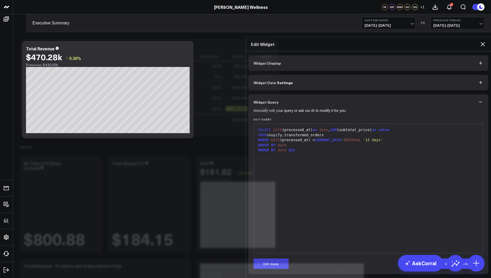
click at [483, 42] on icon at bounding box center [483, 44] width 4 height 4
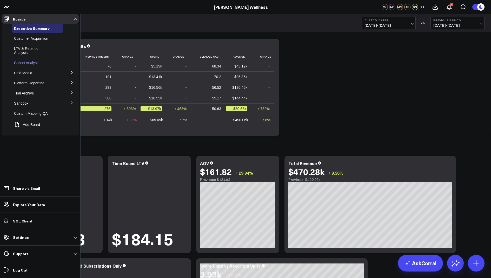
click at [29, 63] on span "Cohort Analysis" at bounding box center [26, 63] width 25 height 4
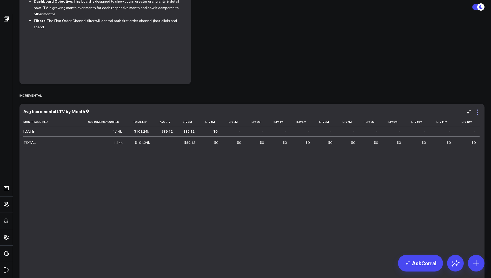
click at [475, 111] on icon at bounding box center [478, 112] width 6 height 6
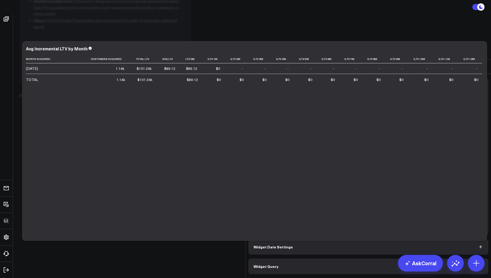
click at [285, 259] on button "Widget Query" at bounding box center [368, 267] width 240 height 16
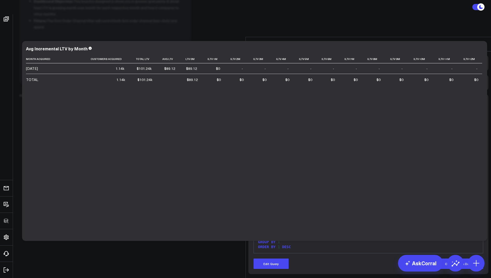
scroll to position [95, 0]
click at [482, 41] on icon at bounding box center [483, 44] width 6 height 6
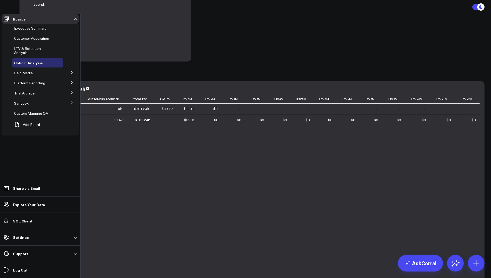
click at [72, 81] on icon at bounding box center [71, 82] width 3 height 3
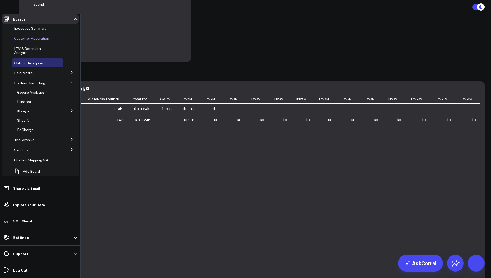
click at [27, 40] on span "Customer Acquisition" at bounding box center [31, 38] width 35 height 5
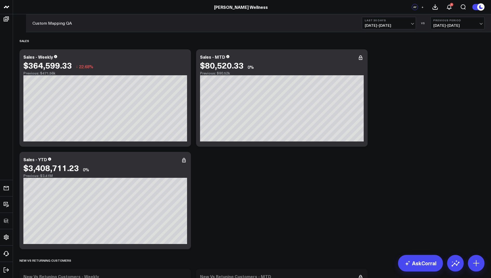
scroll to position [224, 0]
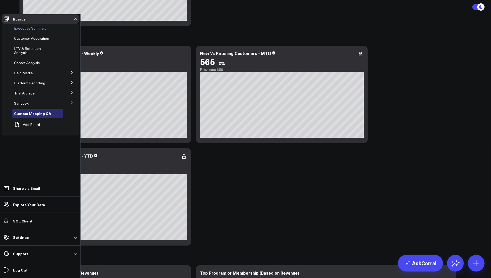
click at [23, 29] on span "Executive Summary" at bounding box center [30, 28] width 32 height 5
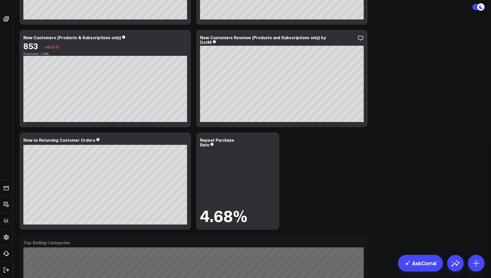
scroll to position [377, 0]
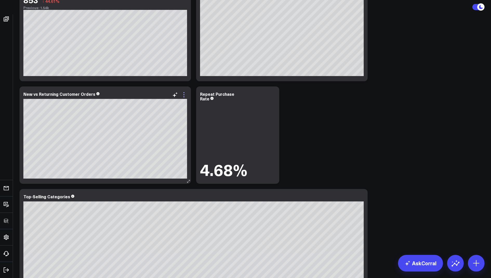
click at [183, 94] on icon at bounding box center [184, 95] width 6 height 6
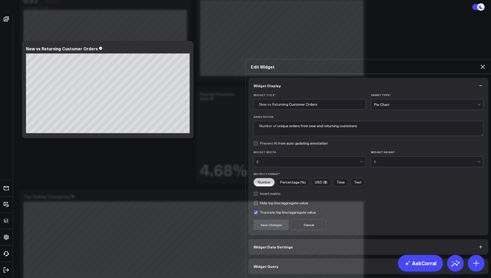
click at [260, 265] on span "Widget Query" at bounding box center [266, 267] width 25 height 4
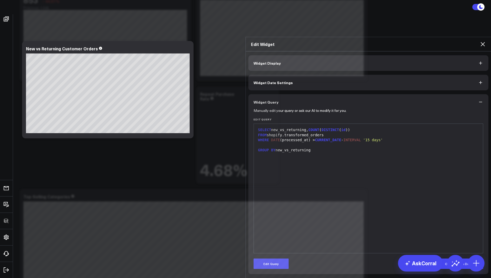
click at [482, 42] on icon at bounding box center [483, 44] width 4 height 4
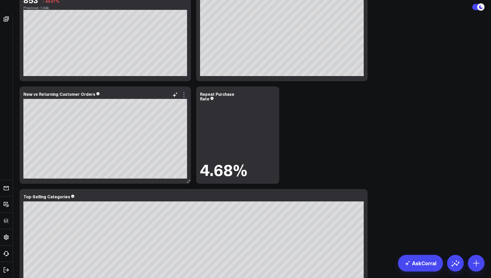
click at [185, 92] on icon at bounding box center [184, 95] width 6 height 6
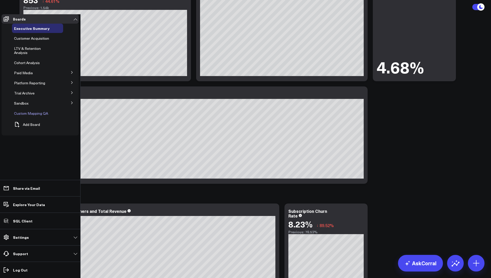
click at [38, 111] on span "Custom Mapping QA" at bounding box center [31, 113] width 34 height 5
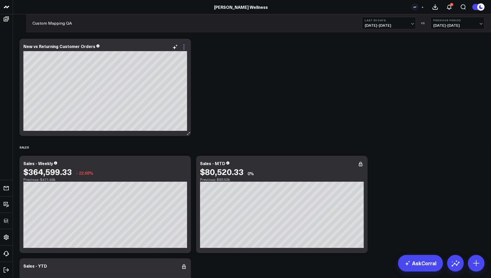
click at [183, 49] on icon at bounding box center [184, 47] width 6 height 6
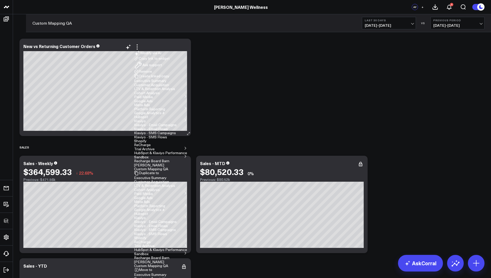
click at [167, 176] on button "Executive Summary" at bounding box center [150, 178] width 32 height 4
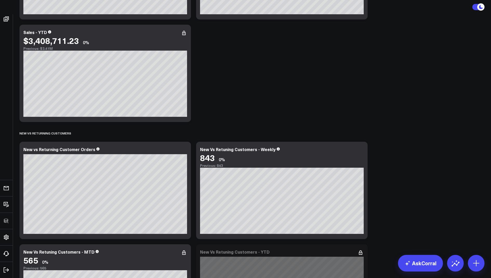
scroll to position [148, 0]
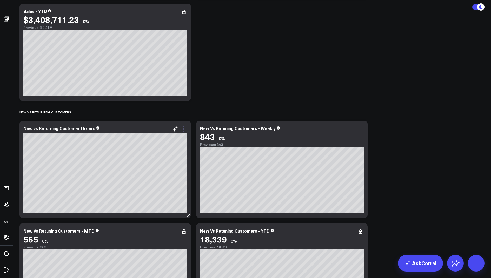
click at [186, 131] on icon at bounding box center [184, 129] width 6 height 6
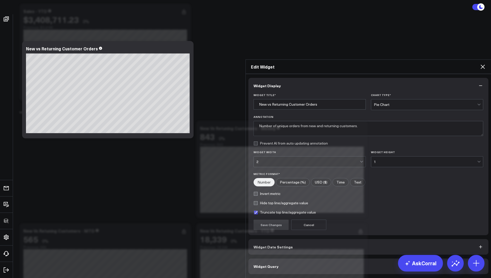
click at [257, 228] on div "Widget Display Widget Title * New vs Returning Customer Orders Chart Type * Pie…" at bounding box center [368, 176] width 245 height 204
click at [257, 259] on button "Widget Query" at bounding box center [368, 267] width 240 height 16
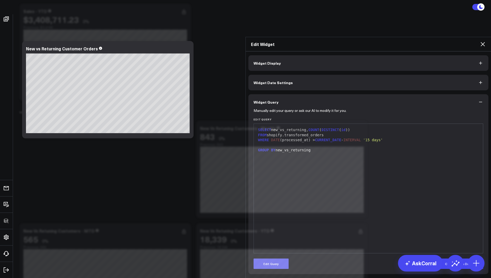
click at [277, 259] on button "Edit Query" at bounding box center [271, 264] width 35 height 10
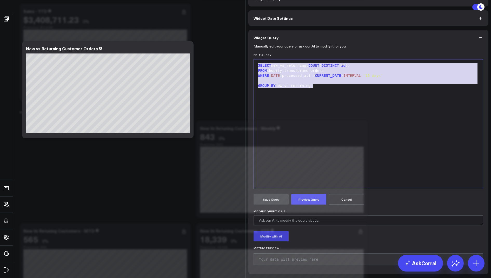
drag, startPoint x: 330, startPoint y: 130, endPoint x: 307, endPoint y: 89, distance: 47.4
click at [307, 89] on form "Manually edit your query or ask our AI to modify it for you. Edit Query 9 1 2 3…" at bounding box center [369, 157] width 230 height 224
copy div "SELECT new_vs_returning, COUNT ( DISTINCT ( id )) FROM shopify.transformed_orde…"
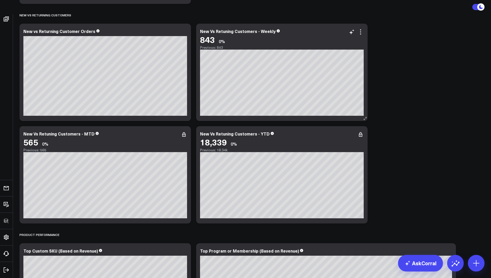
scroll to position [219, 0]
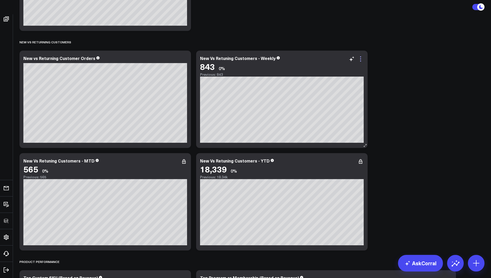
click at [360, 60] on icon at bounding box center [361, 59] width 6 height 6
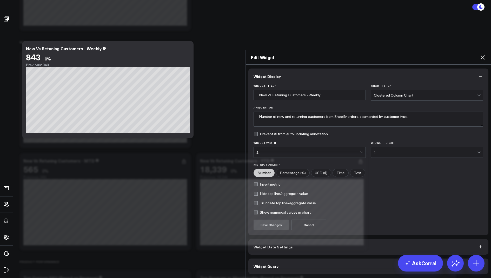
click at [266, 265] on span "Widget Query" at bounding box center [266, 267] width 25 height 4
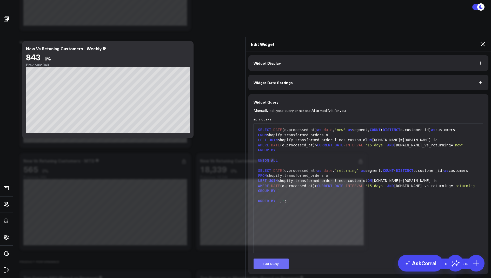
click at [268, 259] on button "Edit Query" at bounding box center [271, 264] width 35 height 10
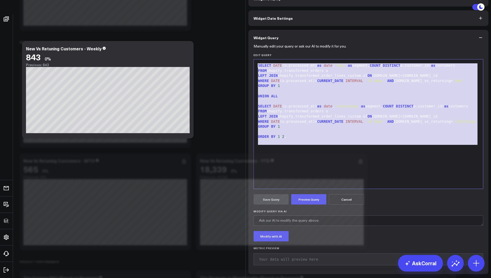
drag, startPoint x: 294, startPoint y: 185, endPoint x: 290, endPoint y: 69, distance: 116.2
click at [290, 69] on div "Widget Display Widget Date Settings Widget Query Manually edit your query or as…" at bounding box center [368, 133] width 240 height 284
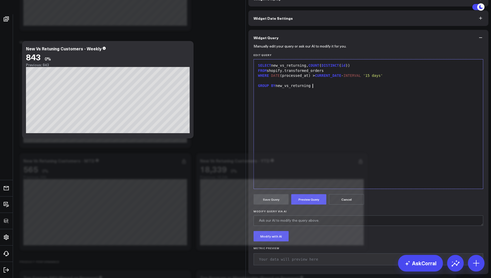
click at [257, 89] on div "GROUP BY new_vs_returning" at bounding box center [369, 85] width 224 height 5
click at [308, 246] on form "Manually edit your query or ask our AI to modify it for you. Edit Query 9 1 2 3…" at bounding box center [369, 157] width 230 height 224
click at [308, 205] on button "Preview Query" at bounding box center [308, 199] width 35 height 10
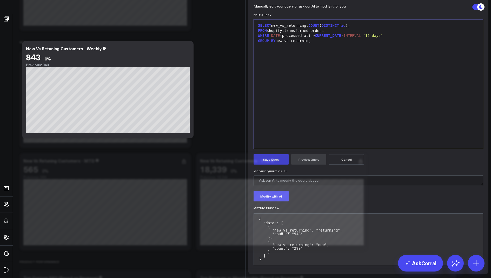
scroll to position [80, 0]
click at [272, 156] on button "Save Query" at bounding box center [271, 159] width 35 height 10
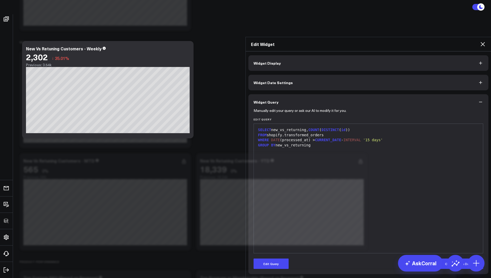
click at [483, 41] on icon at bounding box center [483, 44] width 6 height 6
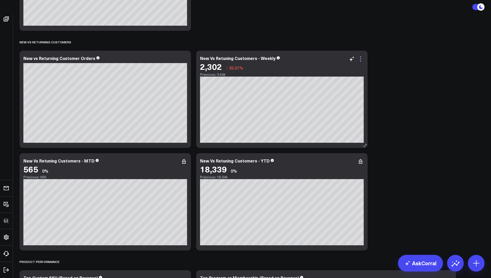
click at [360, 58] on icon at bounding box center [360, 58] width 1 height 1
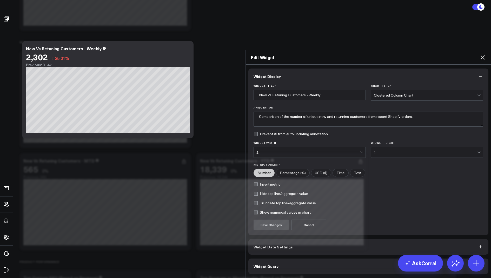
click at [272, 265] on span "Widget Query" at bounding box center [266, 267] width 25 height 4
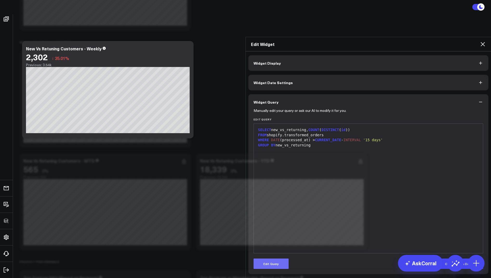
click at [270, 259] on button "Edit Query" at bounding box center [271, 264] width 35 height 10
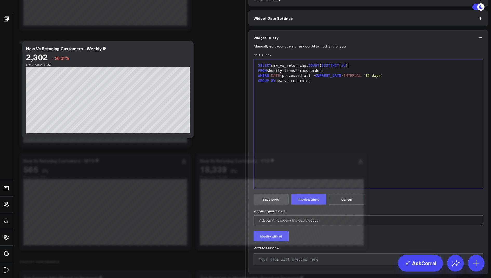
click at [274, 68] on div "SELECT new_vs_returning, COUNT ( DISTINCT ( id ))" at bounding box center [369, 65] width 224 height 5
click at [277, 84] on div "GROUP BY new_vs_returning" at bounding box center [369, 80] width 224 height 5
click at [302, 205] on button "Preview Query" at bounding box center [308, 199] width 35 height 10
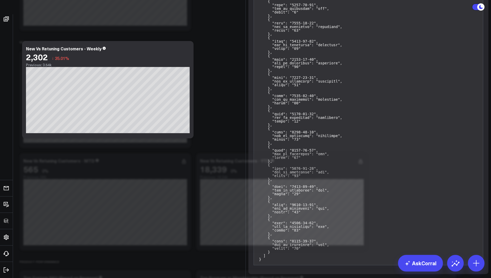
scroll to position [48, 0]
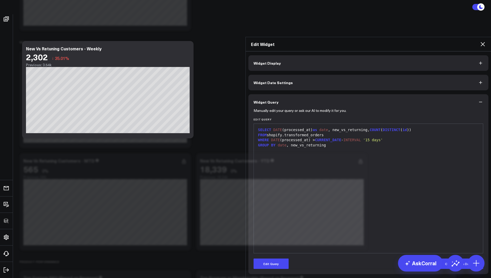
scroll to position [0, 0]
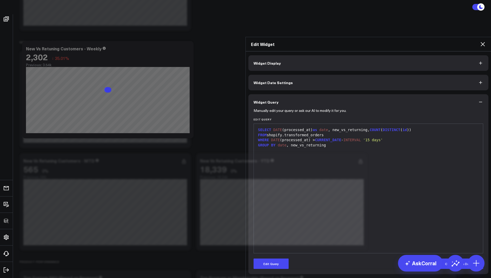
click at [481, 41] on icon at bounding box center [483, 44] width 6 height 6
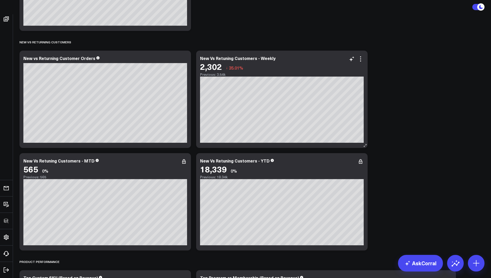
click at [361, 63] on div "2,302 ↓ 35.01%" at bounding box center [282, 66] width 164 height 9
click at [362, 56] on icon at bounding box center [361, 59] width 6 height 6
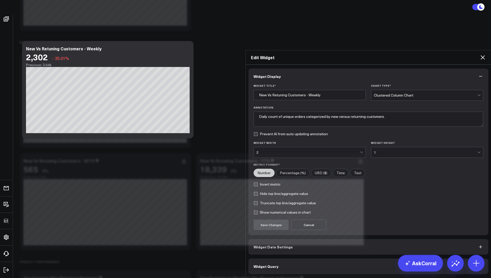
click at [265, 245] on span "Widget Date Settings" at bounding box center [273, 247] width 39 height 4
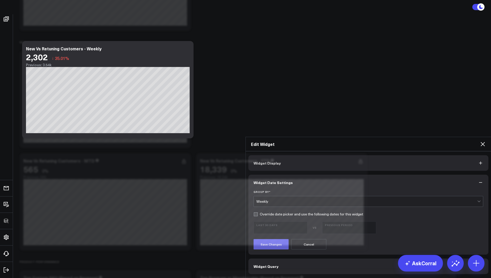
click at [271, 239] on button "Save Changes" at bounding box center [271, 244] width 35 height 10
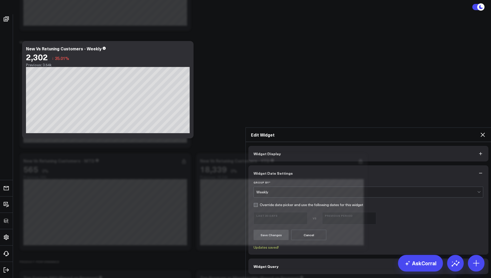
click at [482, 132] on icon at bounding box center [483, 135] width 6 height 6
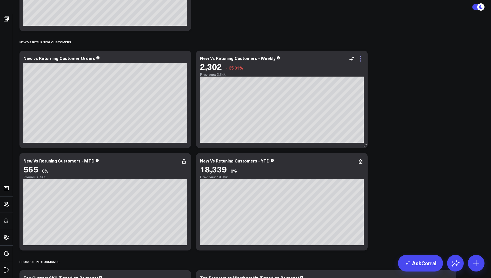
click at [362, 57] on icon at bounding box center [361, 59] width 6 height 6
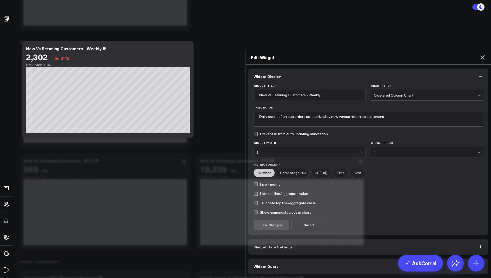
click at [281, 259] on button "Widget Query" at bounding box center [368, 267] width 240 height 16
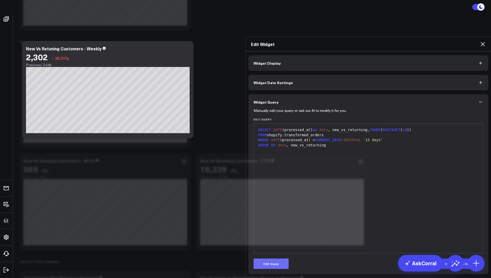
click at [271, 259] on button "Edit Query" at bounding box center [271, 264] width 35 height 10
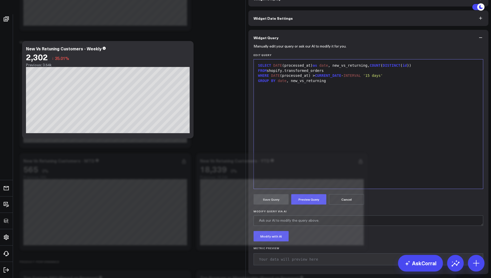
click at [407, 68] on span "id" at bounding box center [405, 65] width 4 height 4
click at [312, 205] on button "Preview Query" at bounding box center [308, 199] width 35 height 10
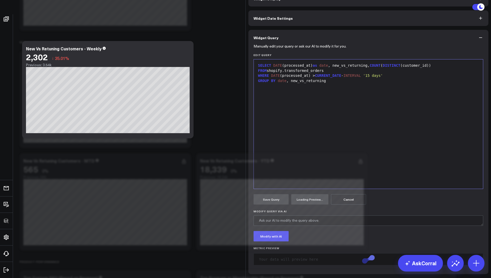
scroll to position [40, 0]
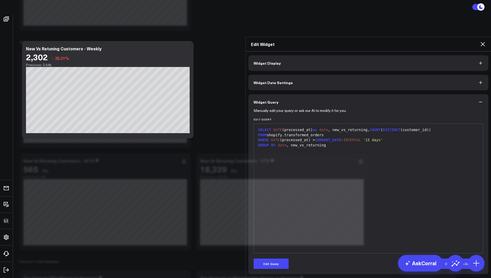
scroll to position [0, 0]
click at [482, 41] on icon at bounding box center [483, 44] width 6 height 6
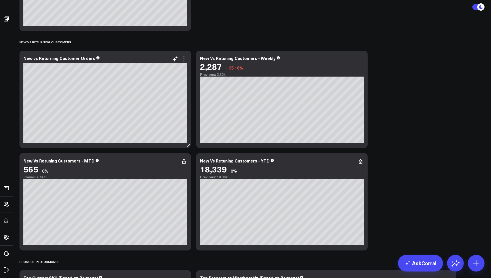
click at [185, 57] on icon at bounding box center [184, 59] width 6 height 6
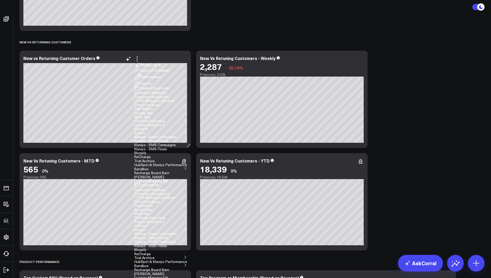
click at [152, 86] on button "Remove" at bounding box center [143, 83] width 18 height 5
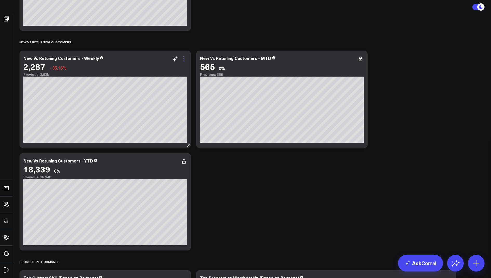
click at [183, 60] on icon at bounding box center [184, 59] width 6 height 6
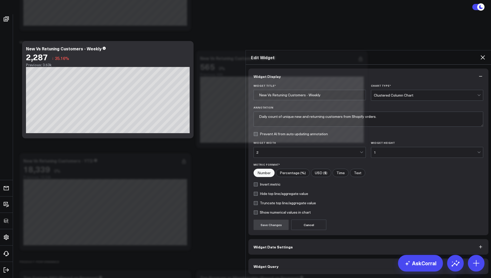
click at [263, 259] on button "Widget Query" at bounding box center [368, 267] width 240 height 16
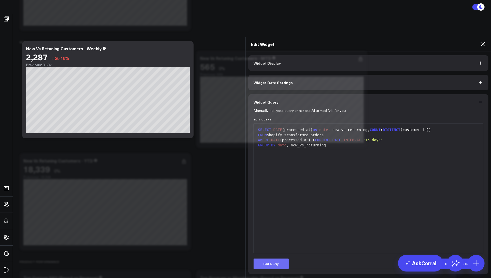
click at [266, 259] on button "Edit Query" at bounding box center [271, 264] width 35 height 10
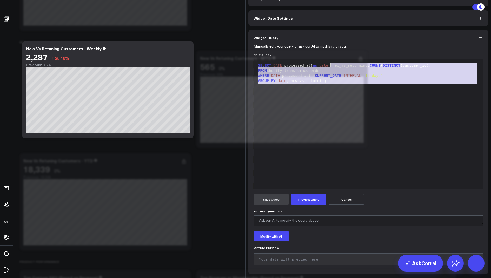
drag, startPoint x: 339, startPoint y: 125, endPoint x: 322, endPoint y: 78, distance: 50.5
click at [322, 78] on div "Widget Query Manually edit your query or ask our AI to modify it for you. Edit …" at bounding box center [368, 152] width 240 height 245
copy div "SELECT DATE (processed_at) as date , new_vs_returning, COUNT ( DISTINCT (custom…"
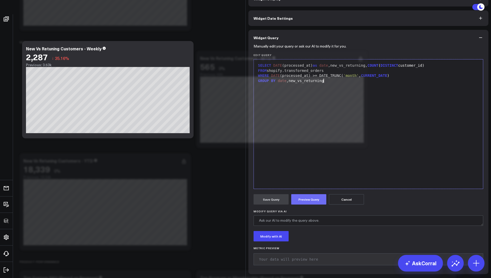
click at [310, 205] on button "Preview Query" at bounding box center [308, 199] width 35 height 10
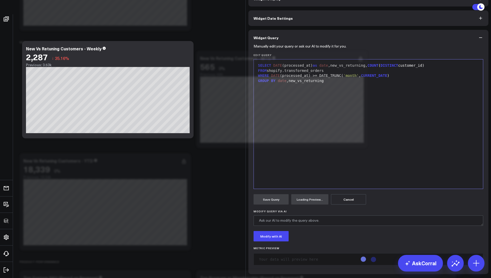
click at [355, 205] on button "Cancel" at bounding box center [348, 199] width 35 height 10
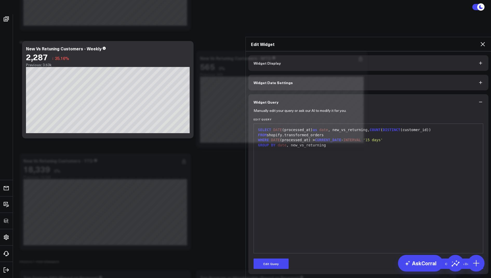
click at [482, 41] on icon at bounding box center [483, 44] width 6 height 6
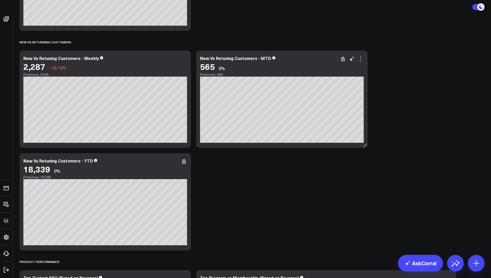
click at [360, 58] on icon at bounding box center [361, 59] width 6 height 6
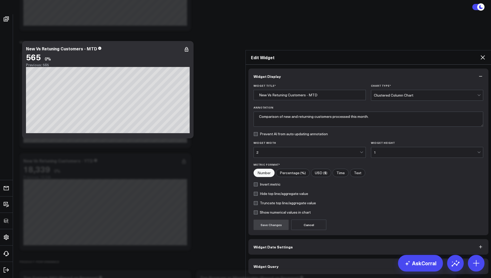
click at [266, 265] on span "Widget Query" at bounding box center [266, 267] width 25 height 4
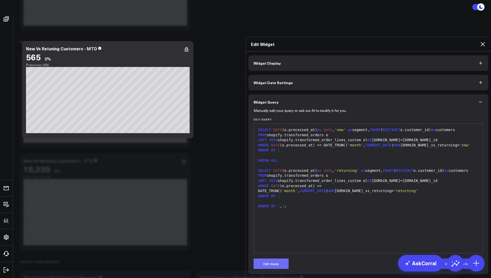
click at [264, 259] on button "Edit Query" at bounding box center [271, 264] width 35 height 10
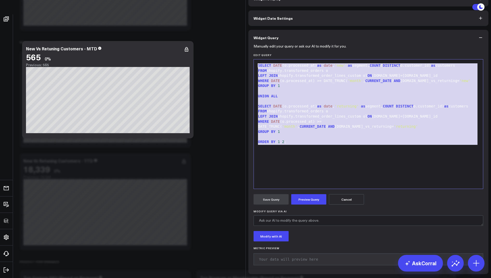
drag, startPoint x: 294, startPoint y: 187, endPoint x: 296, endPoint y: 65, distance: 122.2
click at [296, 65] on div "Widget Display Widget Date Settings Widget Query Manually edit your query or as…" at bounding box center [368, 133] width 240 height 284
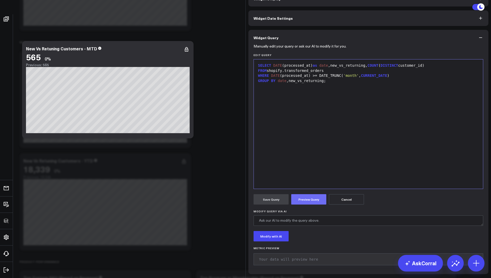
click at [319, 205] on button "Preview Query" at bounding box center [308, 199] width 35 height 10
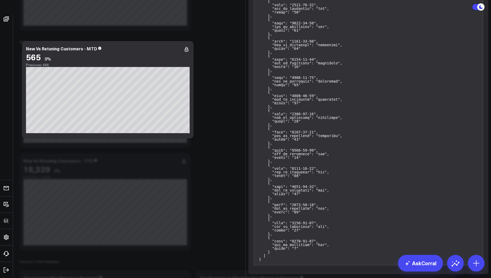
scroll to position [57, 0]
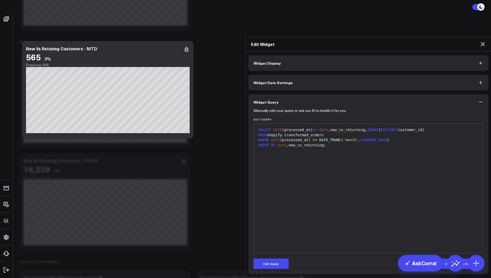
scroll to position [0, 0]
click at [485, 41] on icon at bounding box center [483, 44] width 6 height 6
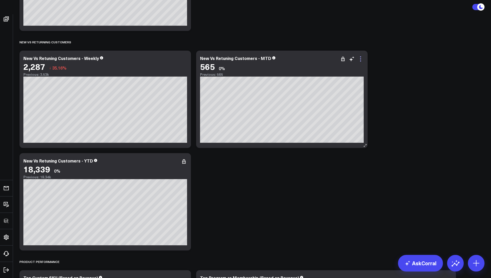
click at [360, 57] on icon at bounding box center [361, 59] width 6 height 6
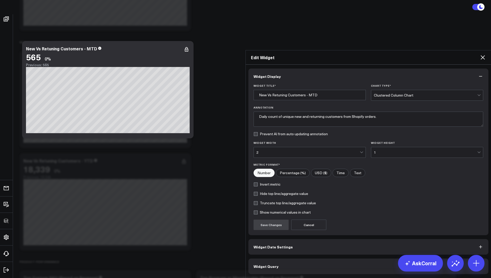
click at [259, 245] on span "Widget Date Settings" at bounding box center [273, 247] width 39 height 4
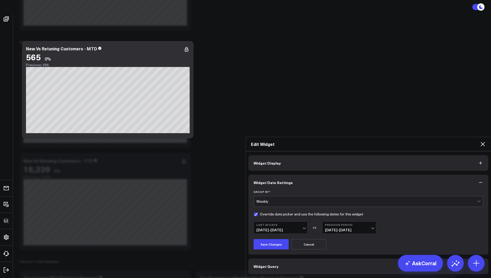
click at [483, 141] on icon at bounding box center [483, 144] width 6 height 6
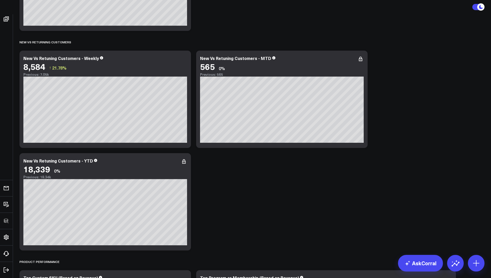
click at [184, 162] on icon at bounding box center [183, 161] width 1 height 1
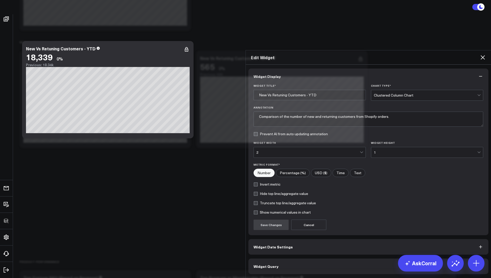
click at [258, 265] on span "Widget Query" at bounding box center [266, 267] width 25 height 4
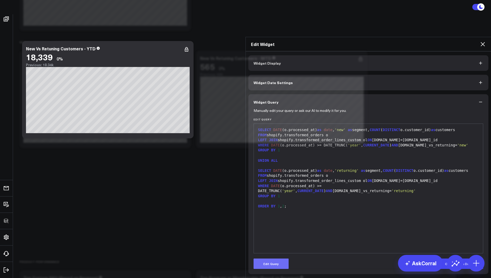
click at [266, 259] on button "Edit Query" at bounding box center [271, 264] width 35 height 10
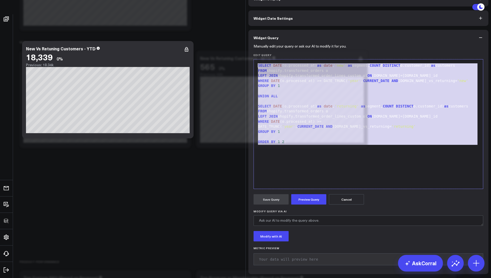
drag, startPoint x: 299, startPoint y: 188, endPoint x: 281, endPoint y: 64, distance: 125.3
click at [281, 64] on div "Widget Display Widget Date Settings Widget Query Manually edit your query or as…" at bounding box center [368, 133] width 240 height 284
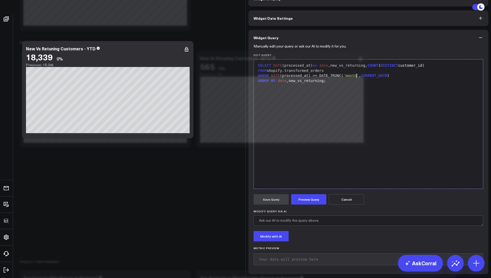
click at [356, 78] on span "'month'" at bounding box center [351, 76] width 15 height 4
click at [312, 205] on button "Preview Query" at bounding box center [308, 199] width 35 height 10
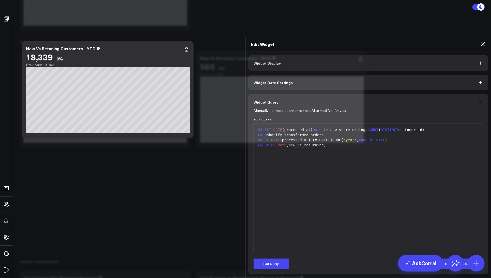
click at [480, 41] on icon at bounding box center [483, 44] width 6 height 6
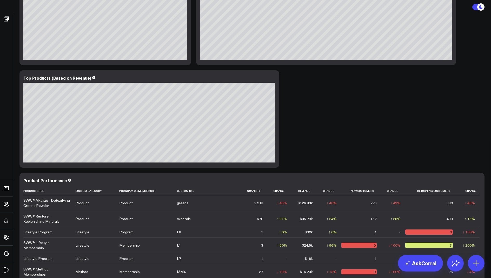
scroll to position [505, 0]
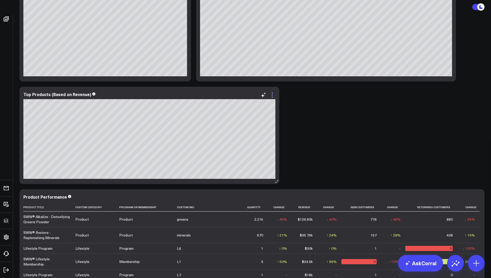
click at [274, 97] on icon at bounding box center [272, 95] width 6 height 6
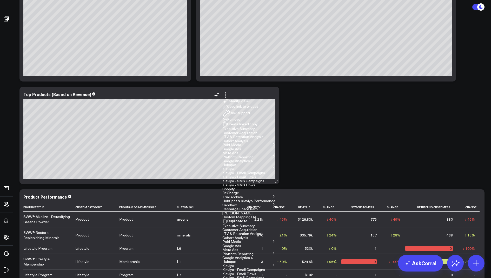
click at [240, 122] on button "Remove" at bounding box center [231, 119] width 18 height 5
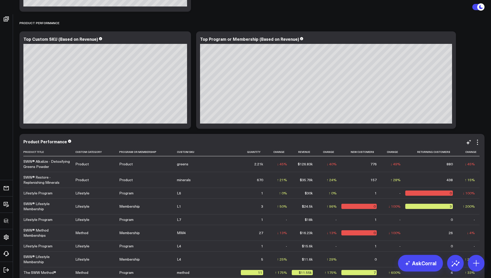
scroll to position [436, 0]
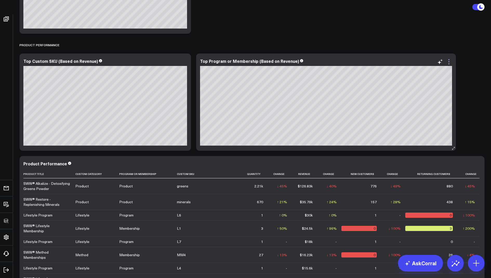
click at [451, 61] on icon at bounding box center [449, 62] width 6 height 6
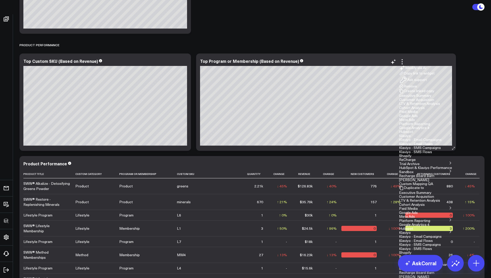
click at [417, 89] on button "Remove" at bounding box center [408, 86] width 18 height 5
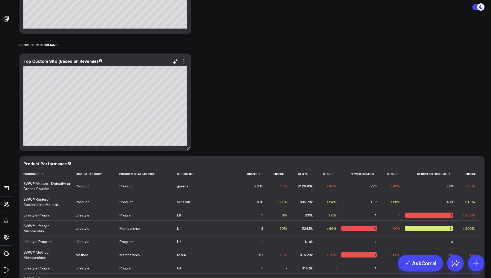
click at [183, 60] on icon at bounding box center [184, 62] width 6 height 6
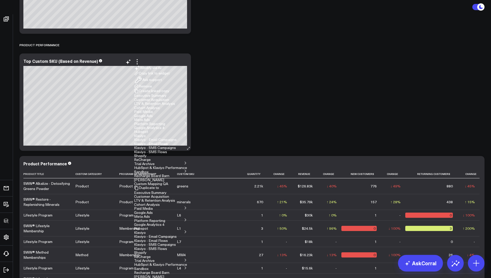
click at [152, 89] on button "Remove" at bounding box center [143, 86] width 18 height 5
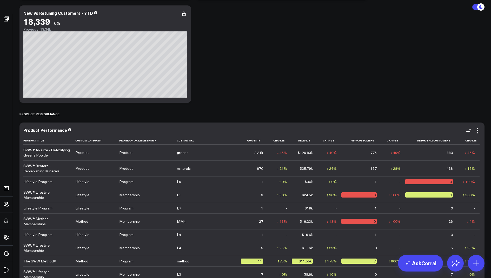
scroll to position [359, 0]
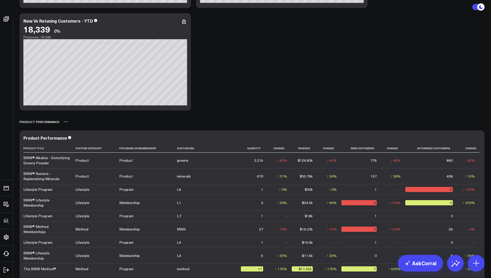
click at [35, 123] on div "Product Performance" at bounding box center [39, 122] width 40 height 12
click at [66, 121] on icon at bounding box center [66, 122] width 4 height 4
click at [73, 128] on button "Rename" at bounding box center [79, 127] width 23 height 9
click at [37, 121] on div "Product Performance" at bounding box center [39, 122] width 40 height 12
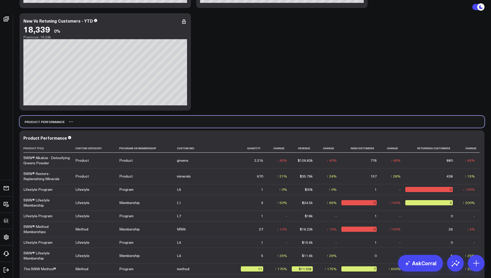
click at [36, 123] on div "Product Performance" at bounding box center [41, 122] width 45 height 12
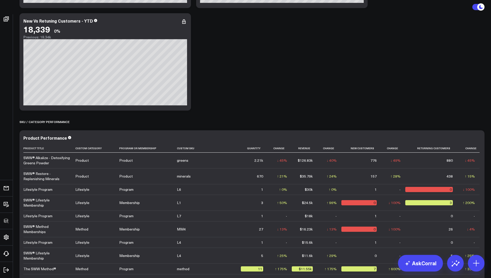
click at [231, 111] on div "Sales Modify via AI Copy link to widget Ask support Remove Create linked copy E…" at bounding box center [252, 4] width 470 height 660
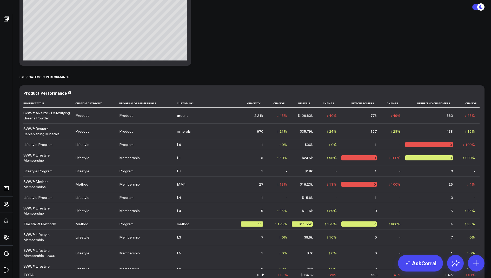
scroll to position [426, 0]
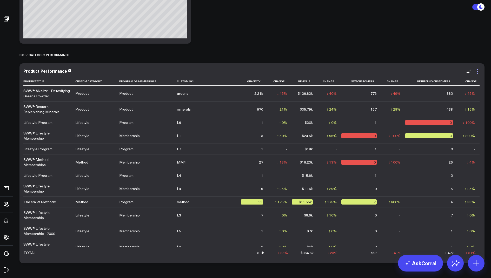
click at [477, 71] on icon at bounding box center [478, 72] width 6 height 6
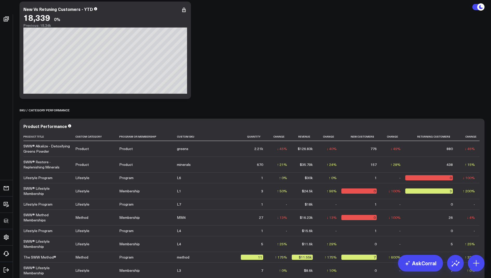
scroll to position [382, 0]
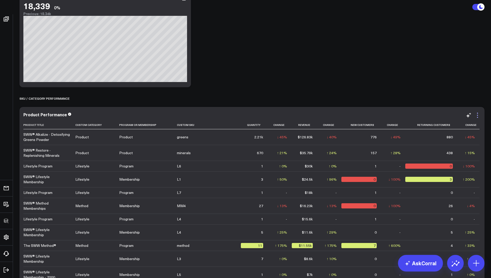
click at [479, 113] on icon at bounding box center [478, 115] width 6 height 6
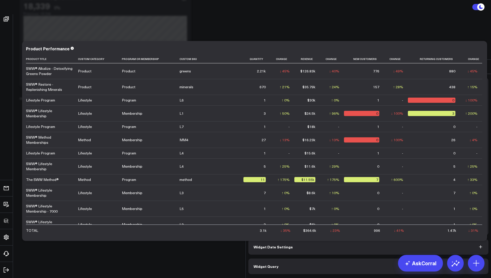
click at [307, 259] on button "Widget Query" at bounding box center [368, 267] width 240 height 16
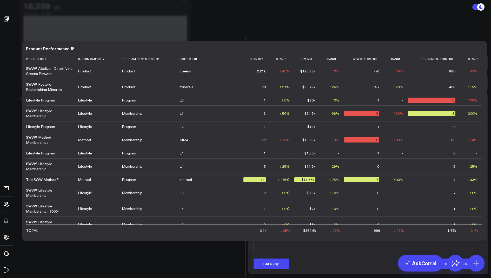
click at [482, 42] on icon at bounding box center [483, 44] width 4 height 4
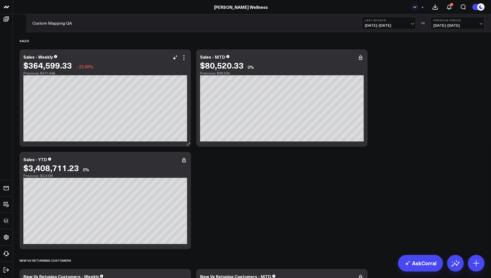
click at [34, 58] on div "Sales - Weekly" at bounding box center [38, 57] width 30 height 6
click at [34, 57] on div "Sales - Weekly" at bounding box center [38, 57] width 30 height 6
click at [211, 57] on div "Sales - MTD" at bounding box center [212, 57] width 25 height 6
click at [210, 57] on div "Sales - MTD" at bounding box center [212, 57] width 25 height 6
click at [33, 163] on div "$3,408,711.23" at bounding box center [51, 167] width 56 height 9
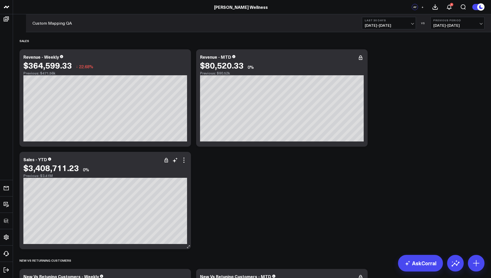
click at [33, 161] on div "Sales - YTD" at bounding box center [35, 160] width 24 height 6
click at [33, 159] on div "Sales - YTD" at bounding box center [35, 160] width 24 height 6
click at [34, 159] on div "Sales - YTD" at bounding box center [35, 160] width 24 height 6
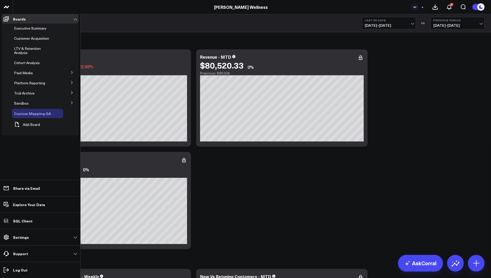
click at [55, 111] on icon at bounding box center [58, 113] width 6 height 6
click at [65, 117] on button "Edit Name" at bounding box center [78, 120] width 44 height 11
click at [15, 112] on span "Weekly Summary" at bounding box center [29, 113] width 31 height 5
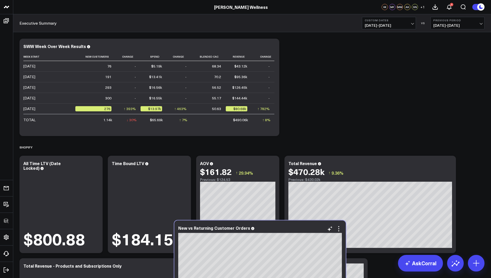
drag, startPoint x: 346, startPoint y: 51, endPoint x: 236, endPoint y: 233, distance: 212.7
click at [236, 233] on div at bounding box center [260, 232] width 164 height 1
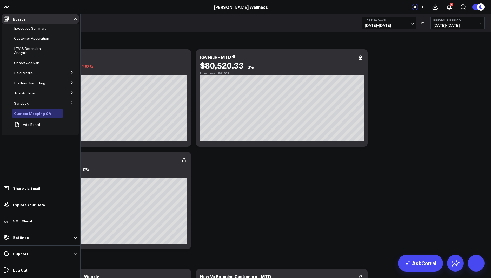
click at [55, 112] on icon at bounding box center [58, 113] width 6 height 6
click at [75, 121] on button "Edit Name" at bounding box center [78, 120] width 44 height 11
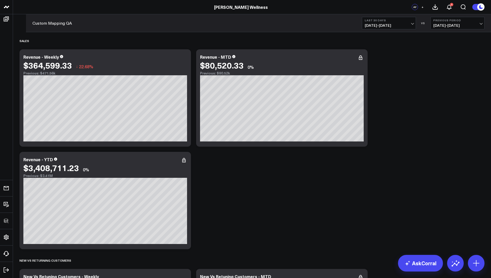
click at [129, 49] on div "Revenue - Weekly $364,599.33 ↓ 22.68% Previous: $471.56k [fontSize:10px lineHei…" at bounding box center [105, 97] width 172 height 97
